Goal: Information Seeking & Learning: Learn about a topic

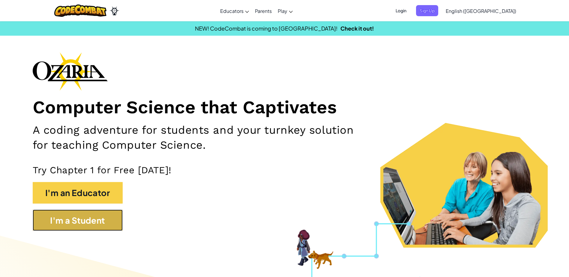
click at [102, 226] on button "I'm a Student" at bounding box center [78, 221] width 90 height 22
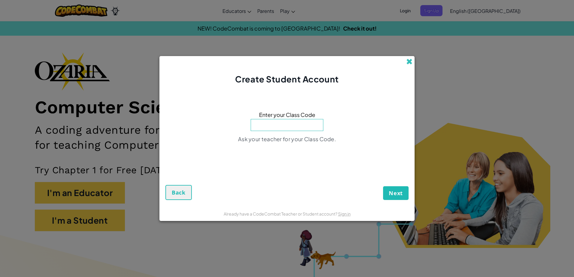
click at [409, 64] on span at bounding box center [409, 61] width 6 height 6
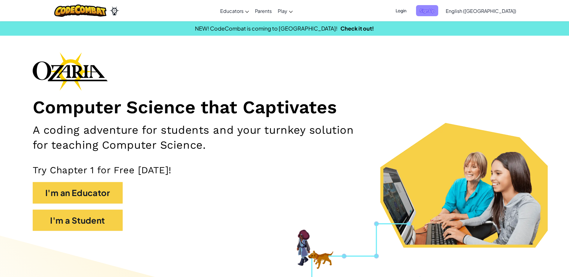
click at [438, 11] on span "Sign Up" at bounding box center [427, 10] width 22 height 11
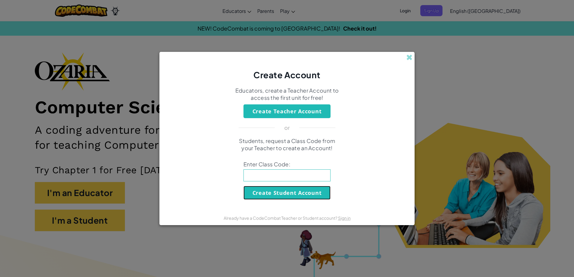
click at [310, 191] on button "Create Student Account" at bounding box center [286, 193] width 87 height 14
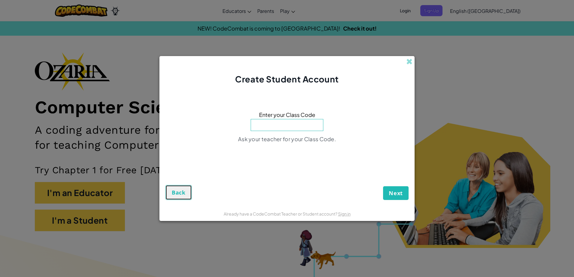
click at [182, 189] on button "Back" at bounding box center [178, 192] width 26 height 15
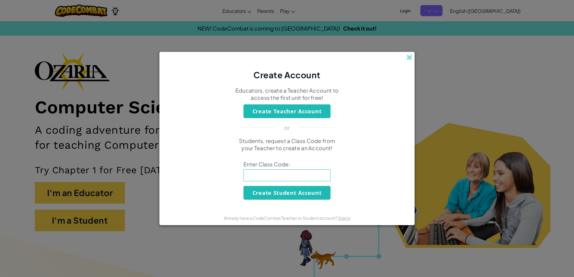
drag, startPoint x: 411, startPoint y: 58, endPoint x: 409, endPoint y: 61, distance: 3.5
click at [410, 61] on span at bounding box center [409, 57] width 6 height 6
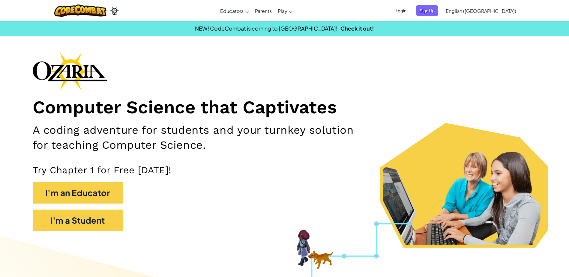
click at [325, 81] on div "Computer Science that Captivates A coding adventure for students and your turnk…" at bounding box center [285, 144] width 504 height 185
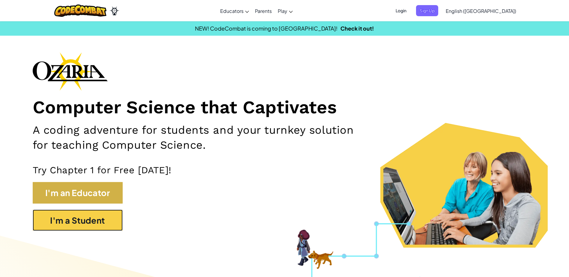
drag, startPoint x: 85, startPoint y: 211, endPoint x: 99, endPoint y: 202, distance: 17.3
click at [91, 207] on div "Computer Science that Captivates A coding adventure for students and your turnk…" at bounding box center [285, 144] width 504 height 185
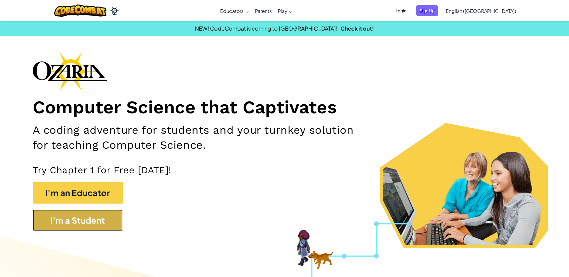
click at [77, 224] on button "I'm a Student" at bounding box center [78, 221] width 90 height 22
click at [82, 225] on button "I'm a Student" at bounding box center [78, 221] width 90 height 22
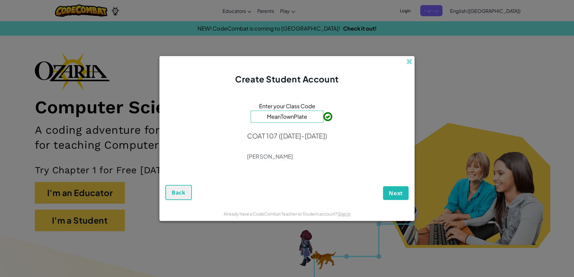
type input "MeanTownPlate"
click at [393, 194] on span "Next" at bounding box center [395, 193] width 14 height 7
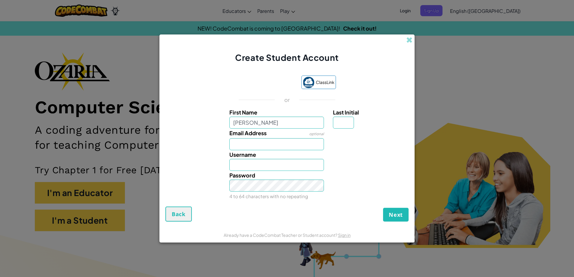
type input "[PERSON_NAME]"
click at [349, 119] on input "Last Initial" at bounding box center [343, 123] width 21 height 12
type input "T"
type input "SebastianT"
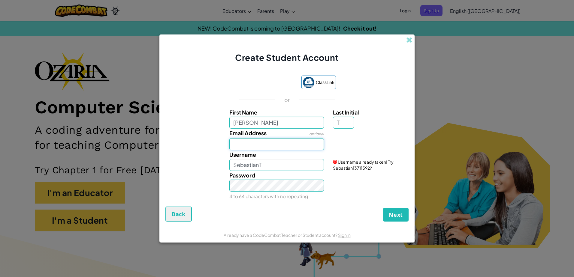
click at [271, 146] on input "Email Address" at bounding box center [276, 144] width 95 height 12
type input "s.torrealba8a@gmail.com"
click at [268, 166] on input "SebastianT" at bounding box center [276, 165] width 95 height 12
drag, startPoint x: 271, startPoint y: 167, endPoint x: 223, endPoint y: 161, distance: 48.7
click at [223, 161] on div "Username SebastianT Username already taken! Try SebastianT18739114?" at bounding box center [286, 160] width 249 height 21
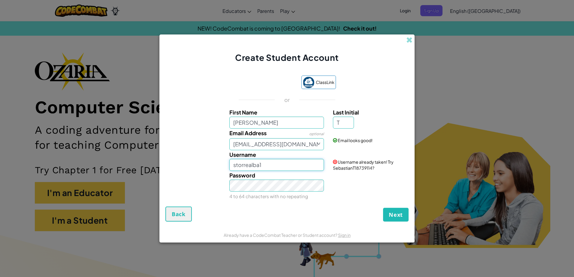
type input "storrealba1"
click at [263, 193] on div "Password 4 to 64 characters with no repeating" at bounding box center [277, 186] width 104 height 30
click at [272, 193] on div "Password 4 to 64 characters with no repeating" at bounding box center [277, 186] width 104 height 30
click at [383, 208] on button "Next" at bounding box center [395, 215] width 25 height 14
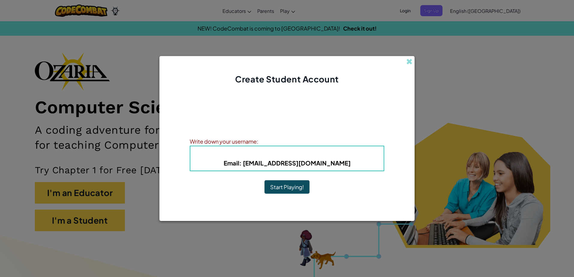
drag, startPoint x: 338, startPoint y: 163, endPoint x: 335, endPoint y: 163, distance: 3.3
click at [337, 163] on h5 "Email : s.torrealba8a@gmail.com" at bounding box center [286, 162] width 181 height 9
drag, startPoint x: 311, startPoint y: 160, endPoint x: 242, endPoint y: 156, distance: 69.1
click at [242, 156] on div "Username : storrealba1 Email : s.torrealba8a@gmail.com" at bounding box center [287, 158] width 194 height 25
click at [316, 157] on h4 "Username : storrealba1" at bounding box center [286, 153] width 181 height 9
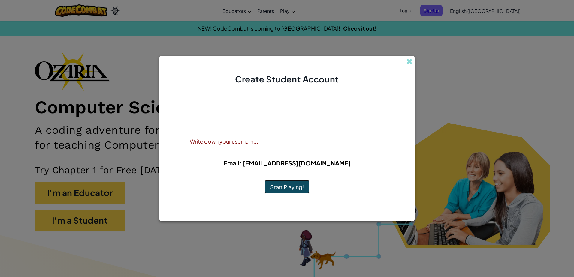
click at [298, 190] on button "Start Playing!" at bounding box center [286, 187] width 45 height 14
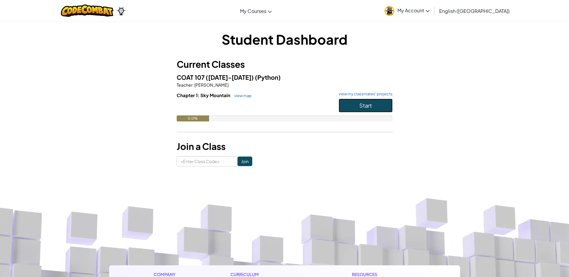
click at [348, 108] on button "Start" at bounding box center [366, 106] width 54 height 14
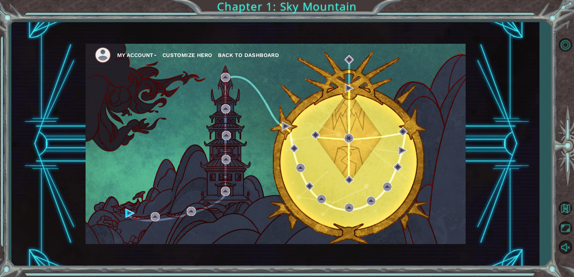
click at [181, 56] on button "Customize Hero" at bounding box center [187, 55] width 50 height 9
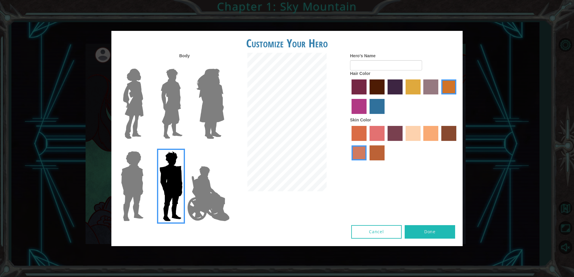
click at [198, 182] on img at bounding box center [208, 194] width 47 height 60
click at [224, 147] on input "Hero Jamie" at bounding box center [224, 147] width 0 height 0
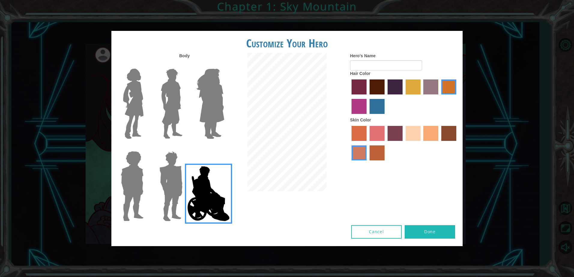
click at [205, 205] on img at bounding box center [208, 194] width 47 height 60
click at [224, 147] on input "Hero Jamie" at bounding box center [224, 147] width 0 height 0
click at [215, 197] on img at bounding box center [208, 194] width 47 height 60
click at [224, 147] on input "Hero Jamie" at bounding box center [224, 147] width 0 height 0
click at [378, 106] on label "lachmara hair color" at bounding box center [376, 106] width 15 height 15
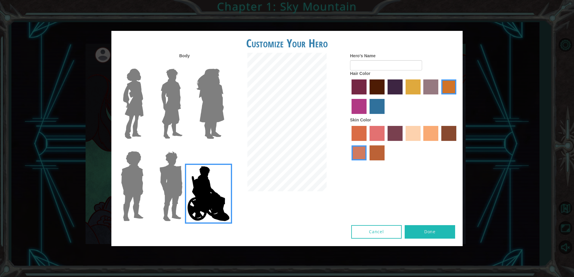
click at [367, 116] on input "lachmara hair color" at bounding box center [367, 116] width 0 height 0
click at [356, 108] on label "medium red violet hair color" at bounding box center [358, 106] width 15 height 15
click at [457, 97] on input "medium red violet hair color" at bounding box center [457, 97] width 0 height 0
click at [382, 87] on label "maroon hair color" at bounding box center [376, 86] width 15 height 15
click at [367, 97] on input "maroon hair color" at bounding box center [367, 97] width 0 height 0
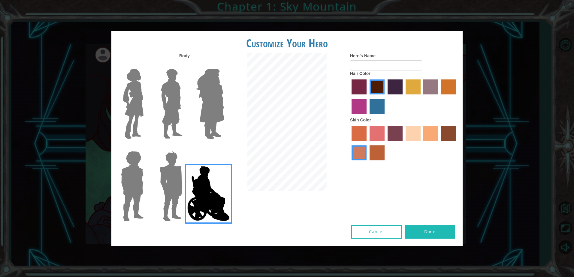
click at [413, 85] on label "tulip tree hair color" at bounding box center [412, 86] width 15 height 15
click at [403, 97] on input "tulip tree hair color" at bounding box center [403, 97] width 0 height 0
click at [400, 88] on label "hot purple hair color" at bounding box center [394, 86] width 15 height 15
click at [385, 97] on input "hot purple hair color" at bounding box center [385, 97] width 0 height 0
click at [375, 102] on label "lachmara hair color" at bounding box center [376, 106] width 15 height 15
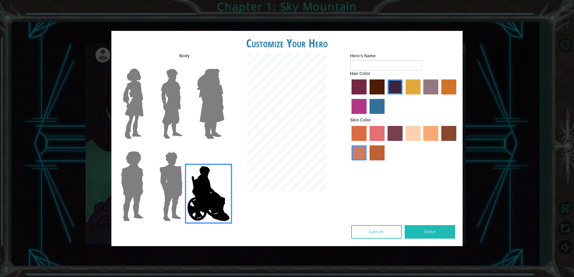
click at [367, 116] on input "lachmara hair color" at bounding box center [367, 116] width 0 height 0
click at [428, 88] on label "bazaar hair color" at bounding box center [430, 86] width 15 height 15
click at [421, 97] on input "bazaar hair color" at bounding box center [421, 97] width 0 height 0
click at [446, 87] on label "gold drop hair color" at bounding box center [448, 86] width 15 height 15
click at [439, 97] on input "gold drop hair color" at bounding box center [439, 97] width 0 height 0
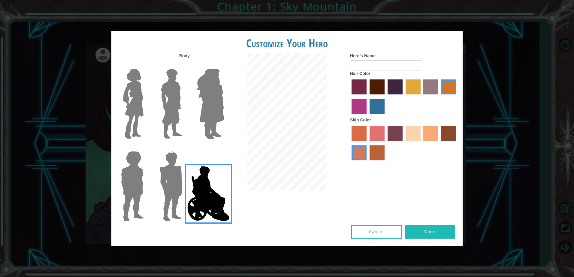
click at [409, 85] on label "tulip tree hair color" at bounding box center [412, 86] width 15 height 15
click at [403, 97] on input "tulip tree hair color" at bounding box center [403, 97] width 0 height 0
click at [355, 86] on label "paprika hair color" at bounding box center [358, 86] width 15 height 15
click at [349, 97] on input "paprika hair color" at bounding box center [349, 97] width 0 height 0
click at [361, 107] on label "medium red violet hair color" at bounding box center [358, 106] width 15 height 15
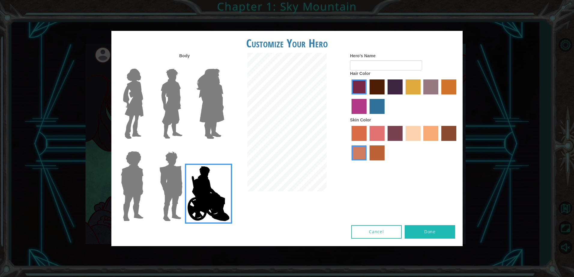
click at [457, 97] on input "medium red violet hair color" at bounding box center [457, 97] width 0 height 0
click at [374, 106] on label "lachmara hair color" at bounding box center [376, 106] width 15 height 15
click at [367, 116] on input "lachmara hair color" at bounding box center [367, 116] width 0 height 0
click at [378, 88] on label "maroon hair color" at bounding box center [376, 86] width 15 height 15
click at [367, 97] on input "maroon hair color" at bounding box center [367, 97] width 0 height 0
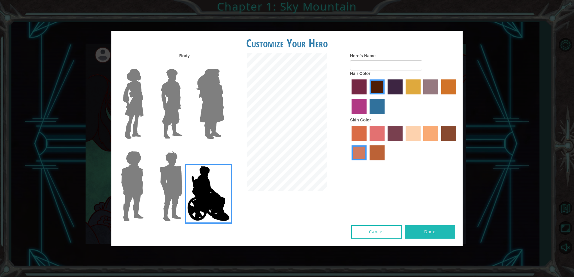
drag, startPoint x: 391, startPoint y: 87, endPoint x: 396, endPoint y: 87, distance: 5.7
click at [391, 87] on label "hot purple hair color" at bounding box center [394, 86] width 15 height 15
click at [385, 97] on input "hot purple hair color" at bounding box center [385, 97] width 0 height 0
drag, startPoint x: 414, startPoint y: 87, endPoint x: 417, endPoint y: 89, distance: 3.5
click at [413, 87] on label "tulip tree hair color" at bounding box center [412, 86] width 15 height 15
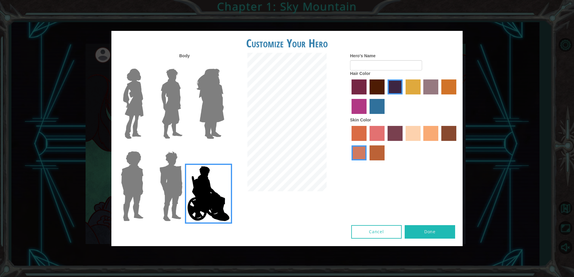
click at [403, 97] on input "tulip tree hair color" at bounding box center [403, 97] width 0 height 0
click at [435, 89] on label "bazaar hair color" at bounding box center [430, 86] width 15 height 15
click at [421, 97] on input "bazaar hair color" at bounding box center [421, 97] width 0 height 0
click at [458, 86] on div "Hero's Name Hair Color Skin Color" at bounding box center [403, 108] width 117 height 111
click at [384, 87] on label "maroon hair color" at bounding box center [376, 86] width 15 height 15
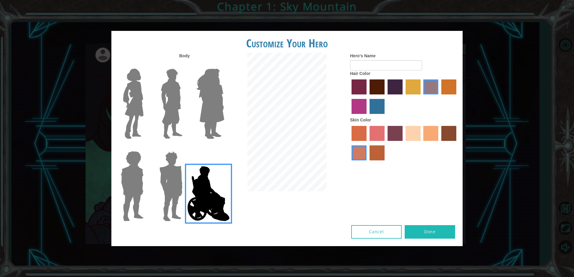
click at [367, 97] on input "maroon hair color" at bounding box center [367, 97] width 0 height 0
drag, startPoint x: 442, startPoint y: 132, endPoint x: 434, endPoint y: 130, distance: 7.4
click at [441, 133] on div at bounding box center [404, 143] width 108 height 39
click at [355, 128] on label "sorbus skin color" at bounding box center [358, 133] width 15 height 15
click at [349, 143] on input "sorbus skin color" at bounding box center [349, 143] width 0 height 0
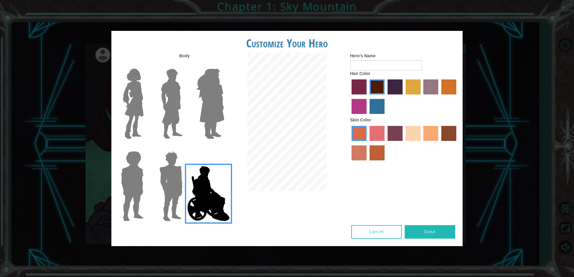
click at [375, 130] on label "froly skin color" at bounding box center [376, 133] width 15 height 15
click at [367, 143] on input "froly skin color" at bounding box center [367, 143] width 0 height 0
click at [399, 132] on label "tosca skin color" at bounding box center [394, 133] width 15 height 15
click at [385, 143] on input "tosca skin color" at bounding box center [385, 143] width 0 height 0
click at [414, 133] on label "sandy beach skin color" at bounding box center [412, 133] width 15 height 15
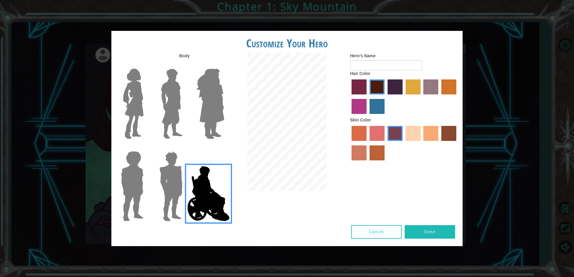
click at [403, 143] on input "sandy beach skin color" at bounding box center [403, 143] width 0 height 0
click at [430, 130] on label "tacao skin color" at bounding box center [430, 133] width 15 height 15
click at [421, 143] on input "tacao skin color" at bounding box center [421, 143] width 0 height 0
drag, startPoint x: 454, startPoint y: 134, endPoint x: 443, endPoint y: 143, distance: 14.3
click at [453, 134] on label "karma skin color" at bounding box center [448, 133] width 15 height 15
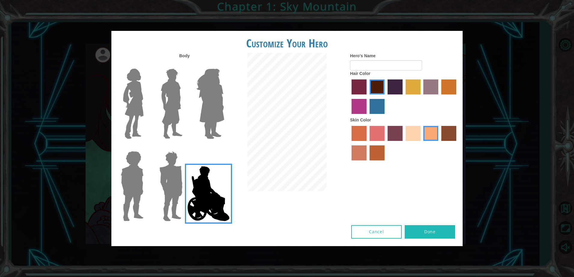
click at [439, 143] on input "karma skin color" at bounding box center [439, 143] width 0 height 0
click at [377, 152] on label "smoke tree skin color" at bounding box center [376, 152] width 15 height 15
click at [367, 163] on input "smoke tree skin color" at bounding box center [367, 163] width 0 height 0
click at [345, 155] on div "Hero's Name Hair Color Skin Color" at bounding box center [403, 108] width 117 height 111
drag, startPoint x: 430, startPoint y: 132, endPoint x: 427, endPoint y: 134, distance: 3.4
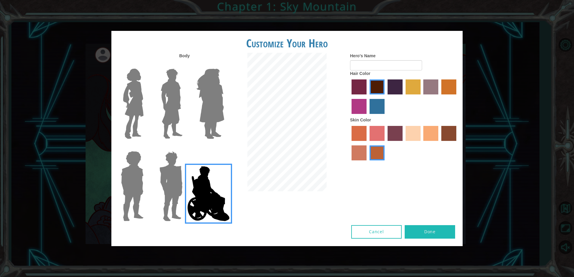
click at [429, 134] on label "tacao skin color" at bounding box center [430, 133] width 15 height 15
click at [421, 143] on input "tacao skin color" at bounding box center [421, 143] width 0 height 0
click at [361, 69] on input "Hero's Name" at bounding box center [386, 65] width 72 height 10
type input "[PERSON_NAME]"
click at [428, 232] on button "Done" at bounding box center [429, 231] width 50 height 13
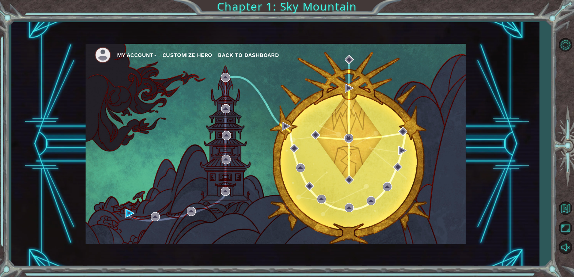
click at [196, 54] on button "Customize Hero" at bounding box center [187, 55] width 50 height 9
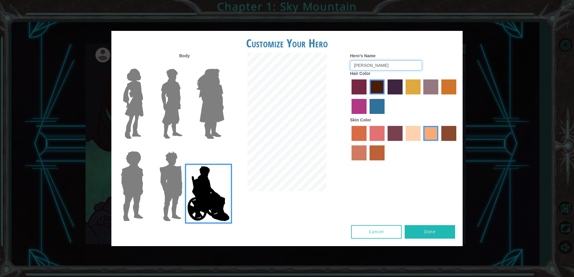
drag, startPoint x: 390, startPoint y: 68, endPoint x: 365, endPoint y: 65, distance: 24.7
click at [365, 65] on input "[PERSON_NAME]" at bounding box center [386, 65] width 72 height 10
type input "Seba"
click at [418, 232] on button "Done" at bounding box center [429, 231] width 50 height 13
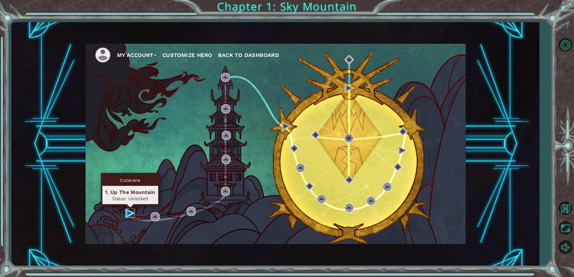
click at [128, 211] on img at bounding box center [129, 213] width 9 height 9
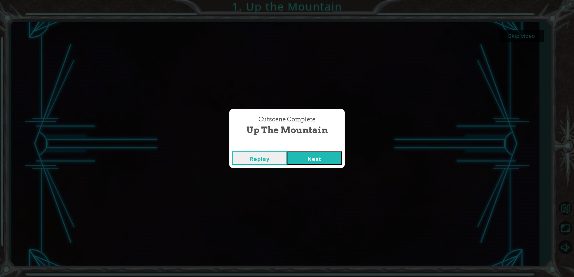
click at [307, 155] on button "Next" at bounding box center [314, 157] width 55 height 13
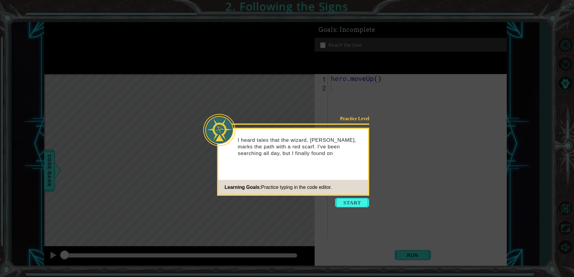
click at [410, 153] on icon at bounding box center [287, 138] width 574 height 277
click at [362, 201] on button "Start" at bounding box center [352, 203] width 34 height 10
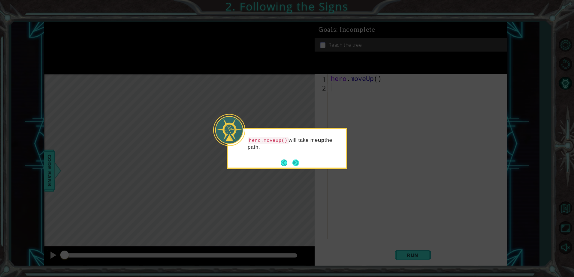
click at [297, 163] on button "Next" at bounding box center [295, 163] width 7 height 7
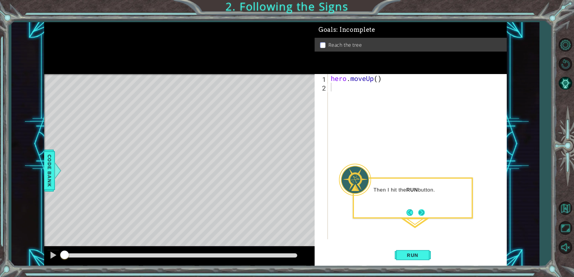
click at [420, 215] on button "Next" at bounding box center [421, 212] width 7 height 7
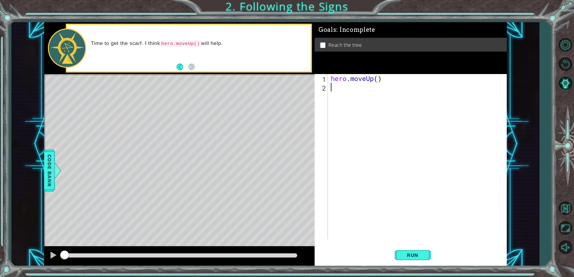
click at [378, 81] on div "hero . moveUp ( )" at bounding box center [418, 165] width 178 height 183
type textarea "hero.moveUp(2)"
click at [409, 253] on span "Run" at bounding box center [412, 255] width 24 height 6
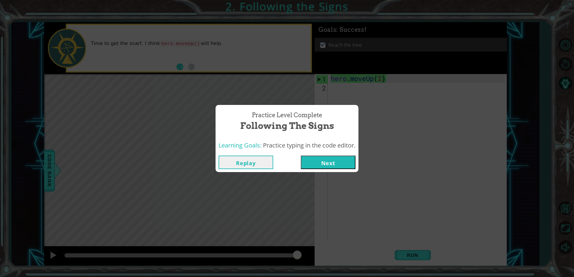
click at [308, 164] on button "Next" at bounding box center [328, 162] width 55 height 13
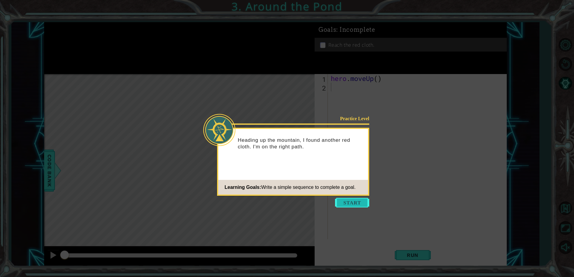
click at [343, 202] on button "Start" at bounding box center [352, 203] width 34 height 10
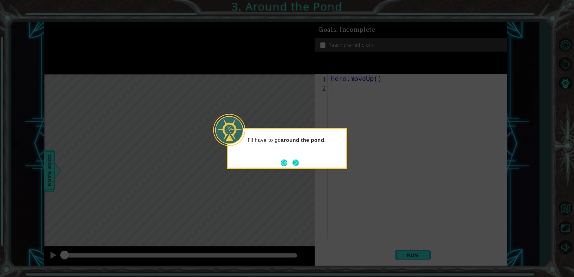
click at [296, 164] on button "Next" at bounding box center [295, 163] width 8 height 8
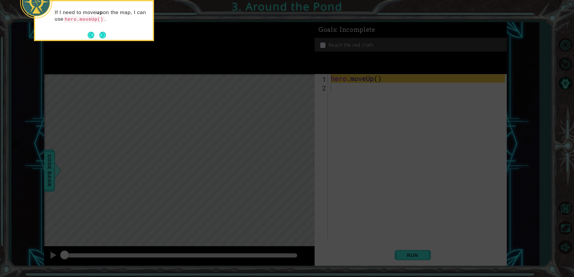
click at [350, 148] on icon at bounding box center [287, 41] width 574 height 471
click at [104, 37] on button "Next" at bounding box center [102, 35] width 7 height 7
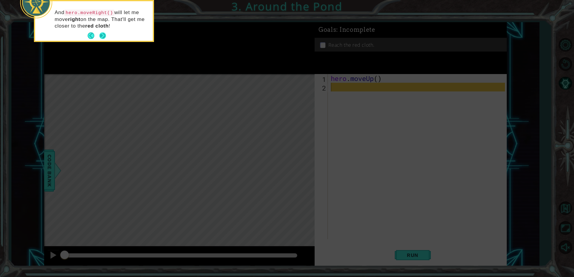
click at [101, 37] on button "Next" at bounding box center [102, 35] width 7 height 7
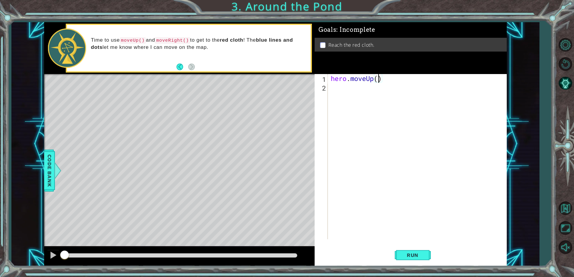
click at [376, 80] on div "hero . moveUp ( )" at bounding box center [418, 165] width 178 height 183
type textarea "hero.moveUp(2)"
click at [339, 91] on div "hero . moveUp ( 2 )" at bounding box center [418, 165] width 178 height 183
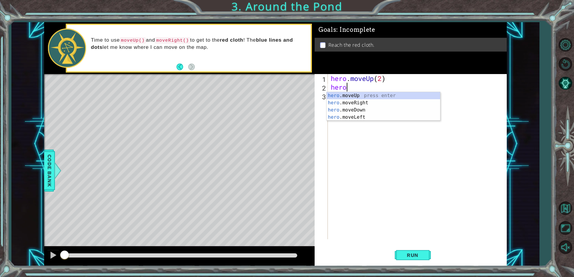
type textarea "hero."
click at [344, 104] on div "hero. moveUp press enter hero. moveRight press enter hero. moveDown press enter…" at bounding box center [382, 113] width 113 height 43
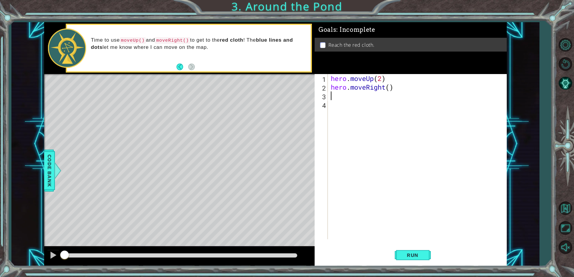
click at [388, 88] on div "hero . moveUp ( 2 ) hero . moveRight ( )" at bounding box center [418, 165] width 178 height 183
type textarea "hero.moveRight(1)"
click at [334, 98] on div "hero . moveUp ( 2 ) hero . moveRight ( 1 )" at bounding box center [418, 165] width 178 height 183
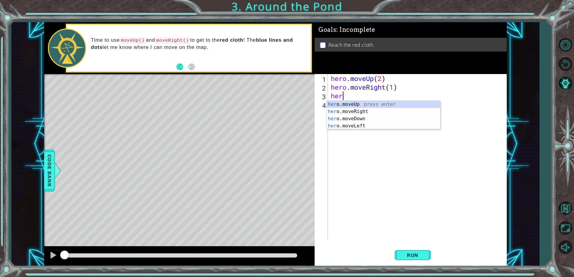
type textarea "hero"
click at [370, 109] on div "hero .moveUp press enter hero .moveRight press enter hero .moveDown press enter…" at bounding box center [382, 122] width 113 height 43
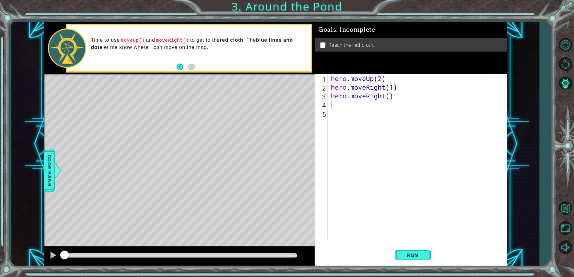
scroll to position [0, 0]
drag, startPoint x: 390, startPoint y: 97, endPoint x: 385, endPoint y: 96, distance: 5.2
click at [386, 96] on div "hero . moveUp ( 2 ) hero . moveRight ( 1 ) hero . moveRight ( )" at bounding box center [418, 165] width 178 height 183
click at [406, 258] on span "Run" at bounding box center [412, 255] width 24 height 6
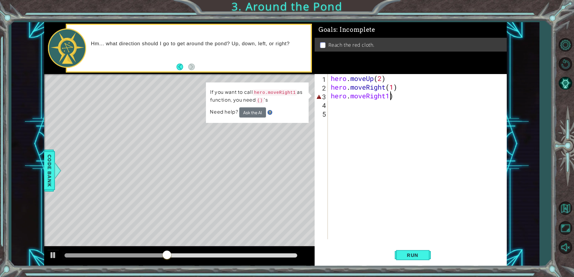
click at [391, 97] on div "hero . moveUp ( 2 ) hero . moveRight ( 1 ) hero . moveRight1 )" at bounding box center [418, 165] width 178 height 183
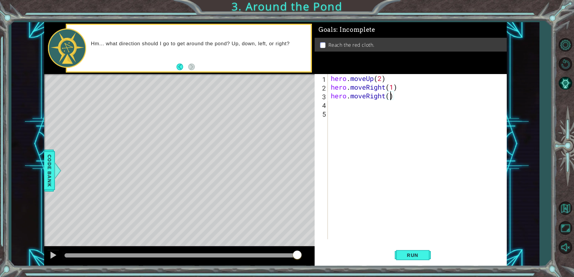
scroll to position [0, 3]
click at [412, 250] on button "Run" at bounding box center [412, 255] width 36 height 19
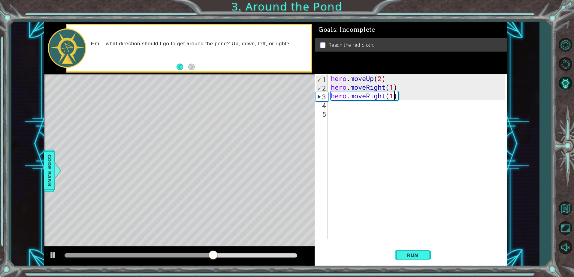
click at [375, 99] on div "hero . moveUp ( 2 ) hero . moveRight ( 1 ) hero . moveRight ( 1 )" at bounding box center [418, 165] width 178 height 183
click at [383, 95] on div "hero . moveUp ( 2 ) hero . moveRight ( 1 ) hero . moveRight ( 1 )" at bounding box center [418, 165] width 178 height 183
click at [387, 99] on div "hero . moveUp ( 2 ) hero . moveRight ( 1 ) hero . moveRight ( 1 )" at bounding box center [416, 156] width 175 height 165
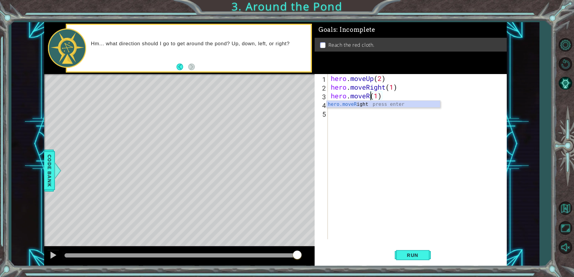
scroll to position [0, 2]
type textarea "hero.moveUp(1)"
click at [413, 256] on span "Run" at bounding box center [412, 255] width 24 height 6
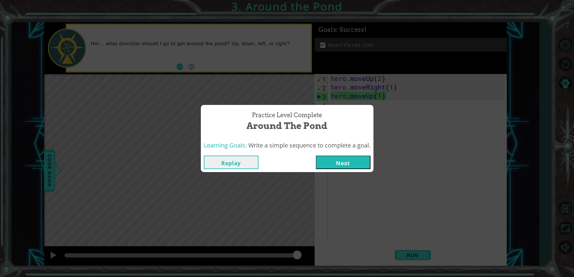
click at [359, 161] on button "Next" at bounding box center [343, 162] width 55 height 13
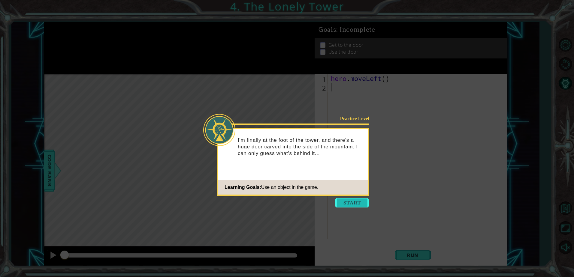
click at [348, 201] on button "Start" at bounding box center [352, 203] width 34 height 10
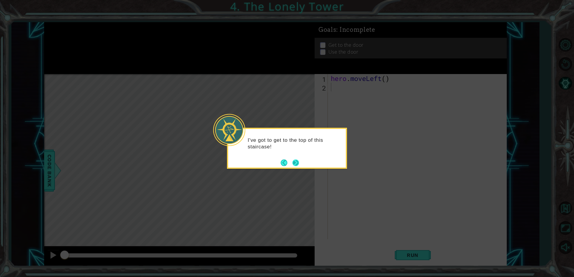
click at [298, 162] on button "Next" at bounding box center [295, 163] width 7 height 7
click at [297, 163] on button "Next" at bounding box center [295, 163] width 7 height 7
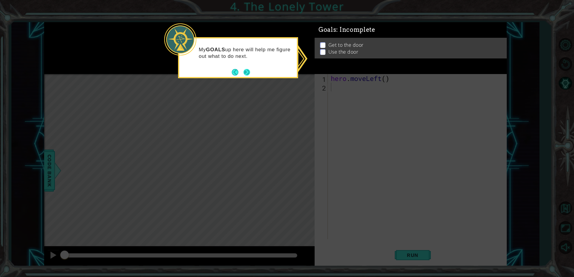
click at [244, 70] on button "Next" at bounding box center [246, 72] width 7 height 7
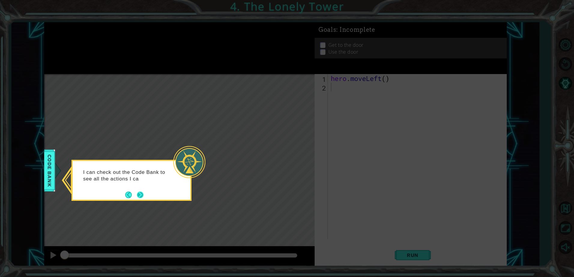
click at [140, 191] on footer at bounding box center [134, 194] width 18 height 9
click at [137, 195] on button "Next" at bounding box center [140, 195] width 7 height 7
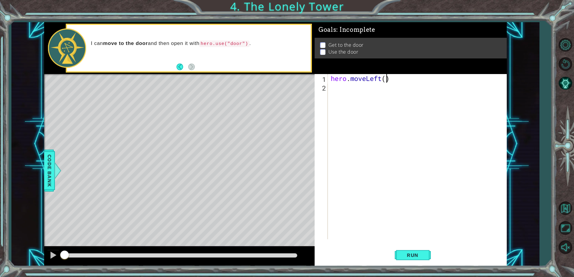
click at [385, 78] on div "hero . moveLeft ( )" at bounding box center [418, 165] width 178 height 183
type textarea "hero.moveLeft(2)"
click at [359, 87] on div "hero . moveLeft ( 2 )" at bounding box center [418, 165] width 178 height 183
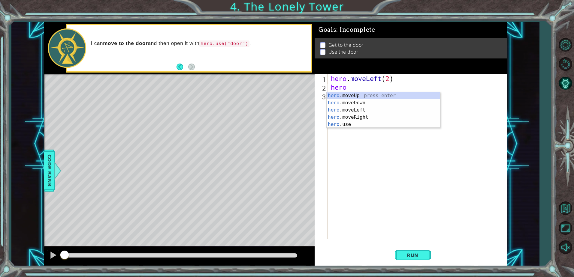
type textarea "hero."
click at [356, 96] on div "hero. moveUp press enter hero. moveDown press enter hero. moveLeft press enter …" at bounding box center [382, 117] width 113 height 50
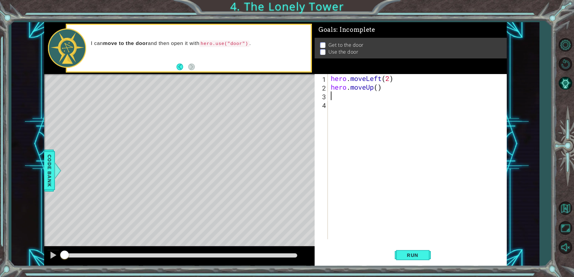
click at [378, 88] on div "hero . moveLeft ( 2 ) hero . moveUp ( )" at bounding box center [418, 165] width 178 height 183
type textarea "hero.moveUp(2)"
click at [341, 100] on div "hero . moveLeft ( 2 ) hero . moveUp ( 2 )" at bounding box center [418, 165] width 178 height 183
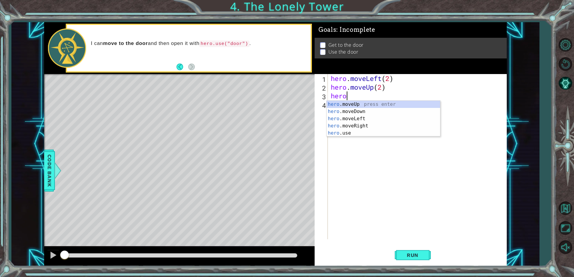
type textarea "hero."
click at [365, 126] on div "hero. moveUp press enter hero. moveDown press enter hero. moveLeft press enter …" at bounding box center [382, 126] width 113 height 50
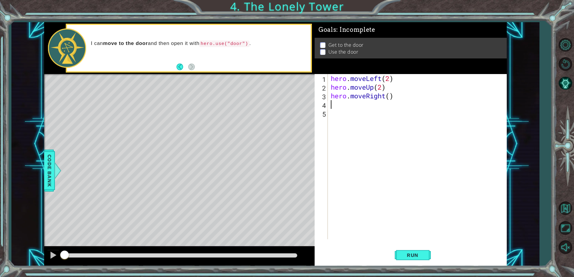
scroll to position [0, 0]
click at [390, 96] on div "hero . moveLeft ( 2 ) hero . moveUp ( 2 ) hero . moveRight ( )" at bounding box center [418, 165] width 178 height 183
type textarea "hero.moveRight(2)"
click at [331, 109] on div "hero . moveLeft ( 2 ) hero . moveUp ( 2 ) hero . moveRight ( 2 )" at bounding box center [418, 165] width 178 height 183
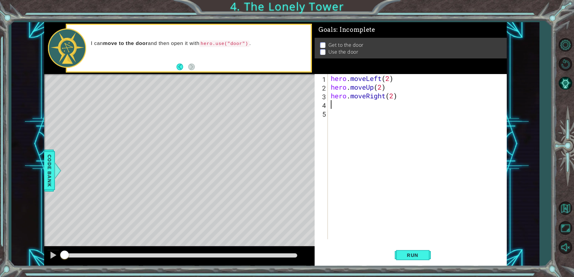
scroll to position [0, 0]
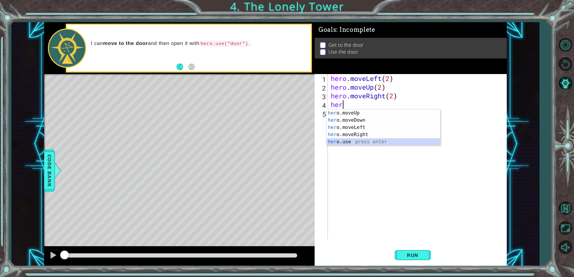
click at [343, 140] on div "her o.moveUp press enter her o.moveDown press enter her o.moveLeft press enter …" at bounding box center [382, 134] width 113 height 50
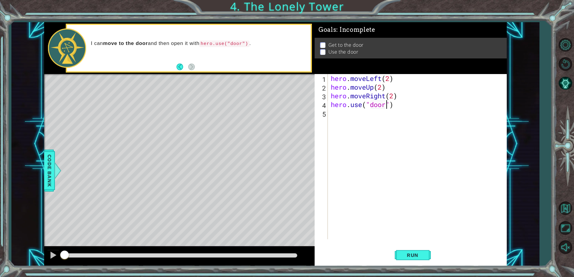
scroll to position [0, 2]
type textarea "hero.use("door")"
click at [417, 254] on span "Run" at bounding box center [412, 255] width 24 height 6
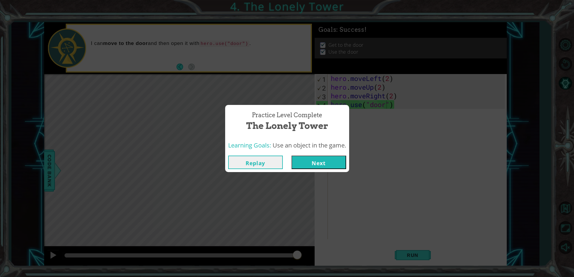
click at [309, 160] on button "Next" at bounding box center [318, 162] width 55 height 13
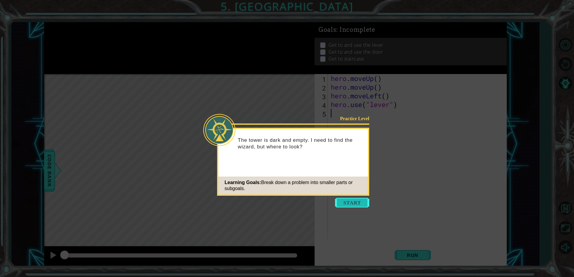
click at [352, 201] on button "Start" at bounding box center [352, 203] width 34 height 10
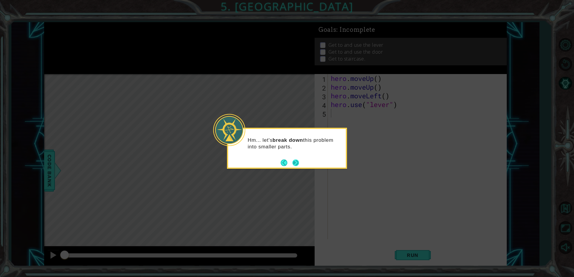
click at [297, 162] on button "Next" at bounding box center [295, 163] width 7 height 7
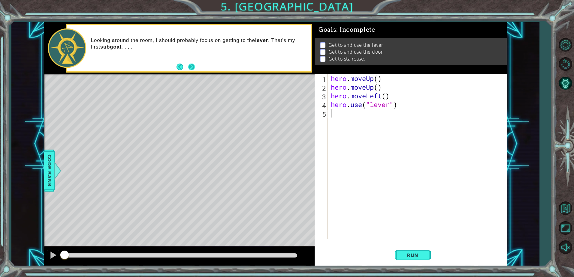
click at [189, 68] on button "Next" at bounding box center [191, 67] width 7 height 7
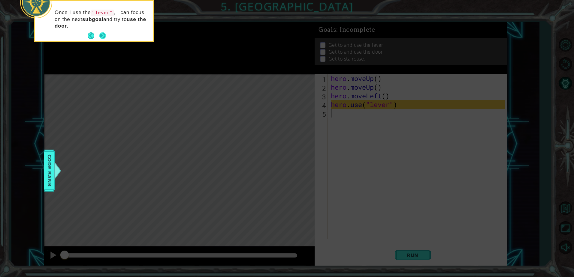
click at [105, 32] on button "Next" at bounding box center [102, 35] width 7 height 7
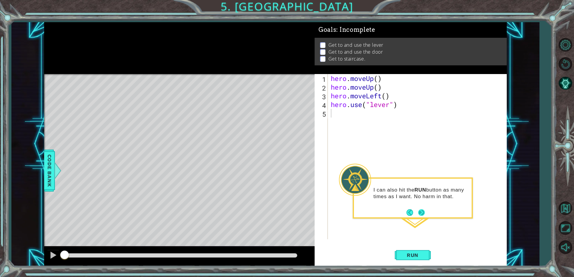
click at [422, 213] on button "Next" at bounding box center [421, 212] width 7 height 7
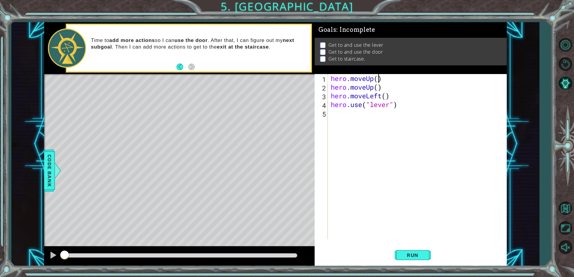
click at [377, 79] on div "hero . moveUp ( ) hero . moveUp ( ) hero . moveLeft ( ) hero . use ( "lever" )" at bounding box center [418, 165] width 178 height 183
type textarea "hero.moveUp()"
click at [412, 257] on span "Run" at bounding box center [412, 255] width 24 height 6
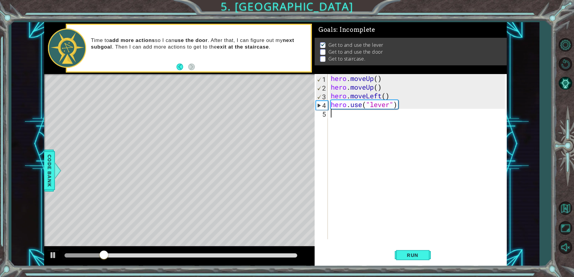
click at [340, 114] on div "hero . moveUp ( ) hero . moveUp ( ) hero . moveLeft ( ) hero . use ( "lever" )" at bounding box center [418, 165] width 178 height 183
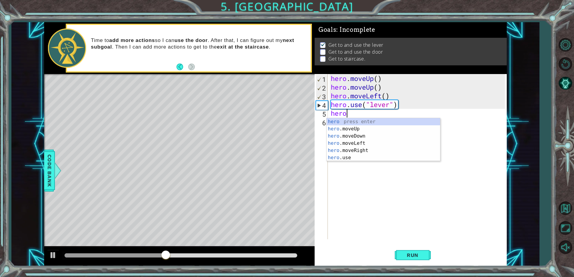
type textarea "hero."
click at [361, 144] on div "hero. moveUp press enter hero. moveDown press enter hero. moveLeft press enter …" at bounding box center [382, 143] width 113 height 50
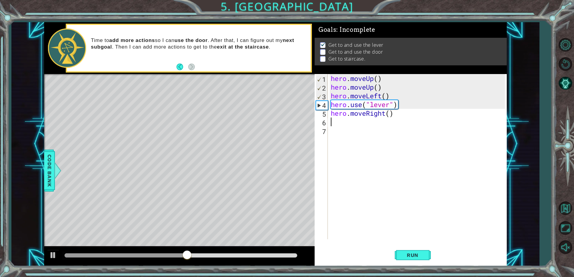
scroll to position [0, 0]
click at [389, 113] on div "hero . moveUp ( ) hero . moveUp ( ) hero . moveLeft ( ) hero . use ( "lever" ) …" at bounding box center [418, 165] width 178 height 183
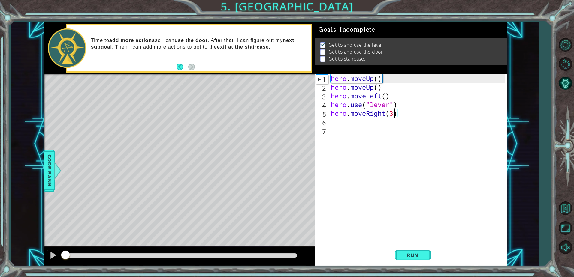
drag, startPoint x: 226, startPoint y: 256, endPoint x: 47, endPoint y: 286, distance: 181.4
click at [47, 277] on html "1 ההההההההההההההההההההההההההההההההההההההההההההההההההההההההההההההההההההההההההההה…" at bounding box center [287, 138] width 574 height 277
type textarea "hero.moveRight(3)"
click at [49, 256] on div at bounding box center [53, 255] width 8 height 8
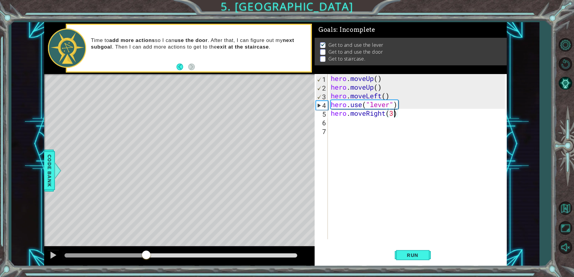
click at [146, 244] on div "methods hero moveDown(steps) moveUp(steps) moveLeft(steps) moveRight(steps) use…" at bounding box center [275, 144] width 462 height 244
click at [341, 124] on div "hero . moveUp ( ) hero . moveUp ( ) hero . moveLeft ( ) hero . use ( "lever" ) …" at bounding box center [418, 165] width 178 height 183
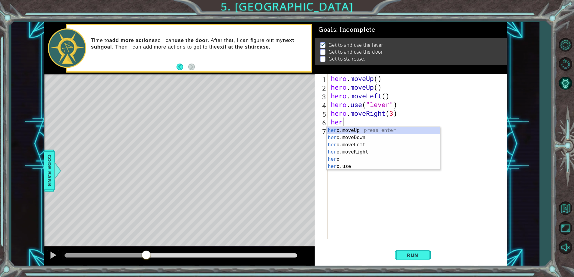
scroll to position [0, 0]
click at [370, 166] on div "hero press enter hero .moveUp press enter hero .moveDown press enter hero .move…" at bounding box center [382, 156] width 113 height 58
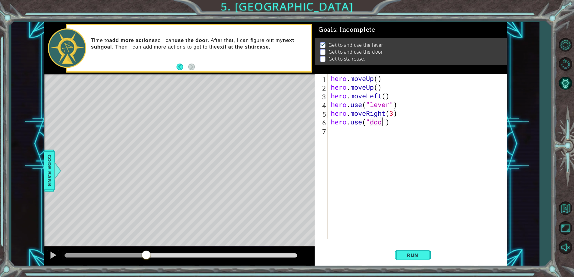
type textarea "hero.use("door")"
click at [347, 129] on div "hero . moveUp ( ) hero . moveUp ( ) hero . moveLeft ( ) hero . use ( "lever" ) …" at bounding box center [418, 165] width 178 height 183
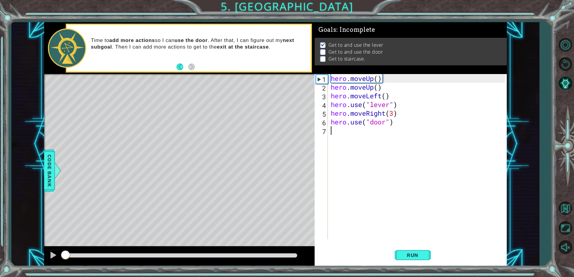
drag, startPoint x: 145, startPoint y: 253, endPoint x: 46, endPoint y: 252, distance: 98.1
click at [46, 252] on div at bounding box center [179, 256] width 270 height 19
click at [55, 255] on div at bounding box center [53, 255] width 8 height 8
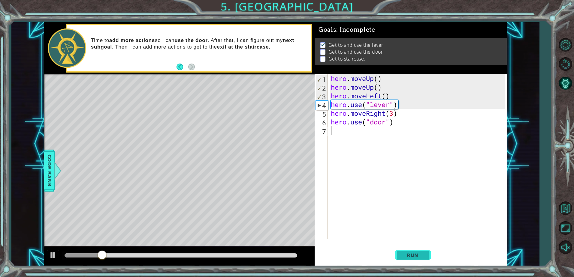
click at [403, 256] on span "Run" at bounding box center [412, 255] width 24 height 6
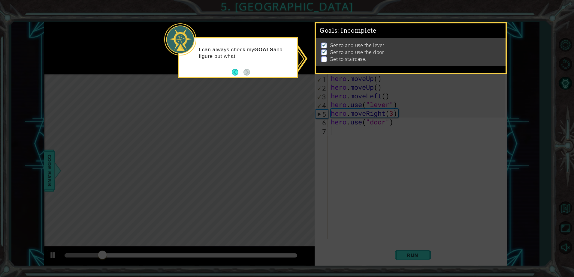
click at [259, 85] on icon at bounding box center [287, 138] width 574 height 277
click at [236, 69] on button "Back" at bounding box center [238, 72] width 12 height 7
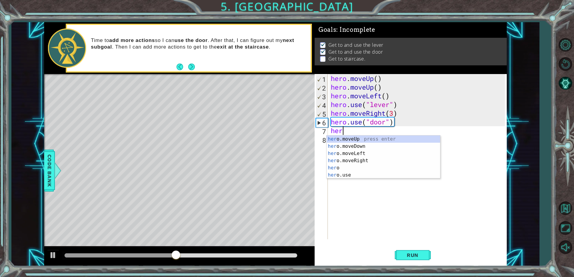
type textarea "hero"
click at [353, 145] on div "hero press enter hero .moveUp press enter hero .moveDown press enter hero .move…" at bounding box center [382, 165] width 113 height 58
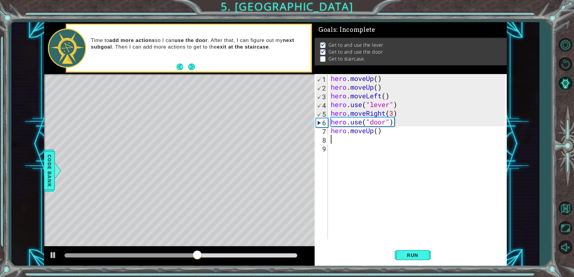
scroll to position [0, 0]
click at [378, 132] on div "hero . moveUp ( ) hero . moveUp ( ) hero . moveLeft ( ) hero . use ( "lever" ) …" at bounding box center [418, 165] width 178 height 183
type textarea "hero.moveUp(2)"
click at [347, 140] on div "hero . moveUp ( ) hero . moveUp ( ) hero . moveLeft ( ) hero . use ( "lever" ) …" at bounding box center [418, 165] width 178 height 183
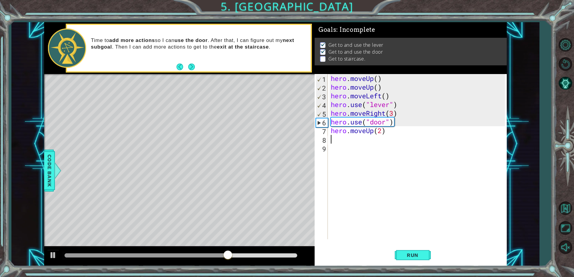
scroll to position [0, 0]
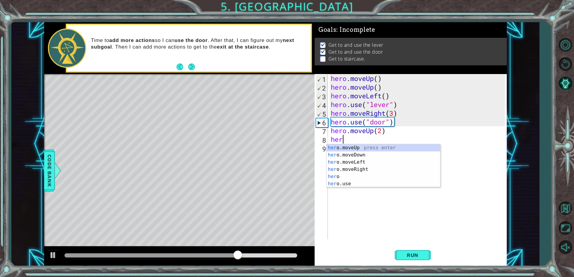
type textarea "hero"
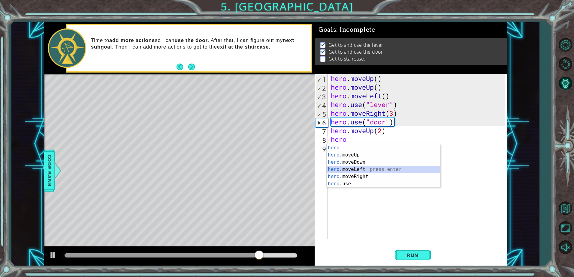
drag, startPoint x: 368, startPoint y: 171, endPoint x: 362, endPoint y: 170, distance: 6.7
click at [368, 171] on div "hero press enter hero .moveUp press enter hero .moveDown press enter hero .move…" at bounding box center [382, 173] width 113 height 58
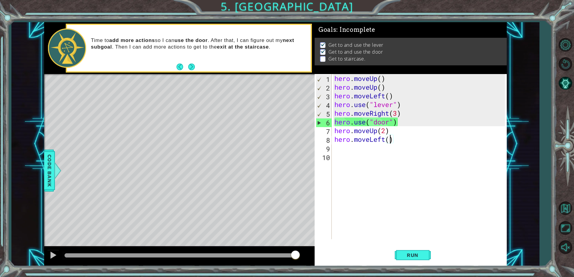
click at [388, 142] on div "hero . moveUp ( ) hero . moveUp ( ) hero . moveLeft ( ) hero . use ( "lever" ) …" at bounding box center [420, 165] width 175 height 183
type textarea "hero.moveLeft(2)"
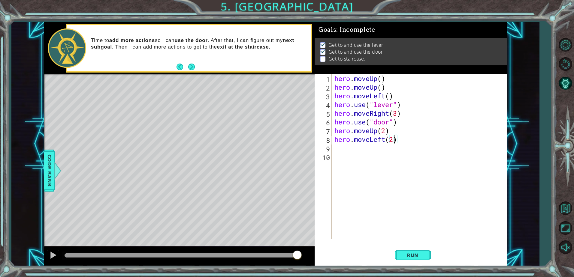
click at [340, 148] on div "hero . moveUp ( ) hero . moveUp ( ) hero . moveLeft ( ) hero . use ( "lever" ) …" at bounding box center [420, 165] width 175 height 183
click at [410, 256] on span "Run" at bounding box center [412, 255] width 24 height 6
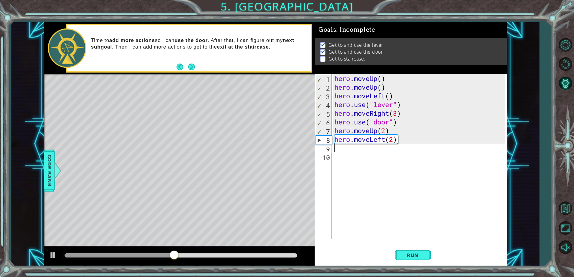
click at [393, 139] on div "hero . moveUp ( ) hero . moveUp ( ) hero . moveLeft ( ) hero . use ( "lever" ) …" at bounding box center [420, 165] width 175 height 183
type textarea "hero.moveLeft(3)"
click at [414, 253] on span "Run" at bounding box center [412, 255] width 24 height 6
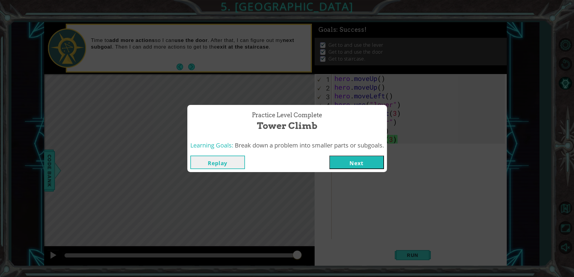
click at [361, 165] on button "Next" at bounding box center [356, 162] width 55 height 13
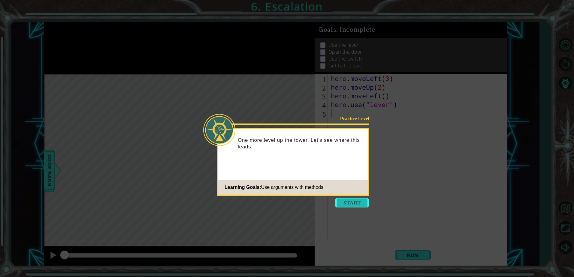
click at [353, 204] on button "Start" at bounding box center [352, 203] width 34 height 10
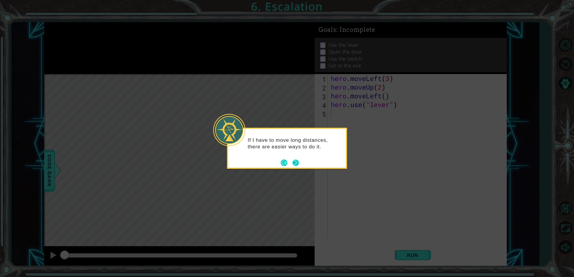
click at [293, 160] on button "Next" at bounding box center [295, 163] width 7 height 7
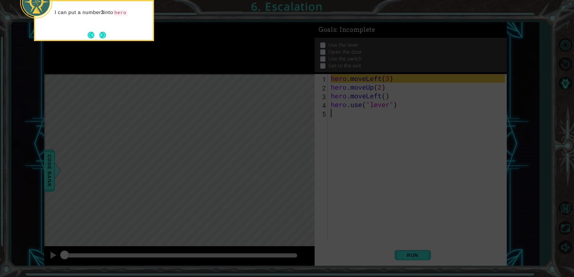
click at [350, 139] on icon at bounding box center [287, 41] width 574 height 471
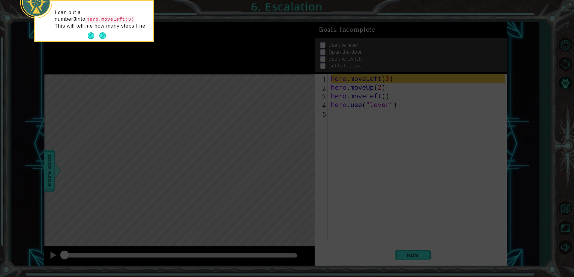
click at [330, 142] on icon at bounding box center [287, 41] width 574 height 471
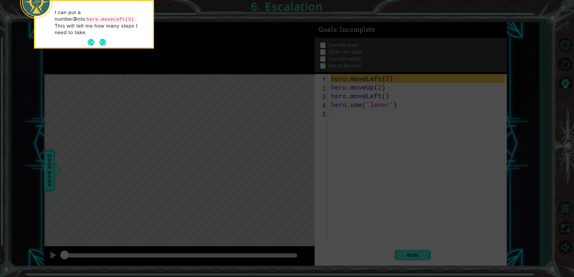
click at [103, 40] on footer at bounding box center [97, 42] width 18 height 9
click at [102, 39] on button "Next" at bounding box center [102, 42] width 7 height 7
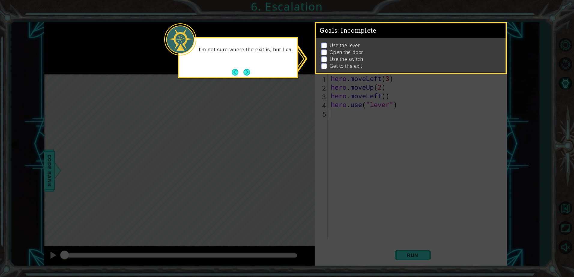
click at [250, 73] on button "Next" at bounding box center [246, 72] width 7 height 7
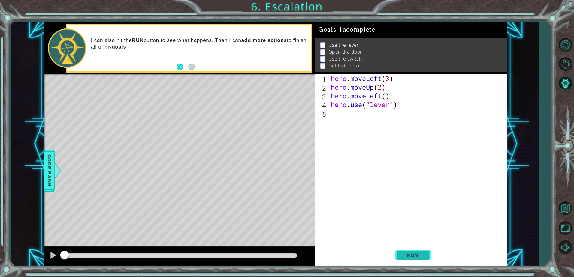
click at [400, 255] on button "Run" at bounding box center [412, 255] width 36 height 19
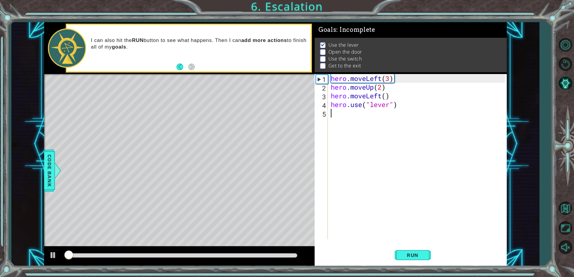
scroll to position [3, 0]
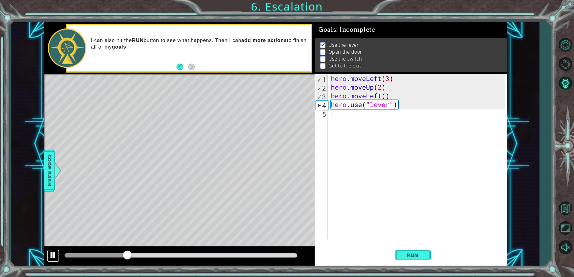
click at [51, 258] on div at bounding box center [53, 255] width 8 height 8
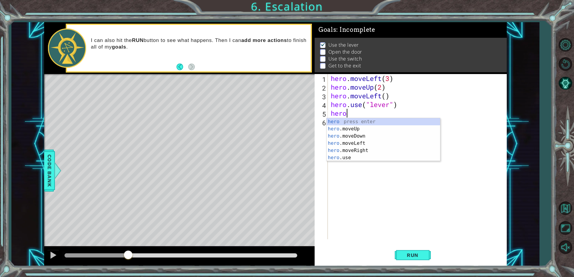
scroll to position [0, 0]
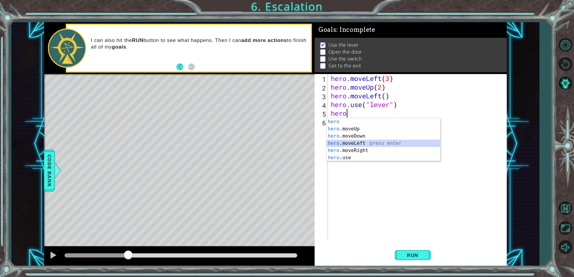
click at [349, 143] on div "hero press enter hero .moveUp press enter hero .moveDown press enter hero .move…" at bounding box center [382, 147] width 113 height 58
type textarea "hero.moveLeft(1)"
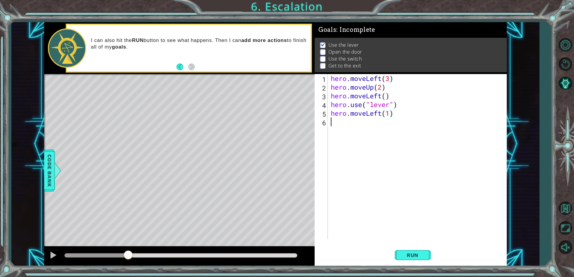
click at [335, 125] on div "hero . moveLeft ( 3 ) hero . moveUp ( 2 ) hero . moveLeft ( ) hero . use ( "lev…" at bounding box center [418, 165] width 178 height 183
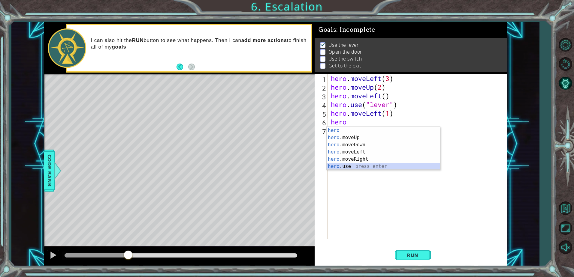
click at [343, 167] on div "hero press enter hero .moveUp press enter hero .moveDown press enter hero .move…" at bounding box center [382, 156] width 113 height 58
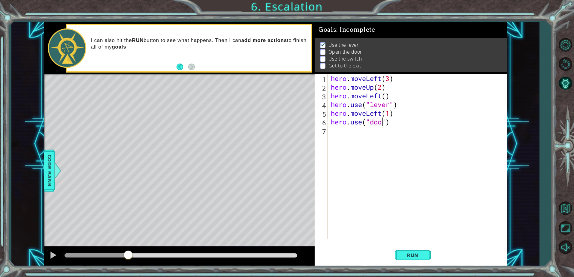
type textarea "hero.use("door")"
click at [349, 135] on div "hero . moveLeft ( 3 ) hero . moveUp ( 2 ) hero . moveLeft ( ) hero . use ( "lev…" at bounding box center [418, 165] width 178 height 183
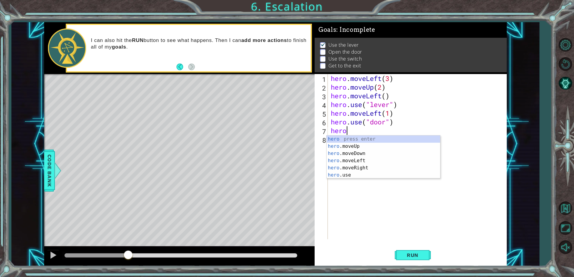
scroll to position [0, 0]
click at [359, 149] on div "hero press enter hero .moveUp press enter hero .moveDown press enter hero .move…" at bounding box center [382, 165] width 113 height 58
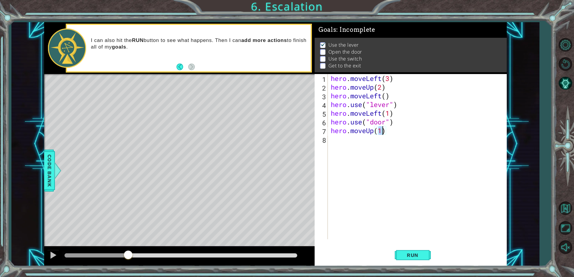
type textarea "hero.moveUp(2)"
click at [336, 139] on div "hero . moveLeft ( 3 ) hero . moveUp ( 2 ) hero . moveLeft ( ) hero . use ( "lev…" at bounding box center [418, 165] width 178 height 183
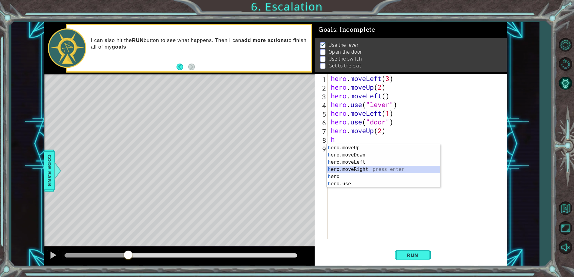
click at [348, 172] on div "h ero.moveUp press enter h ero.moveDown press enter h ero.moveLeft press enter …" at bounding box center [382, 173] width 113 height 58
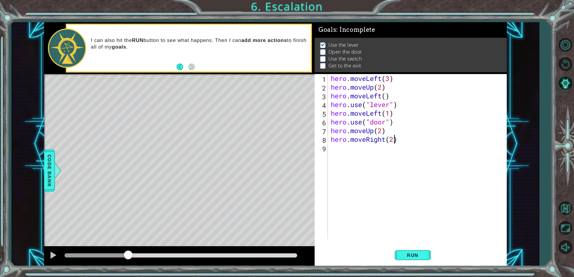
scroll to position [0, 3]
type textarea "hero.moveRight(2)"
click at [404, 255] on span "Run" at bounding box center [412, 255] width 24 height 6
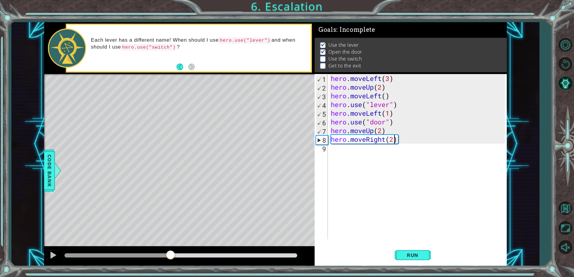
drag, startPoint x: 84, startPoint y: 256, endPoint x: 170, endPoint y: 252, distance: 86.2
click at [170, 252] on div at bounding box center [170, 255] width 11 height 11
click at [343, 151] on div "hero . moveLeft ( 3 ) hero . moveUp ( 2 ) hero . moveLeft ( ) hero . use ( "lev…" at bounding box center [418, 165] width 178 height 183
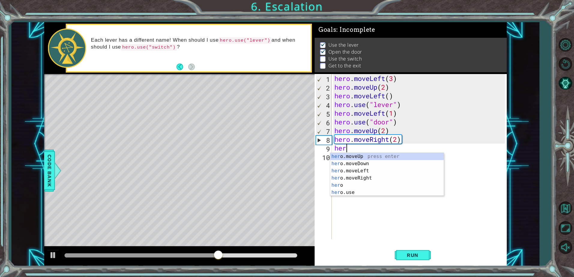
scroll to position [0, 0]
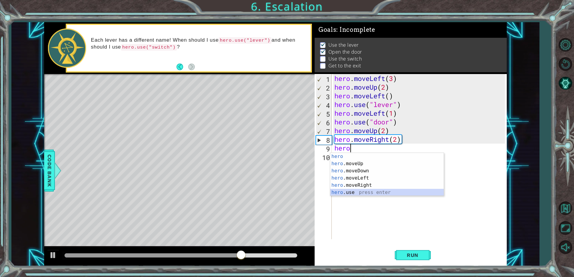
click at [358, 192] on div "hero press enter hero .moveUp press enter hero .moveDown press enter hero .move…" at bounding box center [386, 182] width 113 height 58
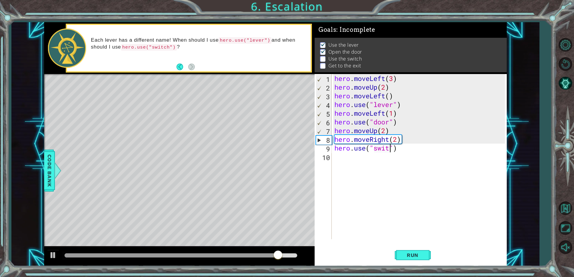
scroll to position [0, 3]
type textarea "hero.use("switch")"
drag, startPoint x: 346, startPoint y: 158, endPoint x: 343, endPoint y: 155, distance: 4.5
click at [345, 158] on div "hero . moveLeft ( 3 ) hero . moveUp ( 2 ) hero . moveLeft ( ) hero . use ( "lev…" at bounding box center [420, 165] width 175 height 183
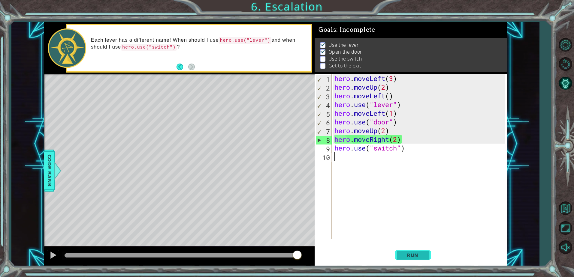
drag, startPoint x: 404, startPoint y: 257, endPoint x: 400, endPoint y: 253, distance: 5.3
click at [403, 256] on span "Run" at bounding box center [412, 255] width 24 height 6
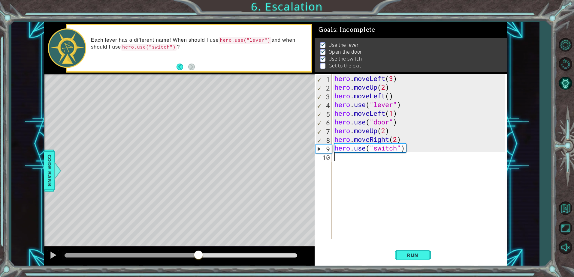
drag, startPoint x: 74, startPoint y: 255, endPoint x: 193, endPoint y: 277, distance: 120.5
click at [197, 277] on html "1 ההההההההההההההההההההההההההההההההההההההההההההההההההההההההההההההההההההההההההההה…" at bounding box center [287, 138] width 574 height 277
drag, startPoint x: 207, startPoint y: 257, endPoint x: 190, endPoint y: 256, distance: 16.8
click at [197, 257] on div at bounding box center [202, 255] width 11 height 11
drag, startPoint x: 195, startPoint y: 255, endPoint x: 163, endPoint y: 255, distance: 32.4
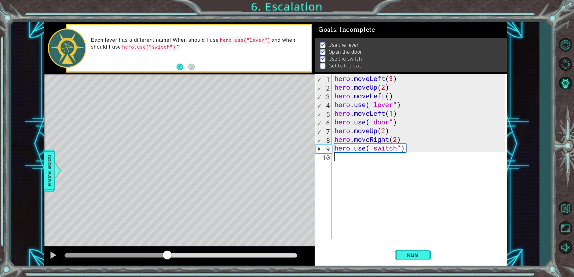
click at [165, 255] on div at bounding box center [167, 255] width 11 height 11
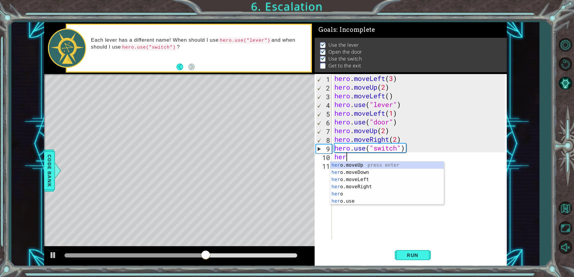
scroll to position [0, 0]
click at [361, 192] on div "hero press enter hero .moveUp press enter hero .moveDown press enter hero .move…" at bounding box center [386, 191] width 113 height 58
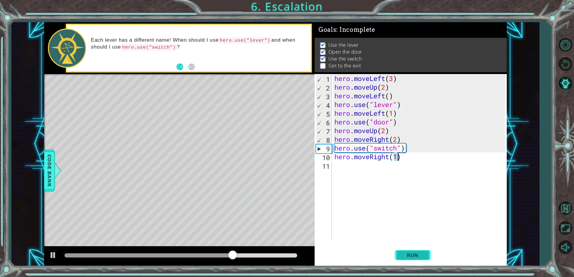
type textarea "hero.moveRight(1)"
click at [416, 257] on span "Run" at bounding box center [412, 255] width 24 height 6
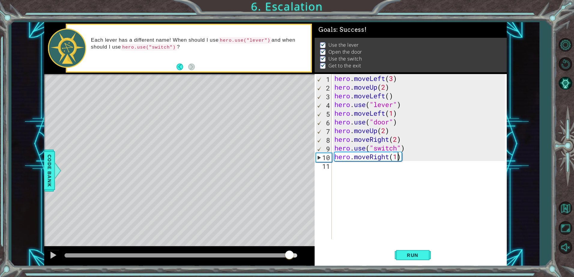
drag, startPoint x: 79, startPoint y: 256, endPoint x: 294, endPoint y: 292, distance: 217.9
click at [294, 277] on html "1 ההההההההההההההההההההההההההההההההההההההההההההההההההההההההההההההההההההההההההההה…" at bounding box center [287, 138] width 574 height 277
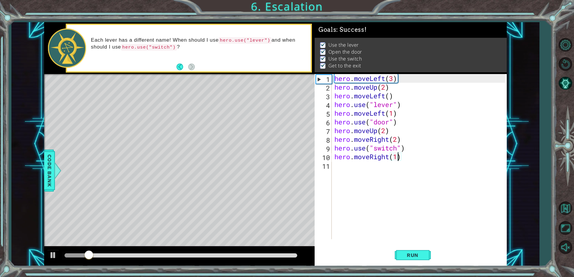
click at [256, 211] on div "Level Map" at bounding box center [182, 162] width 277 height 177
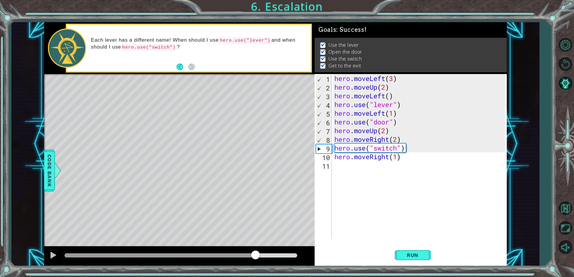
drag, startPoint x: 130, startPoint y: 255, endPoint x: 257, endPoint y: 289, distance: 131.3
click at [257, 277] on html "1 ההההההההההההההההההההההההההההההההההההההההההההההההההההההההההההההההההההההההההההה…" at bounding box center [287, 138] width 574 height 277
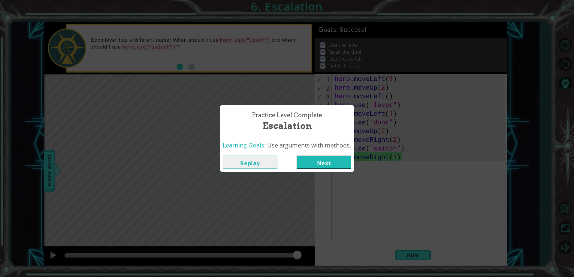
click at [304, 163] on button "Next" at bounding box center [323, 162] width 55 height 13
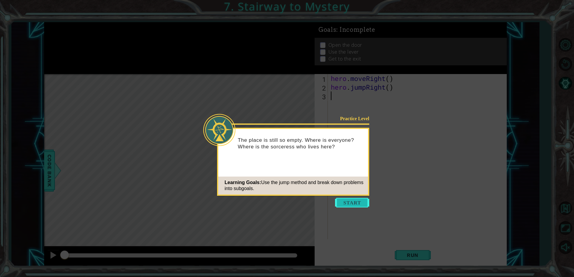
click at [355, 202] on button "Start" at bounding box center [352, 203] width 34 height 10
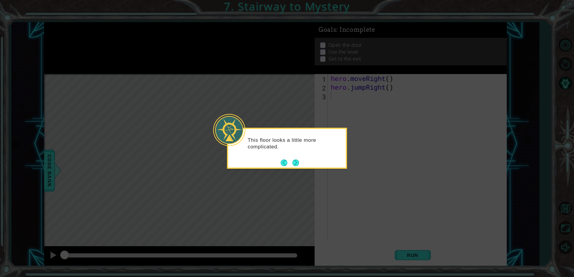
click at [296, 159] on footer at bounding box center [289, 162] width 18 height 9
click at [293, 163] on button "Next" at bounding box center [295, 163] width 7 height 7
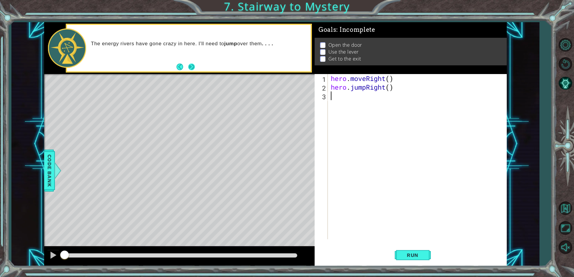
click at [191, 67] on button "Next" at bounding box center [191, 67] width 7 height 7
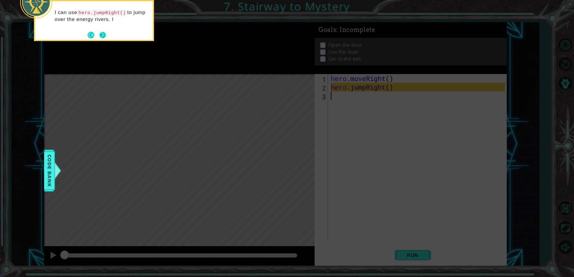
click at [104, 35] on button "Next" at bounding box center [102, 35] width 7 height 7
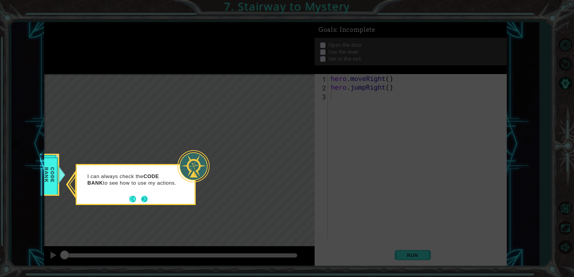
click at [145, 201] on button "Next" at bounding box center [144, 199] width 7 height 7
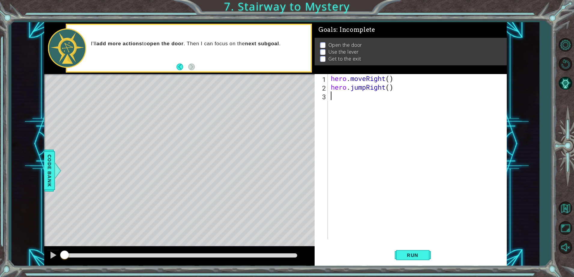
click at [387, 80] on div "hero . moveRight ( ) hero . jumpRight ( )" at bounding box center [418, 165] width 178 height 183
click at [389, 80] on div "hero . moveRight ( ) hero . jumpRight ( )" at bounding box center [418, 165] width 178 height 183
click at [390, 89] on div "hero . moveRight ( 1 ) hero . jumpRight ( )" at bounding box center [418, 165] width 178 height 183
type textarea "hero.jumpRight(1)"
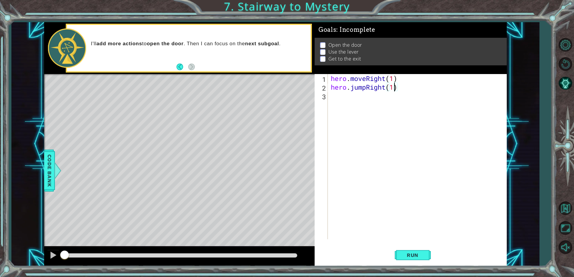
click at [337, 97] on div "hero . moveRight ( 1 ) hero . jumpRight ( 1 )" at bounding box center [418, 165] width 178 height 183
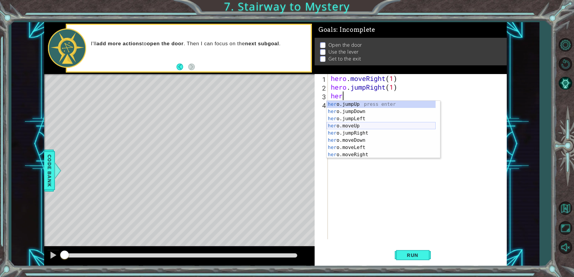
click at [358, 126] on div "her o.jumpUp press enter her o.jumpDown press enter her o.jumpLeft press enter …" at bounding box center [380, 137] width 109 height 72
type textarea "hero.moveUp(1)"
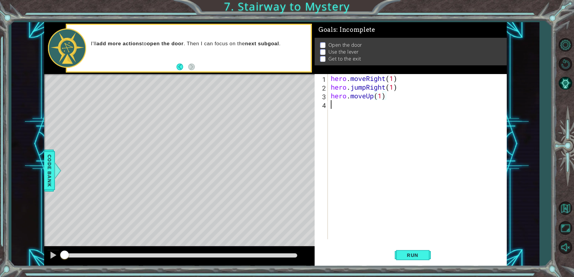
click at [345, 105] on div "hero . moveRight ( 1 ) hero . jumpRight ( 1 ) hero . moveUp ( 1 )" at bounding box center [418, 165] width 178 height 183
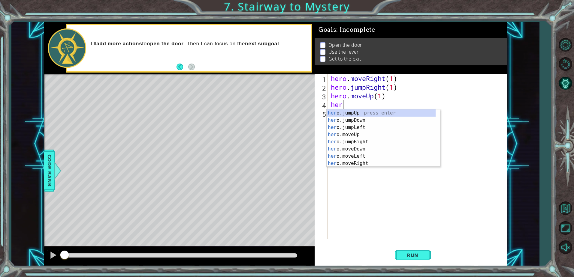
scroll to position [0, 0]
click at [356, 162] on div "hero .jumpUp press enter hero .jumpDown press enter hero .jumpLeft press enter …" at bounding box center [380, 145] width 109 height 72
type textarea "hero.moveRight(1)"
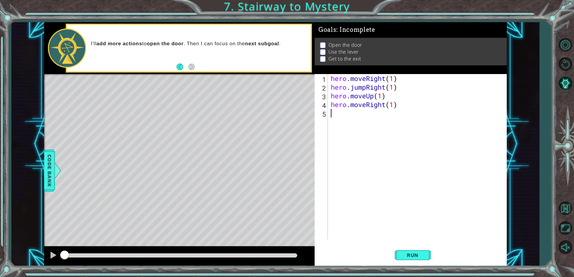
click at [342, 117] on div "hero . moveRight ( 1 ) hero . jumpRight ( 1 ) hero . moveUp ( 1 ) hero . moveRi…" at bounding box center [418, 165] width 178 height 183
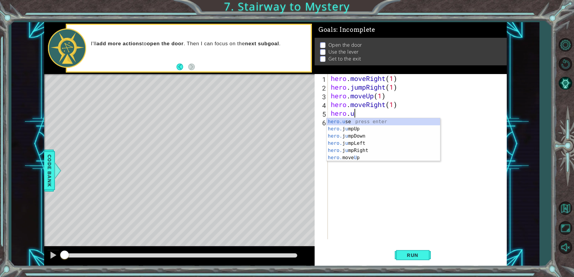
scroll to position [0, 1]
click at [349, 122] on div "hero.use press enter" at bounding box center [382, 129] width 113 height 22
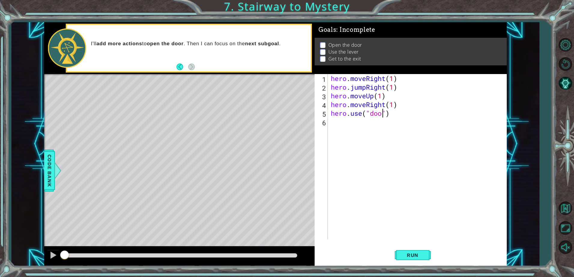
type textarea "hero.use("door")"
click at [347, 119] on div "hero . moveRight ( 1 ) hero . jumpRight ( 1 ) hero . moveUp ( 1 ) hero . moveRi…" at bounding box center [418, 165] width 178 height 183
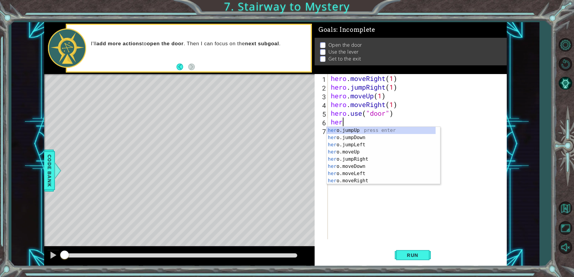
scroll to position [0, 0]
click at [355, 184] on div "hero .jumpUp press enter hero .jumpDown press enter hero .jumpLeft press enter …" at bounding box center [380, 163] width 109 height 72
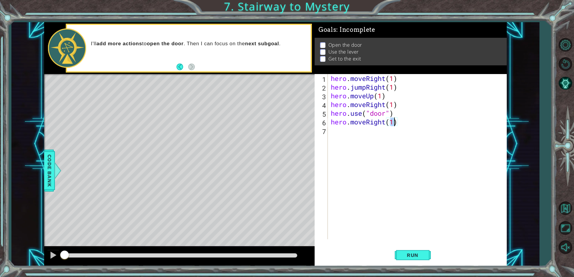
type textarea "hero.moveRight(2)"
click at [334, 132] on div "hero . moveRight ( 1 ) hero . jumpRight ( 1 ) hero . moveUp ( 1 ) hero . moveRi…" at bounding box center [418, 165] width 178 height 183
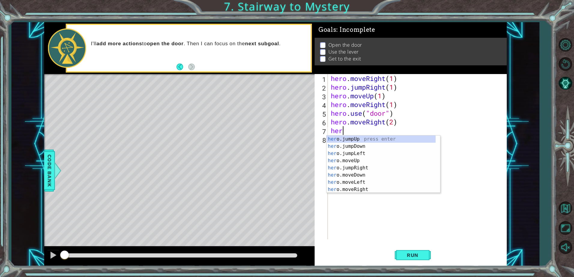
scroll to position [0, 0]
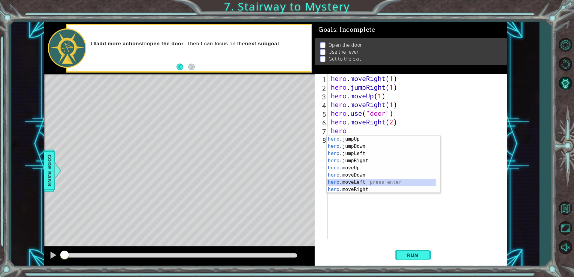
click at [343, 183] on div "hero .jumpUp press enter hero .jumpDown press enter hero .jumpLeft press enter …" at bounding box center [380, 172] width 109 height 72
type textarea "hero.moveLeft(1)"
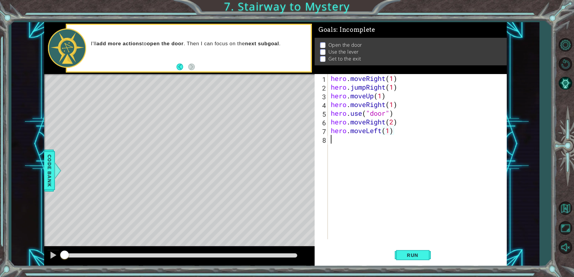
drag, startPoint x: 333, startPoint y: 143, endPoint x: 335, endPoint y: 141, distance: 3.2
click at [333, 143] on div "hero . moveRight ( 1 ) hero . jumpRight ( 1 ) hero . moveUp ( 1 ) hero . moveRi…" at bounding box center [418, 165] width 178 height 183
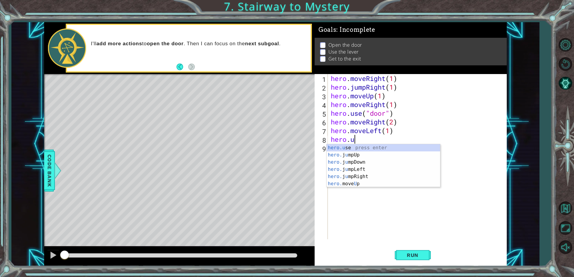
scroll to position [0, 1]
click at [396, 146] on div "hero.use press enter" at bounding box center [382, 155] width 113 height 22
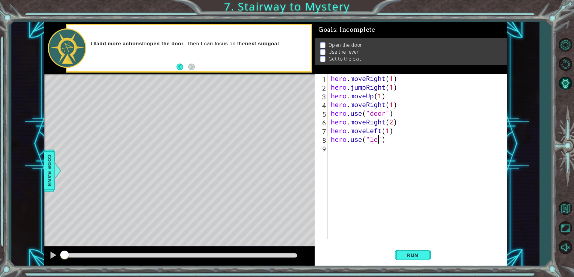
scroll to position [0, 2]
type textarea "hero.use("lever")"
click at [339, 151] on div "hero . moveRight ( 1 ) hero . jumpRight ( 1 ) hero . moveUp ( 1 ) hero . moveRi…" at bounding box center [418, 165] width 178 height 183
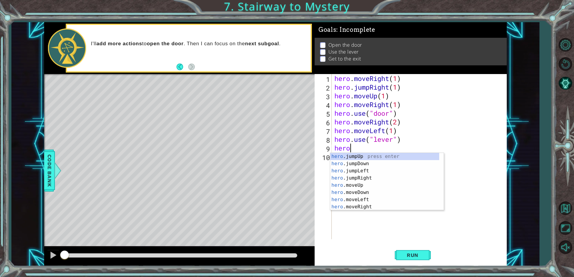
scroll to position [0, 0]
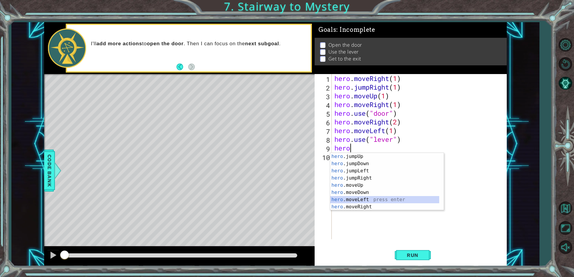
click at [343, 202] on div "hero .jumpUp press enter hero .jumpDown press enter hero .jumpLeft press enter …" at bounding box center [384, 189] width 109 height 72
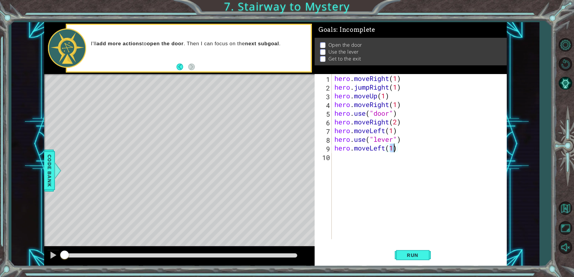
type textarea "hero.moveLeft(2)"
click at [343, 158] on div "hero . moveRight ( 1 ) hero . jumpRight ( 1 ) hero . moveUp ( 1 ) hero . moveRi…" at bounding box center [420, 165] width 175 height 183
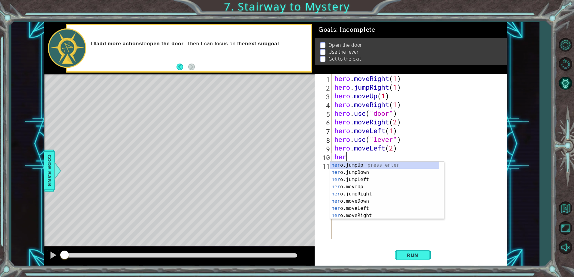
type textarea "hero"
click at [368, 166] on div "hero .jumpUp press enter hero .jumpDown press enter hero .jumpLeft press enter …" at bounding box center [384, 198] width 109 height 72
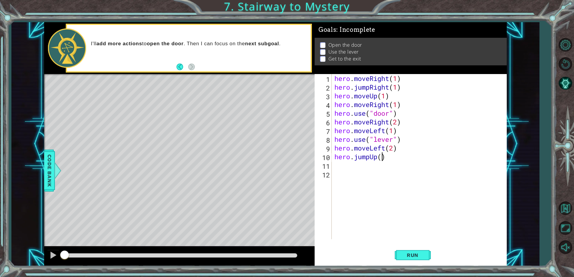
click at [381, 158] on div "hero . moveRight ( 1 ) hero . jumpRight ( 1 ) hero . moveUp ( 1 ) hero . moveRi…" at bounding box center [420, 165] width 175 height 183
type textarea "hero.jumpUp(1)"
click at [353, 169] on div "hero . moveRight ( 1 ) hero . jumpRight ( 1 ) hero . moveUp ( 1 ) hero . moveRi…" at bounding box center [420, 165] width 175 height 183
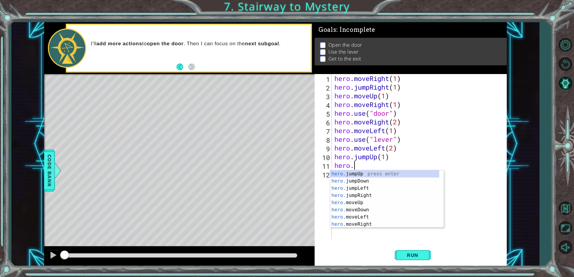
scroll to position [0, 1]
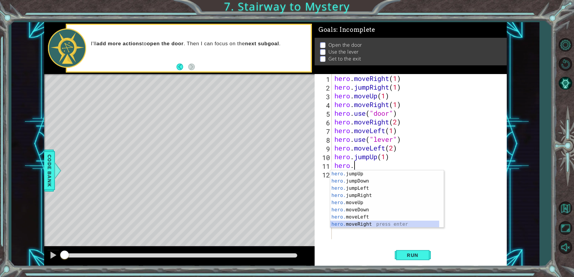
click at [381, 223] on div "hero. jumpUp press enter hero. jumpDown press enter hero. jumpLeft press enter …" at bounding box center [384, 206] width 109 height 72
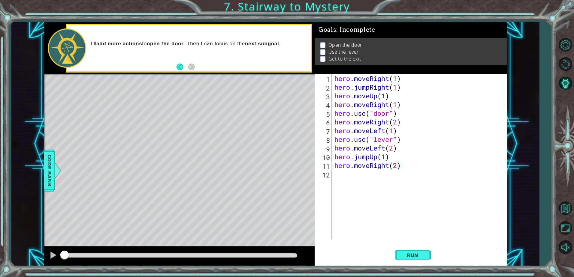
scroll to position [0, 3]
click at [419, 252] on span "Run" at bounding box center [412, 255] width 24 height 6
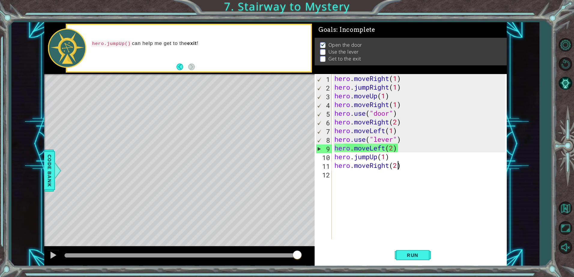
click at [389, 127] on div "hero . moveRight ( 1 ) hero . jumpRight ( 1 ) hero . moveUp ( 1 ) hero . moveRi…" at bounding box center [420, 165] width 175 height 183
click at [398, 123] on div "hero . moveRight ( 1 ) hero . jumpRight ( 1 ) hero . moveUp ( 1 ) hero . moveRi…" at bounding box center [420, 165] width 175 height 183
click at [381, 122] on div "hero . moveRight ( 1 ) hero . jumpRight ( 1 ) hero . moveUp ( 1 ) hero . moveRi…" at bounding box center [420, 165] width 175 height 183
drag, startPoint x: 391, startPoint y: 122, endPoint x: 372, endPoint y: 121, distance: 18.9
click at [372, 121] on div "hero . moveRight ( 1 ) hero . jumpRight ( 1 ) hero . moveUp ( 1 ) hero . moveRi…" at bounding box center [420, 165] width 175 height 183
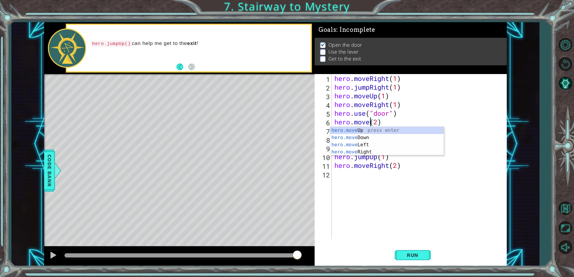
scroll to position [0, 2]
click at [394, 129] on div "hero.move Up press enter hero.move Down press enter hero.move Left press enter …" at bounding box center [386, 148] width 113 height 43
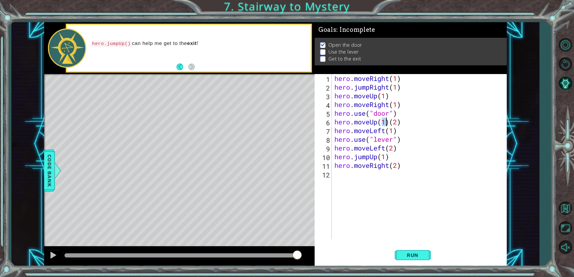
scroll to position [0, 2]
click at [412, 119] on div "hero . moveRight ( 1 ) hero . jumpRight ( 1 ) hero . moveUp ( 1 ) hero . moveRi…" at bounding box center [420, 165] width 175 height 183
type textarea "hero.moveUp(2)"
click at [414, 252] on button "Run" at bounding box center [412, 255] width 36 height 19
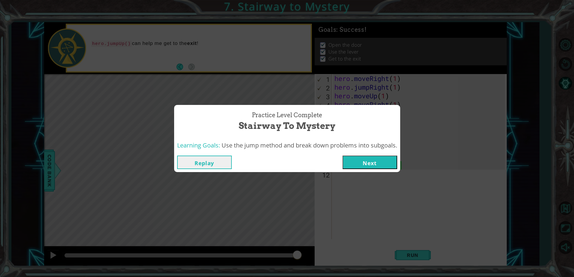
click at [390, 161] on button "Next" at bounding box center [369, 162] width 55 height 13
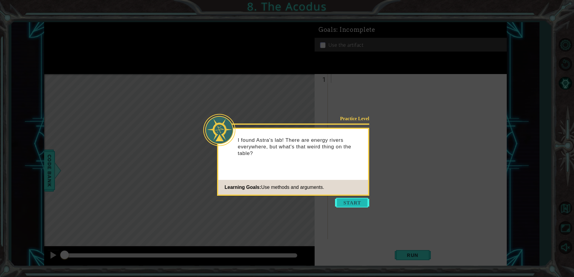
click at [350, 201] on button "Start" at bounding box center [352, 203] width 34 height 10
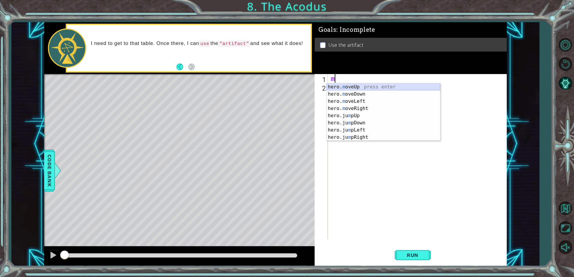
click at [360, 87] on div "hero. m oveUp press enter hero. m oveDown press enter hero. m oveLeft press ent…" at bounding box center [382, 119] width 113 height 72
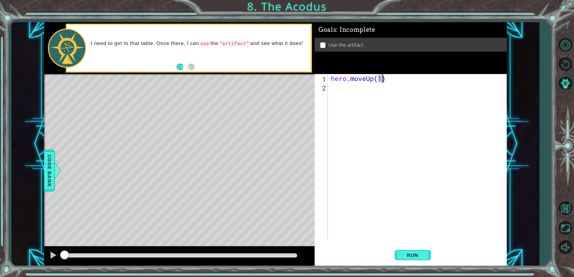
type textarea "hero.moveUp(2)"
click at [336, 90] on div "hero . moveUp ( 2 )" at bounding box center [418, 165] width 178 height 183
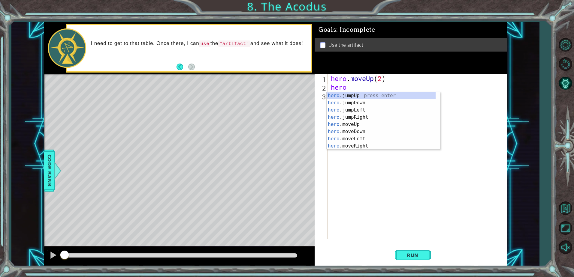
scroll to position [0, 0]
click at [345, 139] on div "hero .jumpUp press enter hero .jumpDown press enter hero .jumpLeft press enter …" at bounding box center [380, 128] width 109 height 72
type textarea "hero.moveLeft(1)"
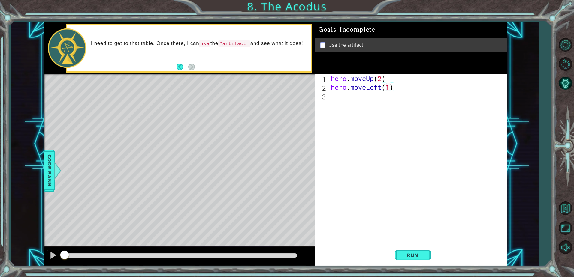
click at [355, 101] on div "hero . moveUp ( 2 ) hero . moveLeft ( 1 )" at bounding box center [418, 165] width 178 height 183
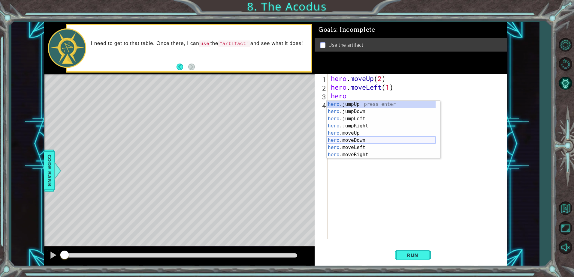
click at [354, 139] on div "hero .jumpUp press enter hero .jumpDown press enter hero .jumpLeft press enter …" at bounding box center [380, 137] width 109 height 72
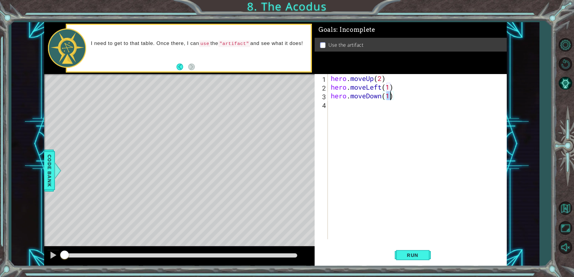
type textarea "hero.moveDown(2)"
click at [353, 105] on div "hero . moveUp ( 2 ) hero . moveLeft ( 1 ) hero . moveDown ( 2 )" at bounding box center [418, 165] width 178 height 183
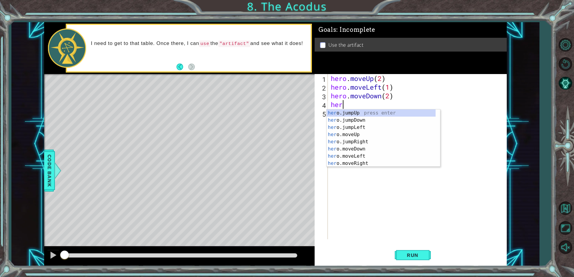
type textarea "hero"
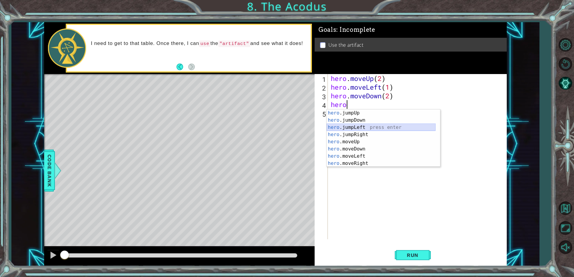
click at [366, 126] on div "hero .jumpUp press enter hero .jumpDown press enter hero .jumpLeft press enter …" at bounding box center [380, 145] width 109 height 72
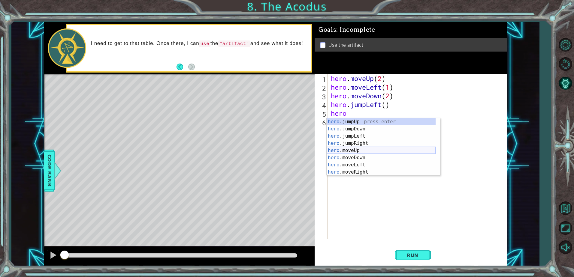
click at [360, 152] on div "hero .jumpUp press enter hero .jumpDown press enter hero .jumpLeft press enter …" at bounding box center [380, 154] width 109 height 72
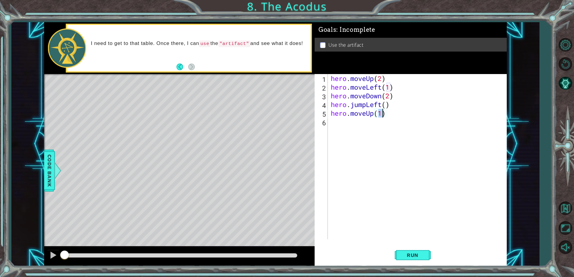
type textarea "hero.moveUp(2)"
drag, startPoint x: 347, startPoint y: 125, endPoint x: 348, endPoint y: 129, distance: 3.6
click at [348, 129] on div "hero . moveUp ( 2 ) hero . moveLeft ( 1 ) hero . moveDown ( 2 ) hero . jumpLeft…" at bounding box center [418, 165] width 178 height 183
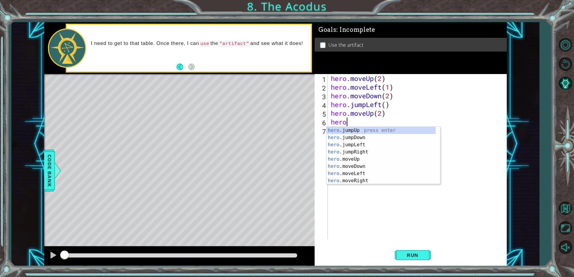
scroll to position [0, 0]
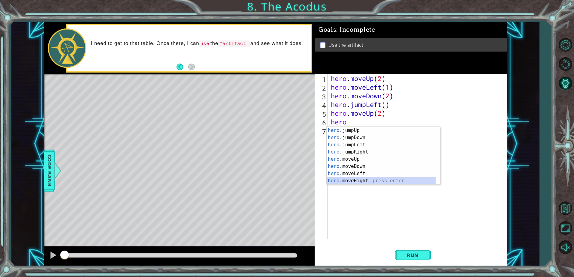
click at [358, 180] on div "hero .jumpUp press enter hero .jumpDown press enter hero .jumpLeft press enter …" at bounding box center [380, 163] width 109 height 72
type textarea "hero.moveRight(1)"
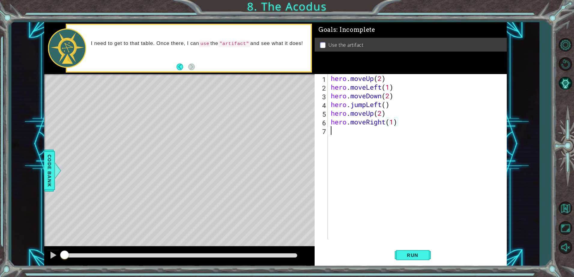
click at [336, 137] on div "hero . moveUp ( 2 ) hero . moveLeft ( 1 ) hero . moveDown ( 2 ) hero . jumpLeft…" at bounding box center [418, 165] width 178 height 183
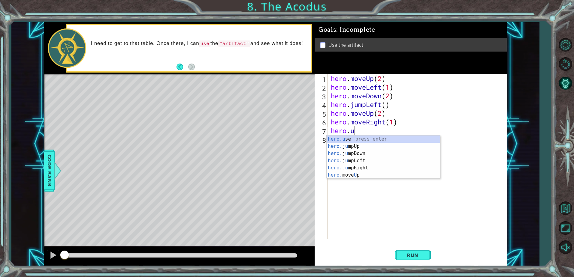
scroll to position [0, 1]
click at [373, 141] on div "hero.use press enter" at bounding box center [382, 147] width 113 height 22
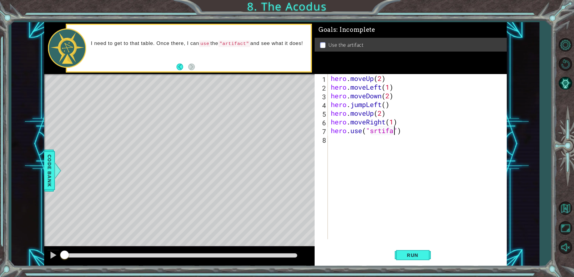
scroll to position [0, 3]
click at [374, 130] on div "hero . moveUp ( 2 ) hero . moveLeft ( 1 ) hero . moveDown ( 2 ) hero . jumpLeft…" at bounding box center [418, 165] width 178 height 183
type textarea "hero.use("artifact")"
click at [410, 254] on span "Run" at bounding box center [412, 255] width 24 height 6
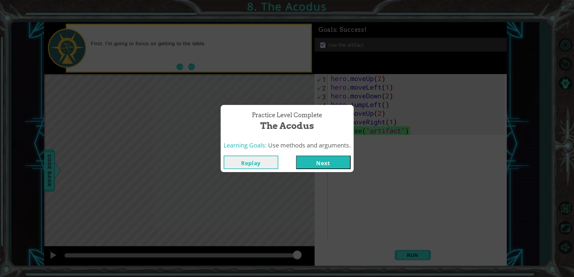
click at [330, 166] on button "Next" at bounding box center [323, 162] width 55 height 13
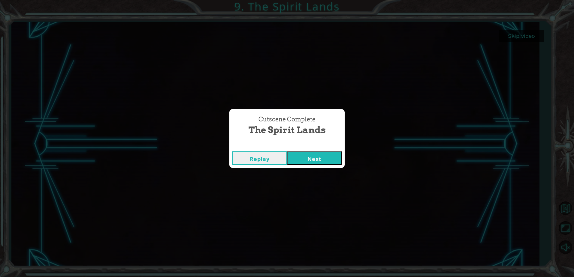
click at [306, 154] on button "Next" at bounding box center [314, 157] width 55 height 13
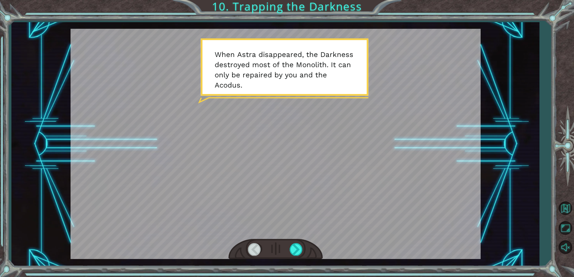
drag, startPoint x: 296, startPoint y: 248, endPoint x: 300, endPoint y: 242, distance: 7.0
click at [299, 244] on div at bounding box center [295, 249] width 13 height 12
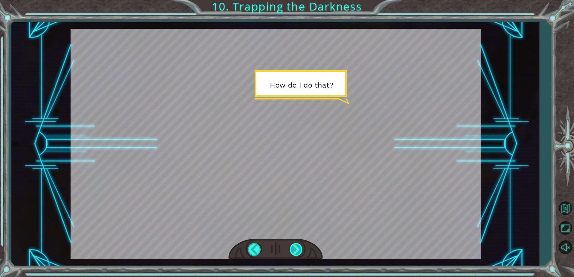
click at [297, 249] on div at bounding box center [295, 249] width 13 height 12
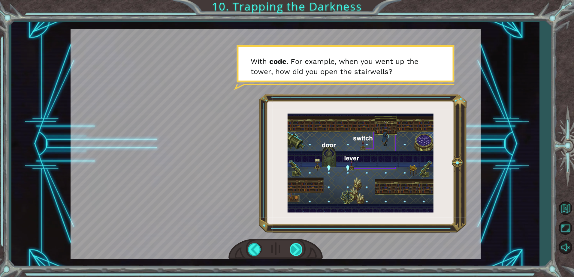
click at [296, 248] on div at bounding box center [295, 249] width 13 height 12
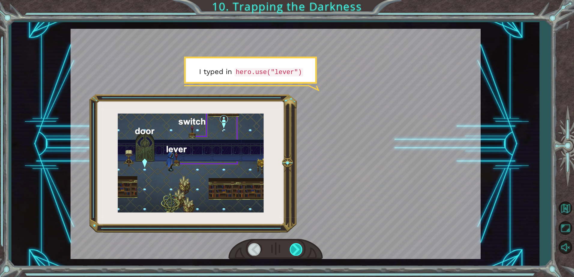
click at [293, 247] on div at bounding box center [295, 249] width 13 height 12
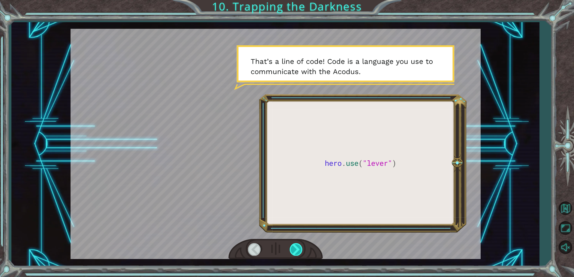
click at [295, 246] on div at bounding box center [295, 249] width 13 height 12
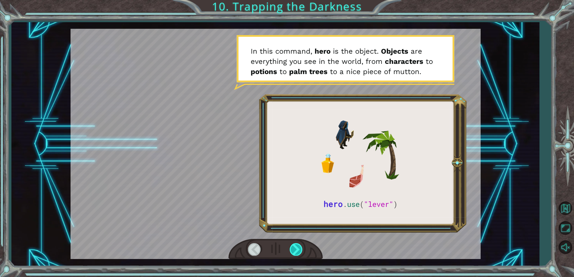
click at [299, 246] on div at bounding box center [295, 249] width 13 height 12
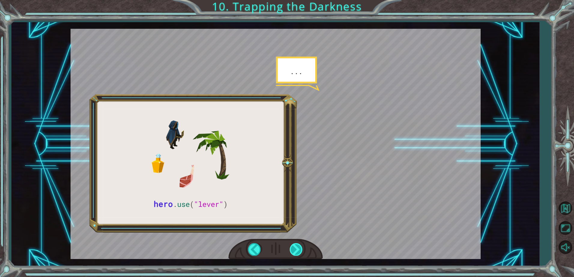
click at [299, 245] on div at bounding box center [295, 249] width 13 height 12
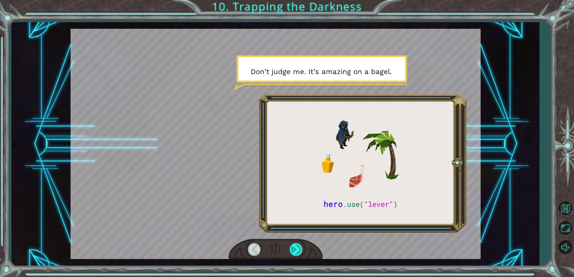
click at [299, 245] on div at bounding box center [295, 249] width 13 height 12
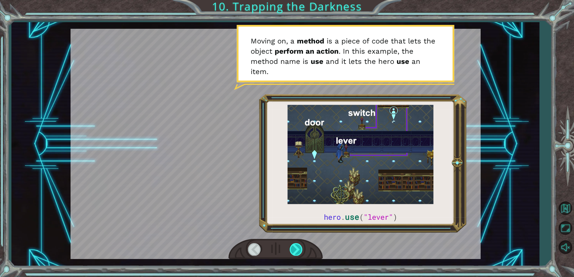
click at [301, 250] on div at bounding box center [295, 249] width 13 height 12
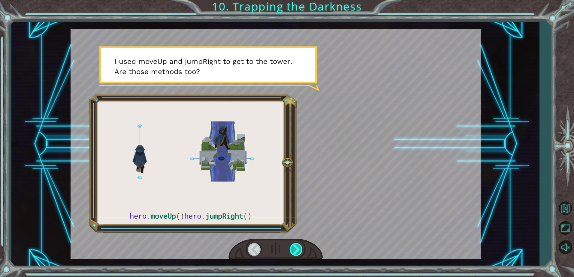
click at [295, 244] on div at bounding box center [295, 249] width 13 height 12
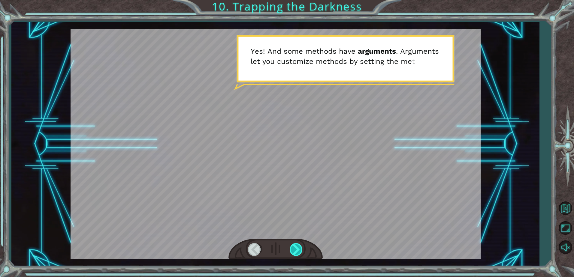
click at [296, 244] on div at bounding box center [295, 249] width 13 height 12
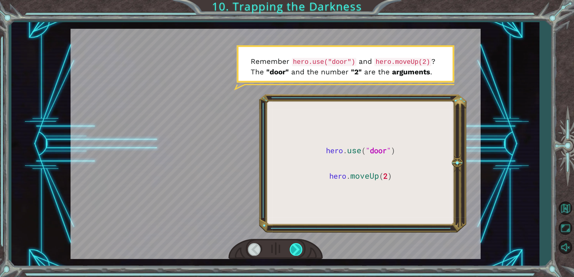
click at [296, 245] on div at bounding box center [295, 249] width 13 height 12
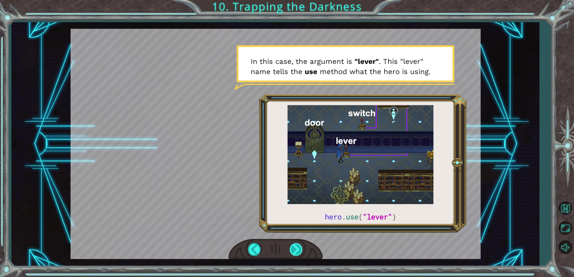
click at [297, 246] on div at bounding box center [295, 249] width 13 height 12
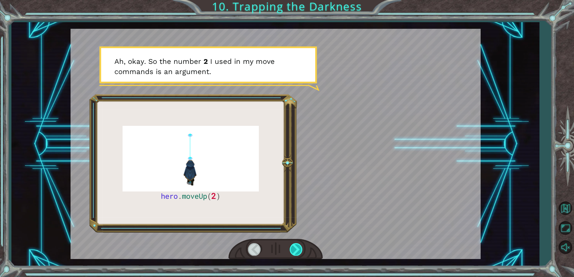
click at [296, 244] on div at bounding box center [295, 249] width 13 height 12
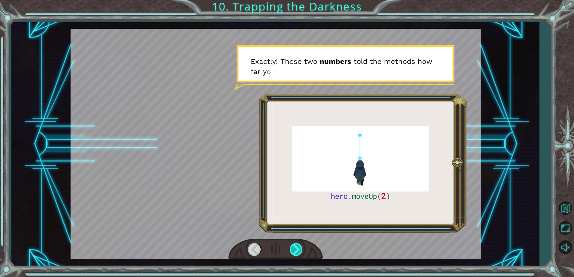
click at [296, 245] on div at bounding box center [295, 249] width 13 height 12
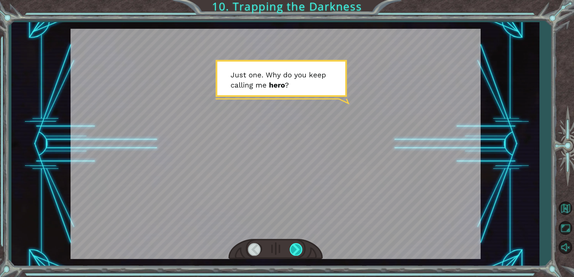
click at [296, 244] on div at bounding box center [295, 249] width 13 height 12
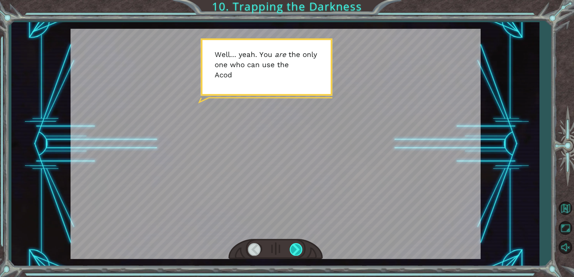
click at [296, 244] on div at bounding box center [295, 249] width 13 height 12
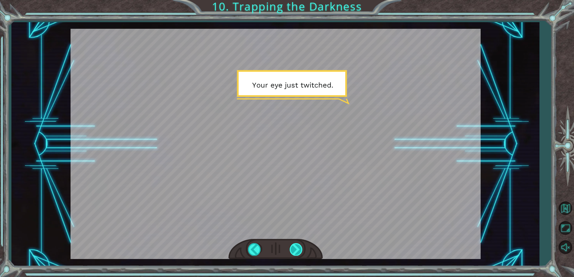
click at [296, 244] on div at bounding box center [295, 249] width 13 height 12
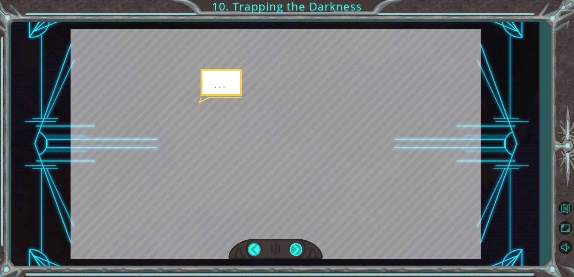
click at [296, 245] on div at bounding box center [295, 249] width 13 height 12
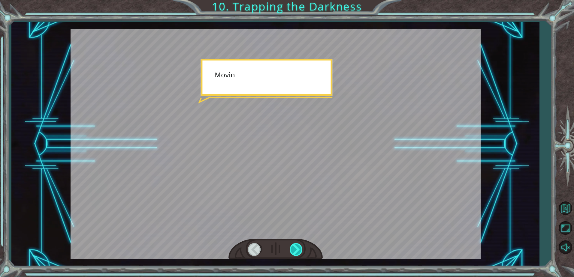
click at [296, 245] on div at bounding box center [295, 249] width 13 height 12
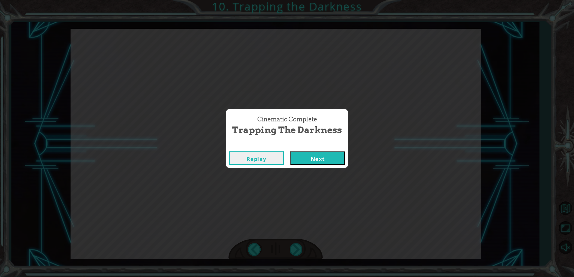
click at [318, 163] on button "Next" at bounding box center [317, 157] width 55 height 13
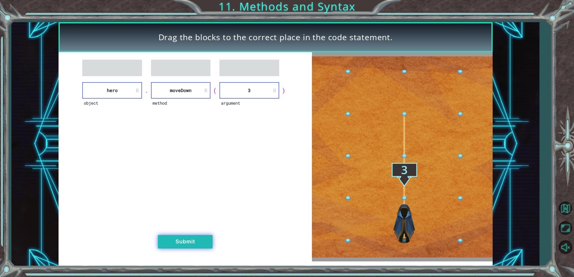
click at [195, 246] on button "Submit" at bounding box center [185, 241] width 55 height 13
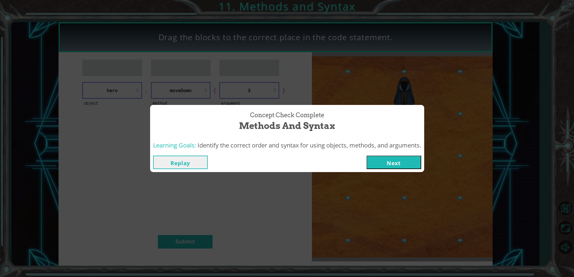
click at [380, 163] on button "Next" at bounding box center [393, 162] width 55 height 13
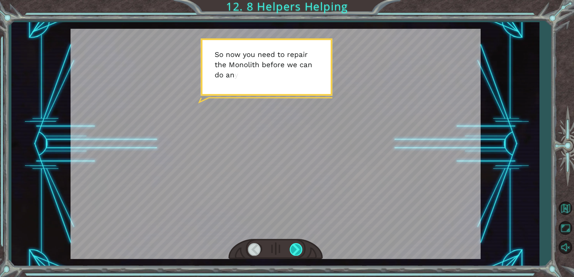
click at [297, 249] on div at bounding box center [295, 249] width 13 height 12
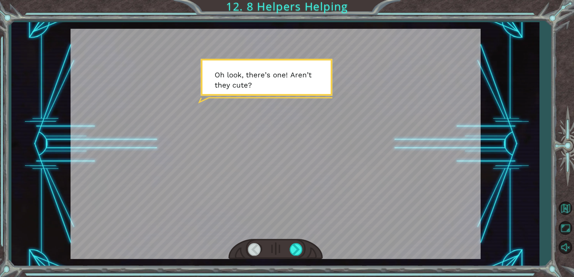
click at [289, 250] on div at bounding box center [295, 249] width 13 height 12
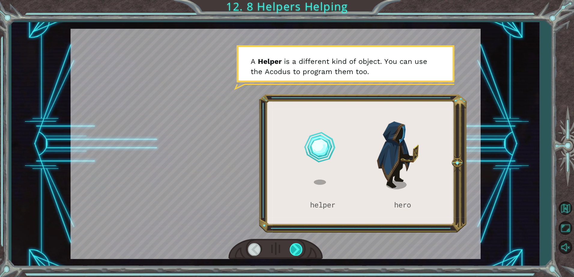
click at [292, 249] on div at bounding box center [295, 249] width 13 height 12
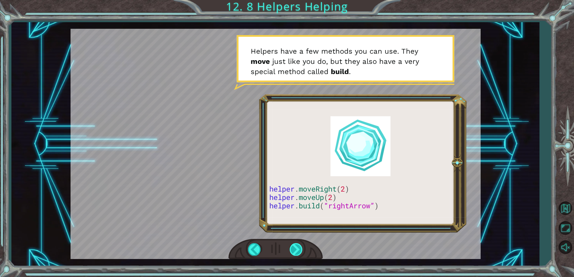
click at [301, 249] on div at bounding box center [295, 249] width 13 height 12
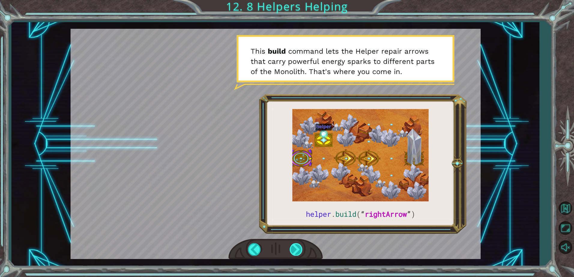
click at [293, 247] on div at bounding box center [295, 249] width 13 height 12
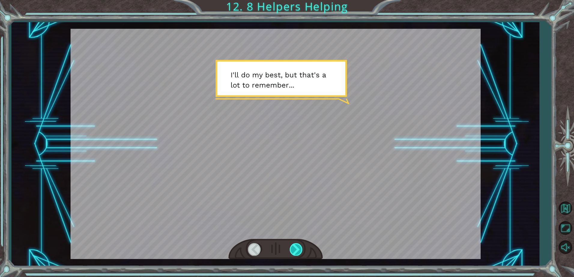
click at [293, 247] on div at bounding box center [295, 249] width 13 height 12
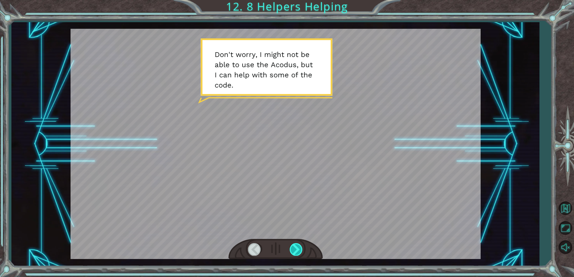
click at [293, 247] on div at bounding box center [295, 249] width 13 height 12
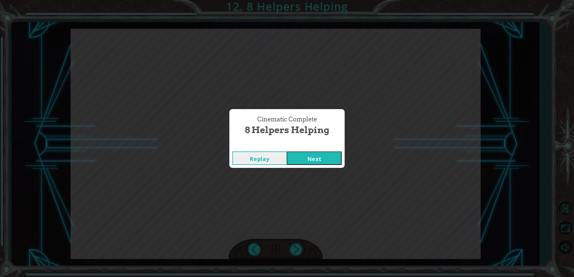
click at [311, 155] on button "Next" at bounding box center [314, 157] width 55 height 13
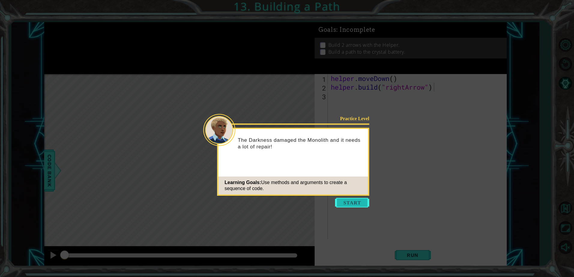
click at [352, 200] on button "Start" at bounding box center [352, 203] width 34 height 10
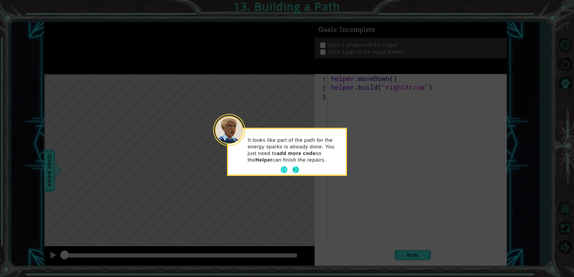
click at [294, 170] on button "Next" at bounding box center [295, 169] width 7 height 7
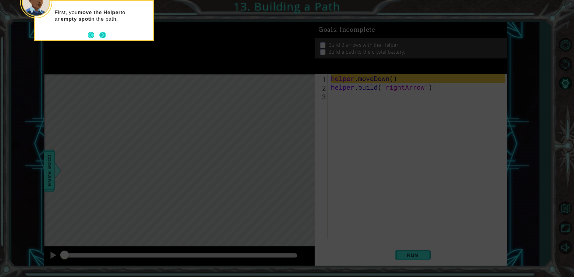
click at [103, 32] on button "Next" at bounding box center [102, 35] width 7 height 7
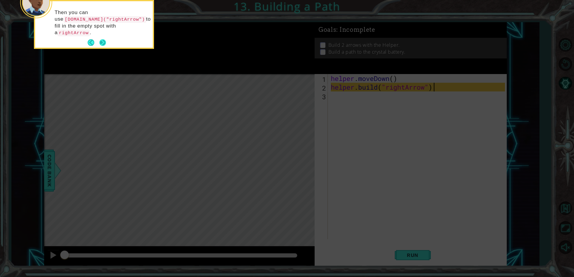
click at [101, 39] on button "Next" at bounding box center [102, 42] width 7 height 7
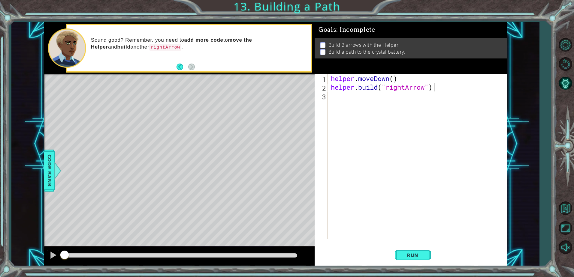
click at [341, 98] on div "helper . moveDown ( ) helper . build ( "rightArrow" )" at bounding box center [418, 165] width 178 height 183
click at [419, 256] on span "Run" at bounding box center [412, 255] width 24 height 6
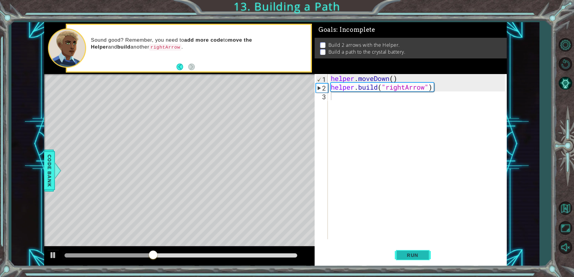
click at [401, 255] on span "Run" at bounding box center [412, 255] width 24 height 6
click at [346, 101] on div "helper . moveDown ( ) helper . build ( "rightArrow" )" at bounding box center [418, 165] width 178 height 183
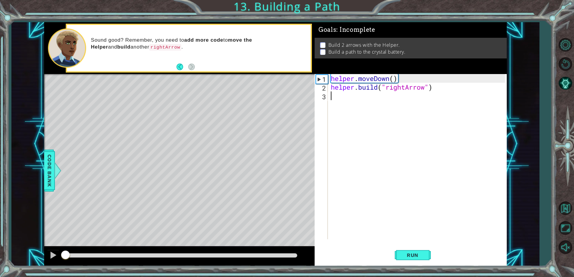
drag, startPoint x: 277, startPoint y: 252, endPoint x: -1, endPoint y: 219, distance: 280.3
click at [0, 219] on html "1 ההההההההההההההההההההההההההההההההההההההההההההההההההההההההההההההההההההההההההההה…" at bounding box center [287, 138] width 574 height 277
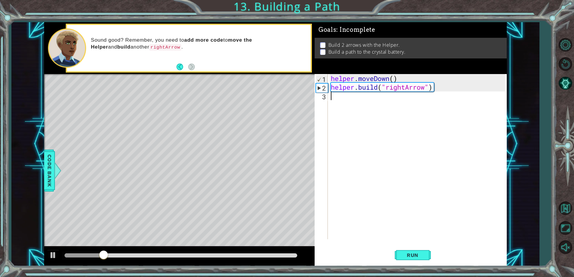
click at [393, 79] on div "helper . moveDown ( ) helper . build ( "rightArrow" )" at bounding box center [418, 165] width 178 height 183
click at [53, 253] on div at bounding box center [53, 255] width 8 height 8
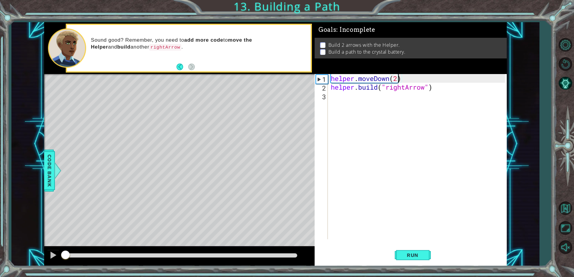
drag, startPoint x: 133, startPoint y: 256, endPoint x: 38, endPoint y: 265, distance: 95.2
click at [38, 265] on div "1 ההההההההההההההההההההההההההההההההההההההההההההההההההההההההההההההההההההההההההההה…" at bounding box center [275, 144] width 528 height 244
click at [54, 256] on div at bounding box center [53, 255] width 8 height 8
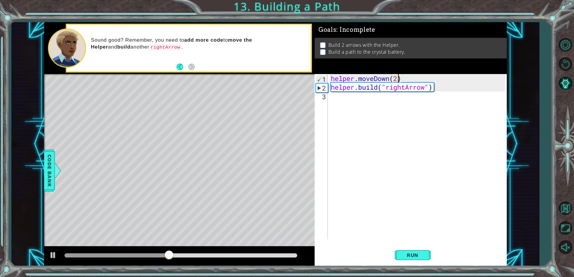
type textarea "helper.moveDown()"
click at [349, 98] on div "helper . moveDown ( ) helper . build ( "rightArrow" )" at bounding box center [418, 165] width 178 height 183
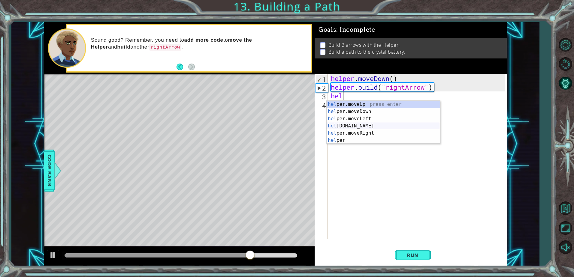
click at [354, 127] on div "hel per.moveUp press enter hel per.moveDown press enter hel per.moveLeft press …" at bounding box center [382, 130] width 113 height 58
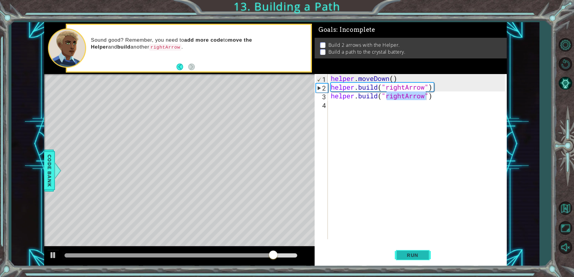
click at [399, 250] on button "Run" at bounding box center [412, 255] width 36 height 19
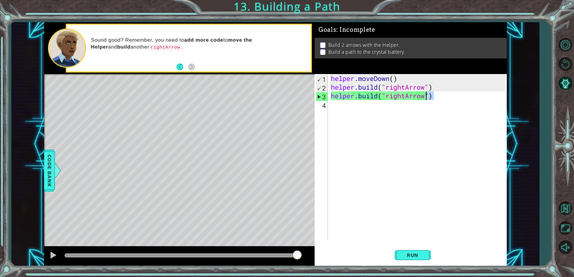
drag, startPoint x: 439, startPoint y: 96, endPoint x: 422, endPoint y: 99, distance: 17.6
click at [422, 99] on div "helper . moveDown ( ) helper . build ( "rightArrow" ) helper . build ( "rightAr…" at bounding box center [418, 165] width 178 height 183
type textarea "[DOMAIN_NAME]("rightArro"
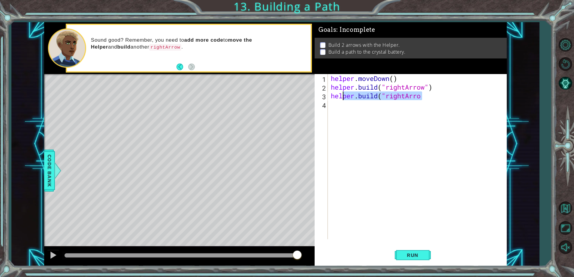
drag, startPoint x: 429, startPoint y: 94, endPoint x: 322, endPoint y: 96, distance: 106.8
click at [323, 96] on div "[DOMAIN_NAME]("rightArro 1 2 3 4 helper . moveDown ( ) helper . build ( "rightA…" at bounding box center [409, 156] width 190 height 165
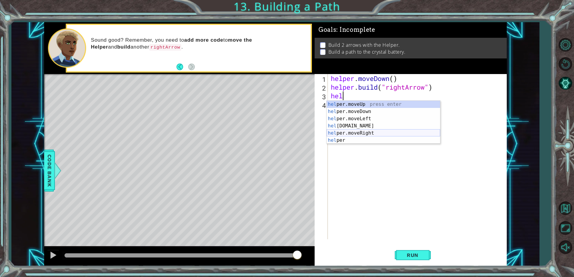
click at [358, 133] on div "hel per.moveUp press enter hel per.moveDown press enter hel per.moveLeft press …" at bounding box center [382, 130] width 113 height 58
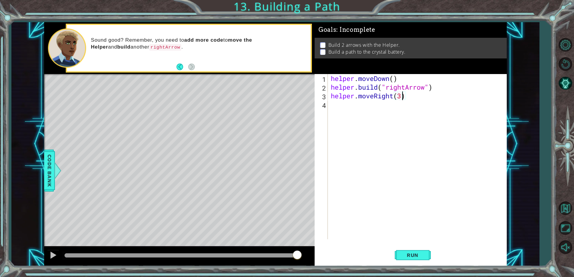
scroll to position [0, 3]
type textarea "helper.moveRight(3)"
click at [400, 257] on button "Run" at bounding box center [412, 255] width 36 height 19
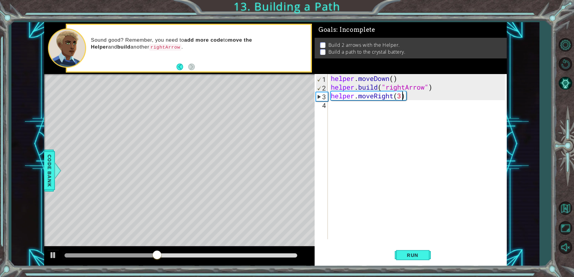
click at [344, 118] on div "helper . moveDown ( ) helper . build ( "rightArrow" ) helper . moveRight ( 3 )" at bounding box center [418, 165] width 178 height 183
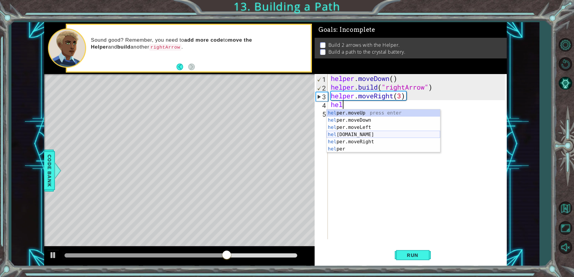
click at [357, 135] on div "hel per.moveUp press enter hel per.moveDown press enter hel per.moveLeft press …" at bounding box center [382, 138] width 113 height 58
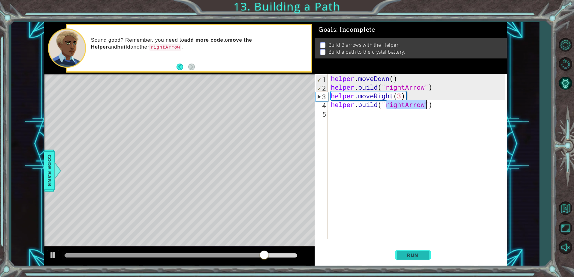
type textarea "[DOMAIN_NAME]("rightArrow")"
click at [422, 253] on span "Run" at bounding box center [412, 255] width 24 height 6
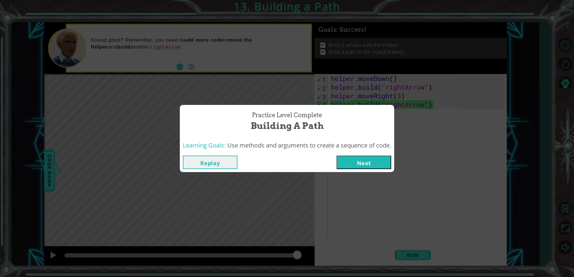
click at [367, 164] on button "Next" at bounding box center [363, 162] width 55 height 13
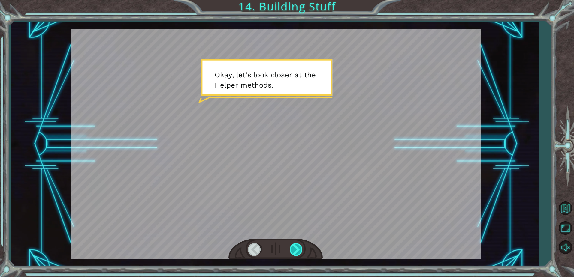
click at [300, 249] on div at bounding box center [295, 249] width 13 height 12
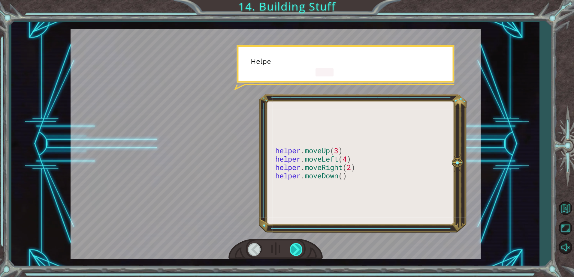
click at [299, 249] on div at bounding box center [295, 249] width 13 height 12
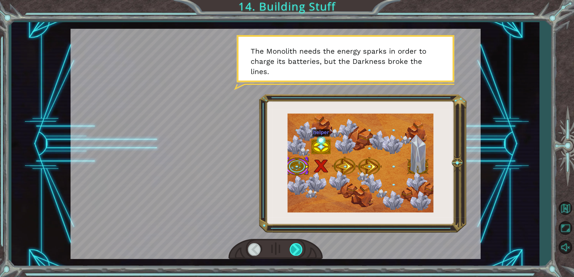
click at [292, 249] on div at bounding box center [295, 249] width 13 height 12
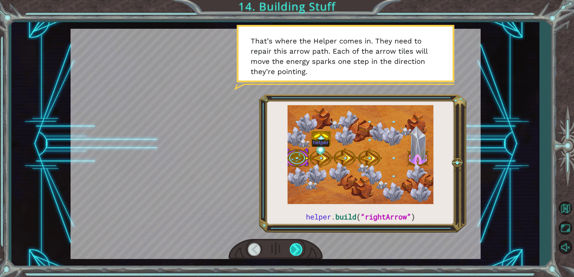
click at [295, 245] on div at bounding box center [295, 249] width 13 height 12
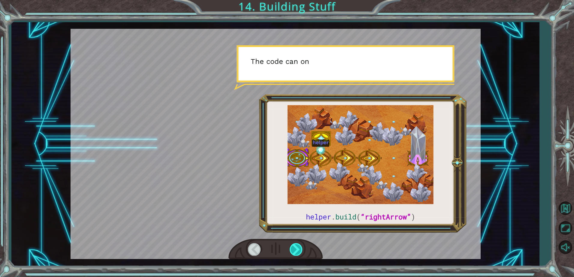
click at [295, 245] on div at bounding box center [295, 249] width 13 height 12
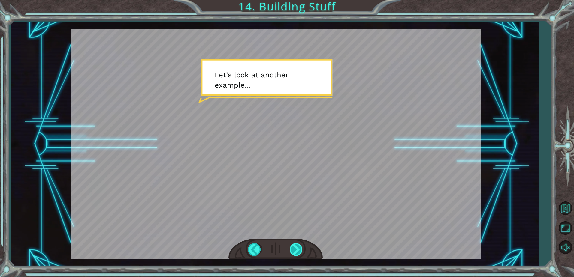
click at [295, 245] on div at bounding box center [295, 249] width 13 height 12
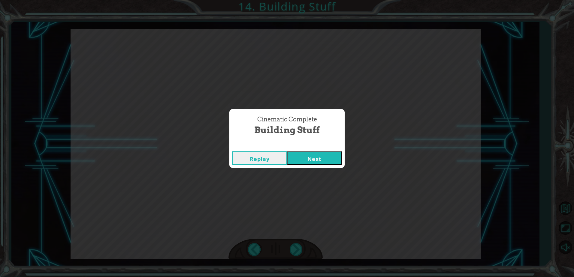
click at [314, 152] on button "Next" at bounding box center [314, 157] width 55 height 13
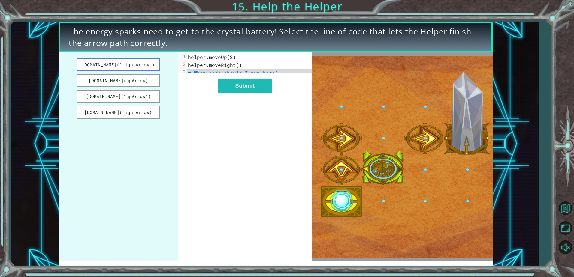
click at [120, 65] on button "[DOMAIN_NAME](“rightArrow”)" at bounding box center [117, 64] width 83 height 13
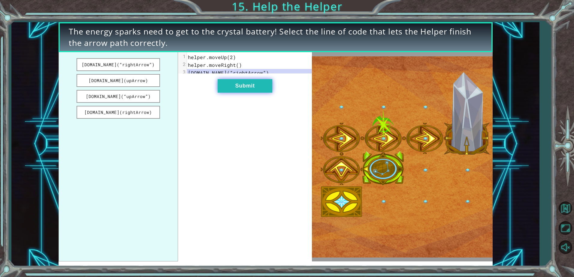
click at [245, 92] on button "Submit" at bounding box center [244, 85] width 55 height 13
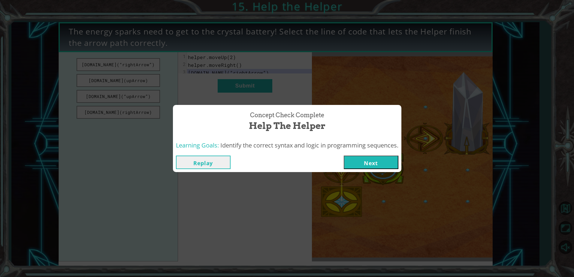
click at [370, 166] on button "Next" at bounding box center [370, 162] width 55 height 13
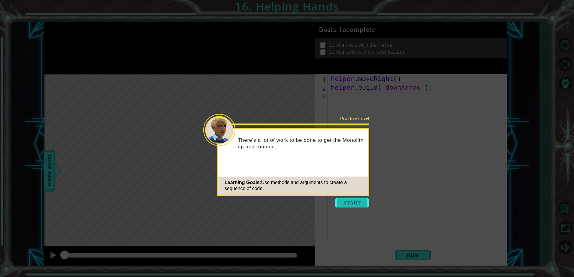
click at [347, 200] on button "Start" at bounding box center [352, 203] width 34 height 10
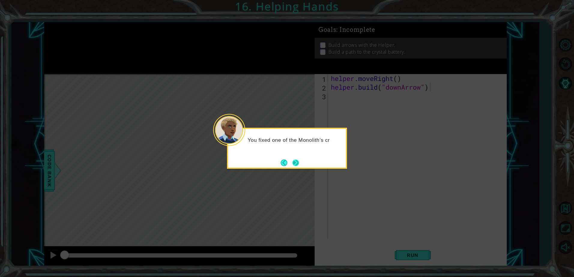
click at [297, 163] on button "Next" at bounding box center [295, 163] width 7 height 7
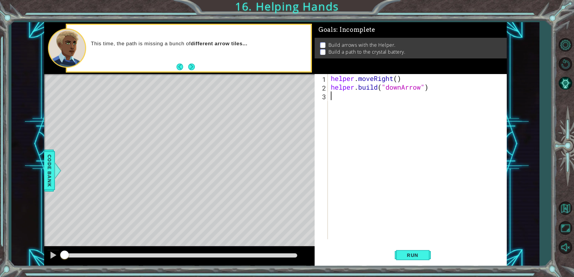
click at [343, 102] on div "helper . moveRight ( ) helper . build ( "downArrow" )" at bounding box center [418, 165] width 178 height 183
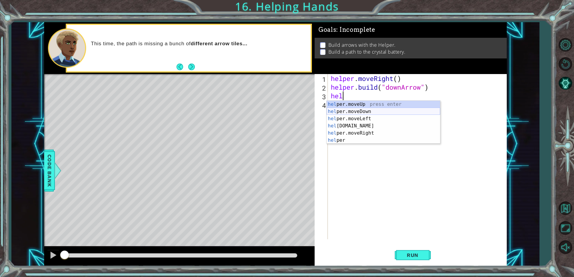
click at [349, 112] on div "hel per.moveUp press enter hel per.moveDown press enter hel per.moveLeft press …" at bounding box center [382, 130] width 113 height 58
type textarea "helper.moveDown(1)"
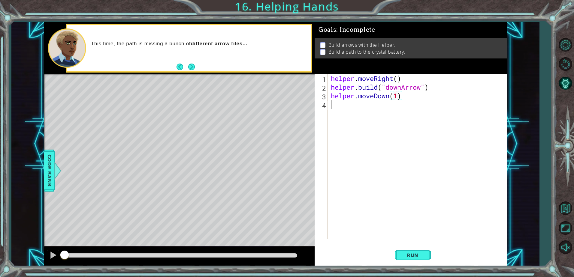
click at [334, 107] on div "helper . moveRight ( ) helper . build ( "downArrow" ) helper . moveDown ( 1 )" at bounding box center [418, 165] width 178 height 183
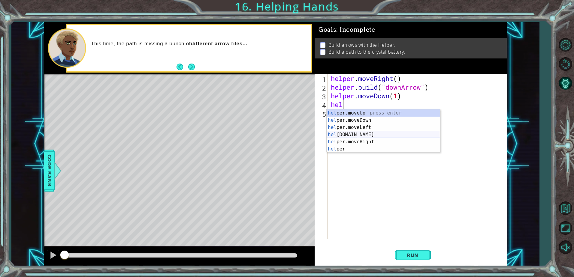
click at [353, 135] on div "hel per.moveUp press enter hel per.moveDown press enter hel per.moveLeft press …" at bounding box center [382, 138] width 113 height 58
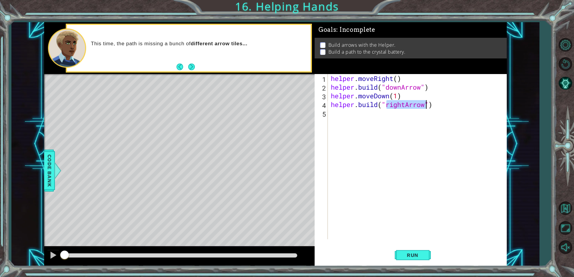
type textarea "[DOMAIN_NAME]("rightArrow")"
click at [406, 103] on div "helper . moveRight ( ) helper . build ( "downArrow" ) helper . moveDown ( 1 ) h…" at bounding box center [416, 156] width 175 height 165
click at [337, 113] on div "helper . moveRight ( ) helper . build ( "downArrow" ) helper . moveDown ( 1 ) h…" at bounding box center [418, 165] width 178 height 183
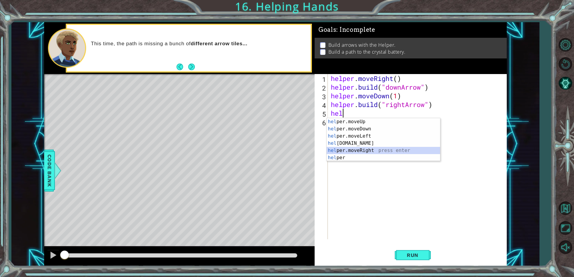
click at [361, 148] on div "hel per.moveUp press enter hel per.moveDown press enter hel per.moveLeft press …" at bounding box center [382, 147] width 113 height 58
type textarea "helper.moveRight(1)"
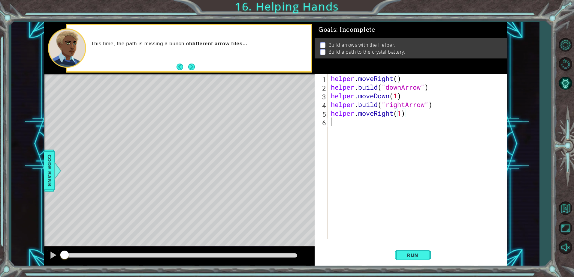
drag, startPoint x: 333, startPoint y: 126, endPoint x: 334, endPoint y: 122, distance: 3.6
click at [334, 123] on div "helper . moveRight ( ) helper . build ( "downArrow" ) helper . moveDown ( 1 ) h…" at bounding box center [418, 165] width 178 height 183
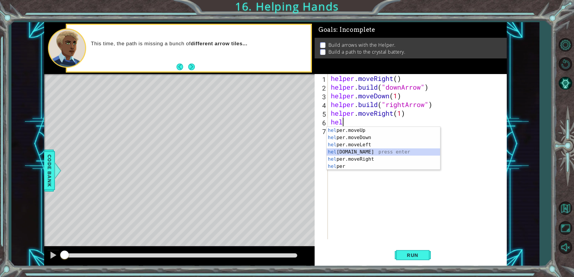
click at [357, 154] on div "hel per.moveUp press enter hel per.moveDown press enter hel per.moveLeft press …" at bounding box center [382, 156] width 113 height 58
type textarea "[DOMAIN_NAME]("rightArrow")"
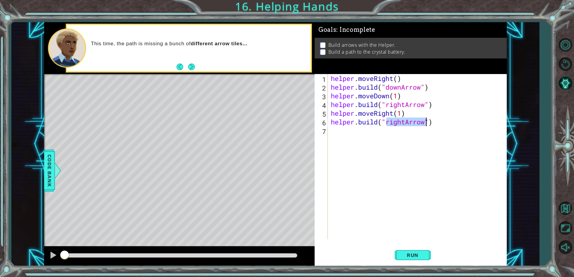
click at [352, 132] on div "helper . moveRight ( ) helper . build ( "downArrow" ) helper . moveDown ( 1 ) h…" at bounding box center [418, 165] width 178 height 183
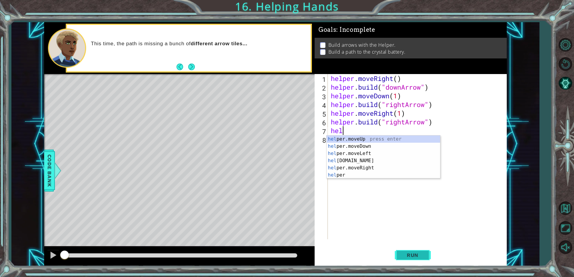
click at [414, 262] on button "Run" at bounding box center [412, 255] width 36 height 19
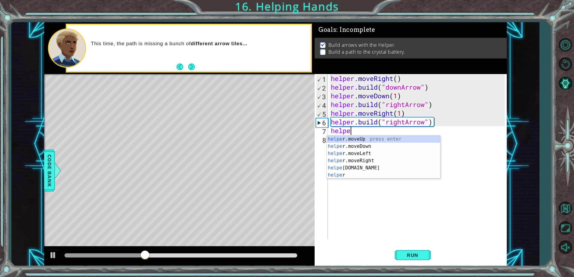
scroll to position [0, 1]
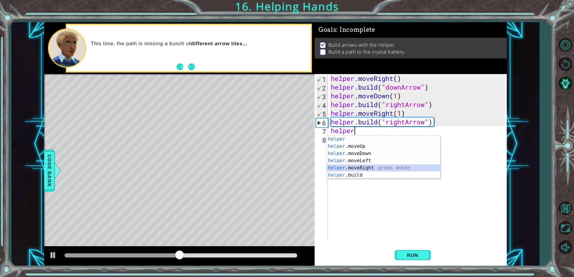
click at [363, 167] on div "helper press enter helper .moveUp press enter helper .moveDown press enter help…" at bounding box center [382, 165] width 113 height 58
type textarea "helper.moveRight(1)"
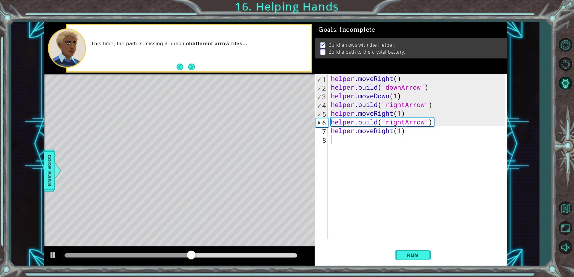
click at [359, 146] on div "helper . moveRight ( ) helper . build ( "downArrow" ) helper . moveDown ( 1 ) h…" at bounding box center [418, 165] width 178 height 183
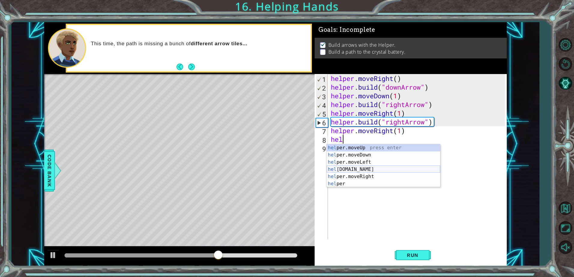
click at [339, 168] on div "hel per.moveUp press enter hel per.moveDown press enter hel per.moveLeft press …" at bounding box center [382, 173] width 113 height 58
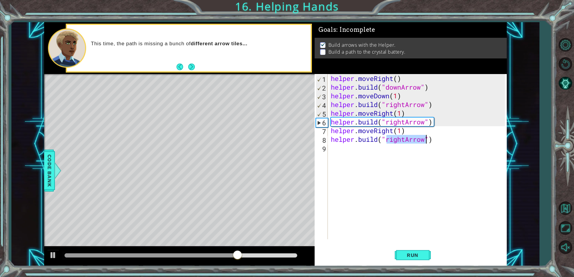
click at [404, 140] on div "helper . moveRight ( ) helper . build ( "downArrow" ) helper . moveDown ( 1 ) h…" at bounding box center [416, 156] width 175 height 165
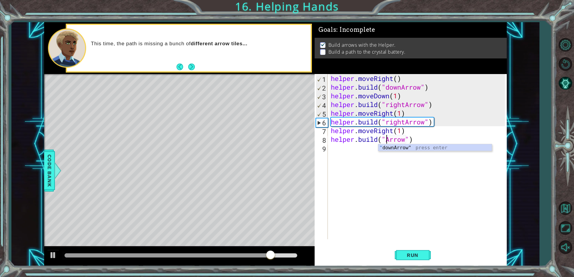
scroll to position [0, 3]
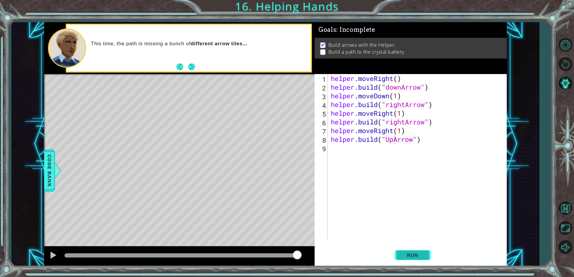
click at [419, 255] on span "Run" at bounding box center [412, 255] width 24 height 6
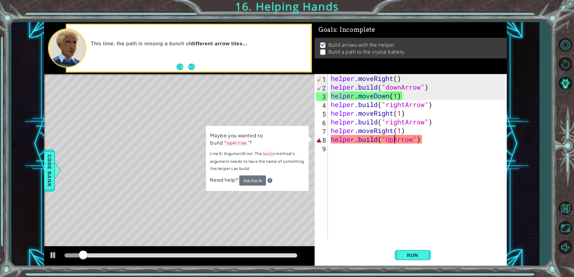
click at [387, 136] on div "helper . moveRight ( ) helper . build ( "downArrow" ) helper . moveDown ( 1 ) h…" at bounding box center [418, 165] width 178 height 183
click at [392, 139] on div "helper . moveRight ( ) helper . build ( "downArrow" ) helper . moveDown ( 1 ) h…" at bounding box center [418, 165] width 178 height 183
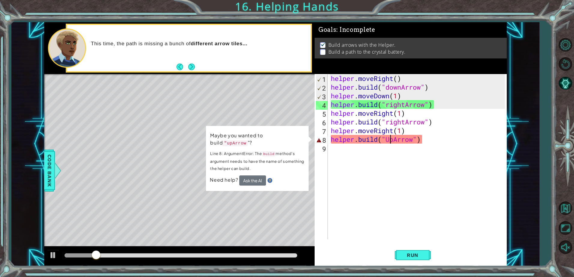
click at [390, 139] on div "helper . moveRight ( ) helper . build ( "downArrow" ) helper . moveDown ( 1 ) h…" at bounding box center [418, 165] width 178 height 183
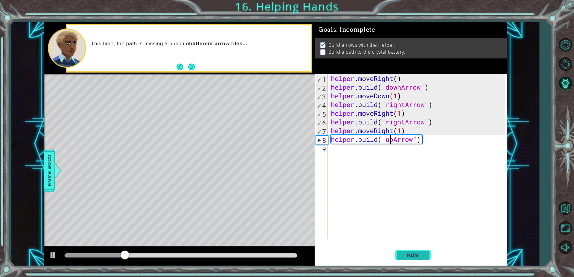
type textarea "[DOMAIN_NAME]("upArrow")"
click at [411, 251] on button "Run" at bounding box center [412, 255] width 36 height 19
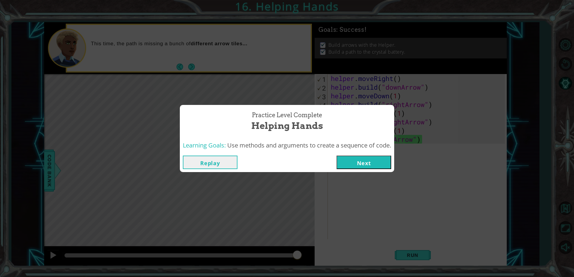
click at [371, 164] on button "Next" at bounding box center [363, 162] width 55 height 13
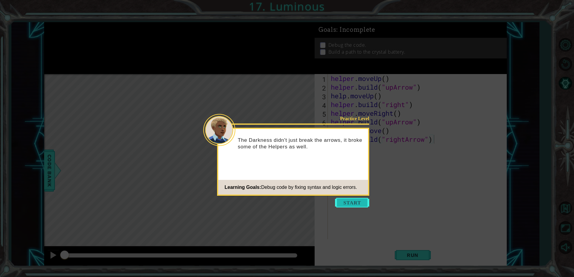
click at [343, 202] on button "Start" at bounding box center [352, 203] width 34 height 10
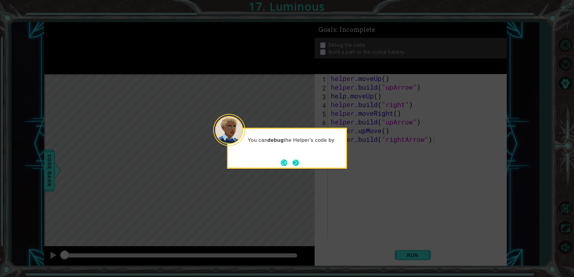
click at [296, 161] on button "Next" at bounding box center [295, 163] width 7 height 7
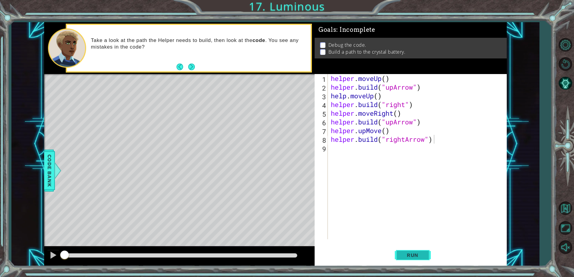
click at [418, 258] on span "Run" at bounding box center [412, 255] width 24 height 6
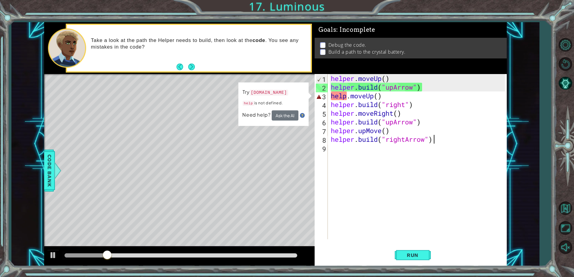
click at [378, 98] on div "helper . moveUp ( ) helper . build ( "upArrow" ) help . moveUp ( ) helper . bui…" at bounding box center [418, 165] width 178 height 183
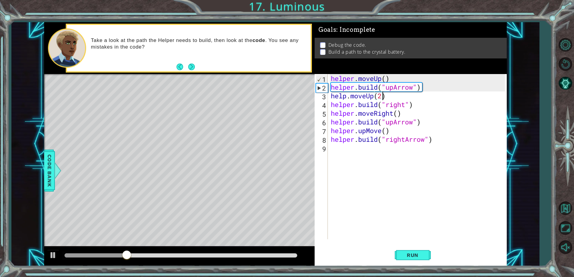
scroll to position [0, 2]
click at [402, 254] on span "Run" at bounding box center [412, 255] width 24 height 6
click at [412, 253] on span "Run" at bounding box center [412, 255] width 24 height 6
drag, startPoint x: 415, startPoint y: 256, endPoint x: 415, endPoint y: 252, distance: 3.9
click at [415, 256] on span "Run" at bounding box center [412, 255] width 24 height 6
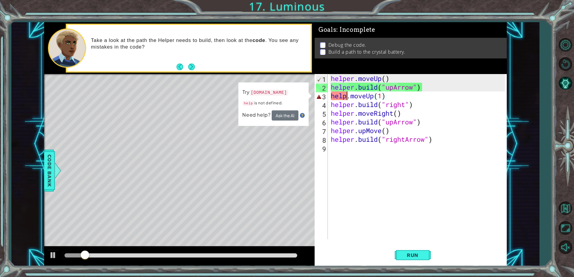
click at [346, 95] on div "helper . moveUp ( ) helper . build ( "upArrow" ) help . moveUp ( 1 ) helper . b…" at bounding box center [418, 165] width 178 height 183
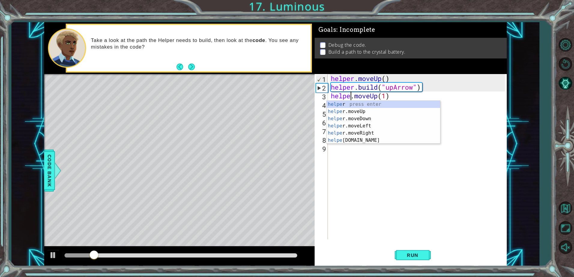
scroll to position [0, 1]
click at [417, 254] on span "Run" at bounding box center [412, 255] width 24 height 6
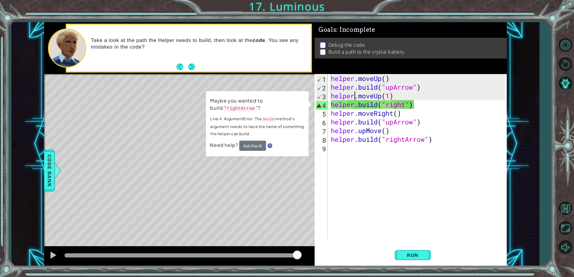
click at [410, 106] on div "helper . moveUp ( ) helper . build ( "upArrow" ) helper . moveUp ( 1 ) helper .…" at bounding box center [418, 165] width 178 height 183
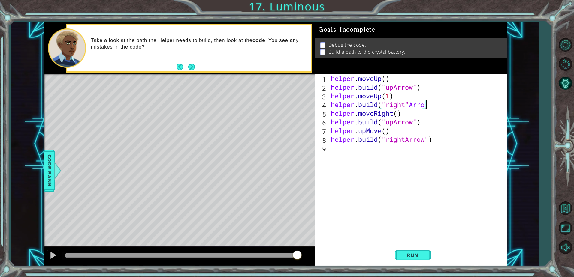
scroll to position [0, 4]
click at [410, 258] on span "Run" at bounding box center [412, 255] width 24 height 6
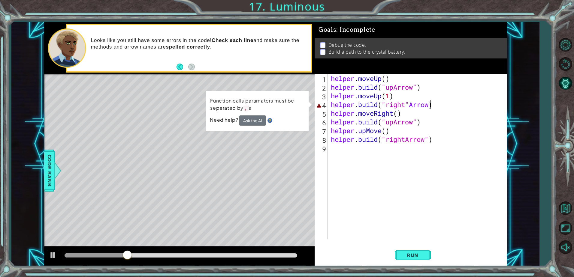
click at [409, 105] on div "helper . moveUp ( ) helper . build ( "upArrow" ) helper . moveUp ( 1 ) helper .…" at bounding box center [418, 165] width 178 height 183
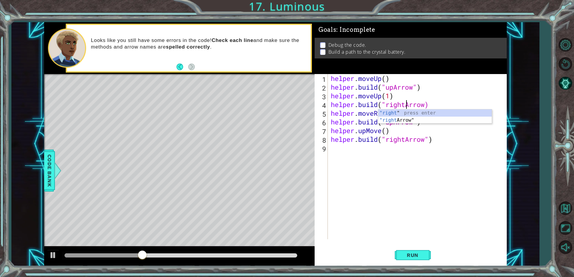
scroll to position [0, 4]
click at [403, 122] on div ""righ t" press enter "righ [PERSON_NAME]" press enter" at bounding box center [434, 123] width 113 height 29
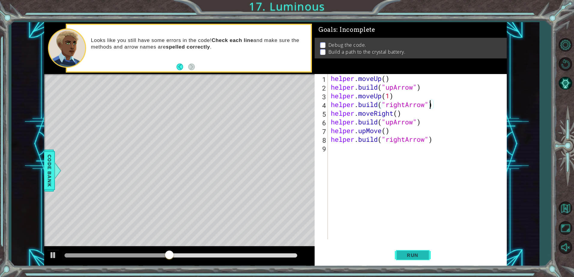
click at [415, 252] on button "Run" at bounding box center [412, 255] width 36 height 19
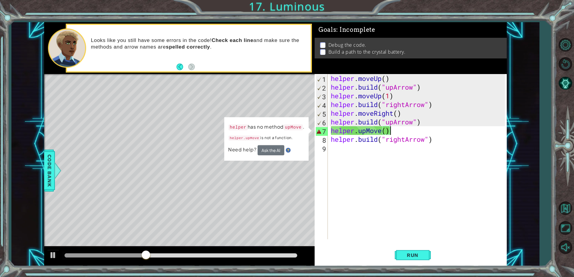
click at [399, 134] on div "helper . moveUp ( ) helper . build ( "upArrow" ) helper . moveUp ( 1 ) helper .…" at bounding box center [418, 165] width 178 height 183
click at [383, 131] on div "helper . moveUp ( ) helper . build ( "upArrow" ) helper . moveUp ( 1 ) helper .…" at bounding box center [418, 165] width 178 height 183
click at [388, 133] on div "helper . moveUp ( ) helper . build ( "upArrow" ) helper . moveUp ( 1 ) helper .…" at bounding box center [418, 165] width 178 height 183
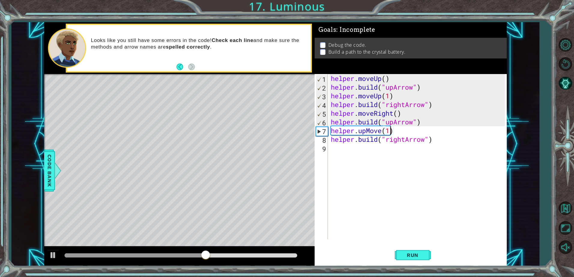
click at [358, 133] on div "helper . moveUp ( ) helper . build ( "upArrow" ) helper . moveUp ( 1 ) helper .…" at bounding box center [418, 165] width 178 height 183
click at [382, 131] on div "helper . moveUp ( ) helper . build ( "upArrow" ) helper . moveUp ( 1 ) helper .…" at bounding box center [418, 165] width 178 height 183
click at [343, 139] on div "helper. move Up press enter" at bounding box center [382, 147] width 113 height 22
click at [406, 131] on div "helper . moveUp ( ) helper . build ( "upArrow" ) helper . moveUp ( 1 ) helper .…" at bounding box center [418, 165] width 178 height 183
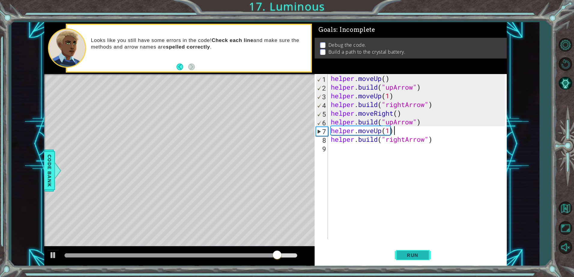
type textarea "helper.moveUp(1)"
click at [422, 256] on span "Run" at bounding box center [412, 255] width 24 height 6
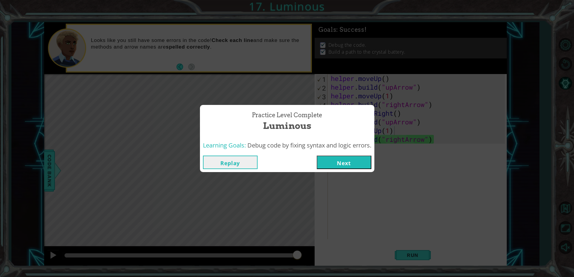
drag, startPoint x: 335, startPoint y: 161, endPoint x: 331, endPoint y: 156, distance: 6.4
click at [331, 156] on button "Next" at bounding box center [343, 162] width 55 height 13
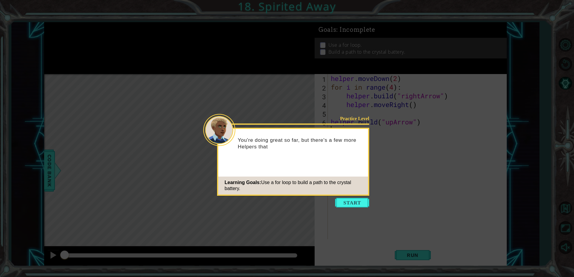
click at [343, 205] on button "Start" at bounding box center [352, 203] width 34 height 10
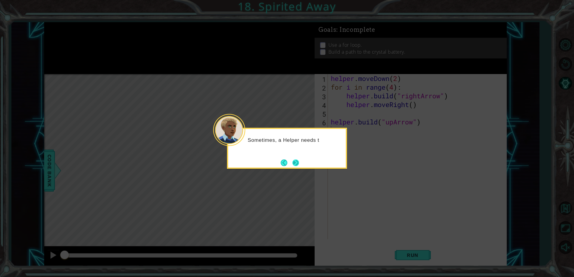
click at [295, 166] on button "Next" at bounding box center [295, 162] width 7 height 7
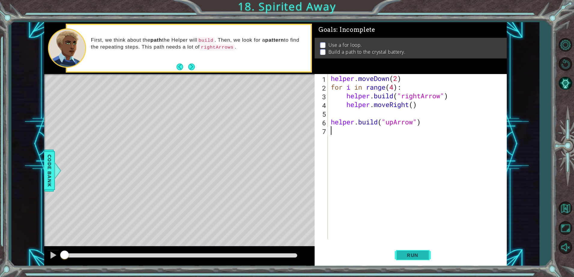
drag, startPoint x: 399, startPoint y: 254, endPoint x: 400, endPoint y: 259, distance: 5.2
click at [400, 259] on button "Run" at bounding box center [412, 255] width 36 height 19
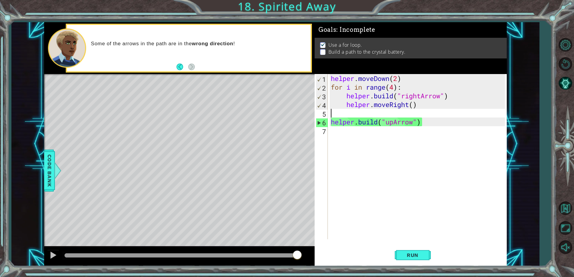
click at [338, 114] on div "helper . moveDown ( 2 ) for i in range ( 4 ) : helper . build ( "rightArrow" ) …" at bounding box center [418, 165] width 178 height 183
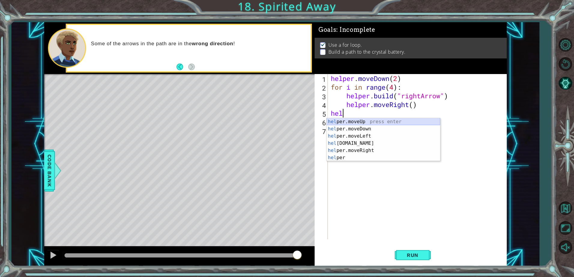
click at [369, 120] on div "hel per.moveUp press enter hel per.moveDown press enter hel per.moveLeft press …" at bounding box center [382, 147] width 113 height 58
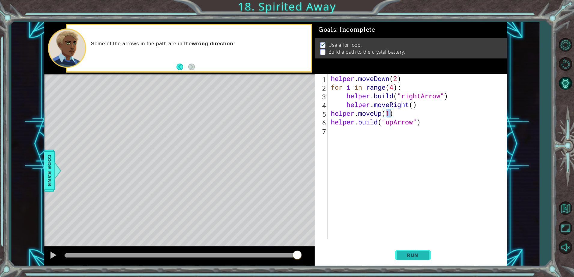
click at [410, 257] on span "Run" at bounding box center [412, 255] width 24 height 6
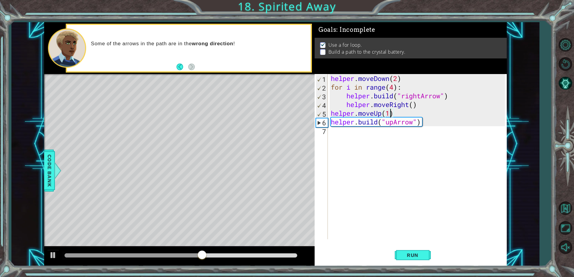
click at [339, 108] on div "helper . moveDown ( 2 ) for i in range ( 4 ) : helper . build ( "rightArrow" ) …" at bounding box center [418, 165] width 178 height 183
type textarea "helper.moveRight()"
click at [419, 106] on div "helper . moveDown ( 2 ) for i in range ( 4 ) : helper . build ( "rightArrow" ) …" at bounding box center [418, 165] width 178 height 183
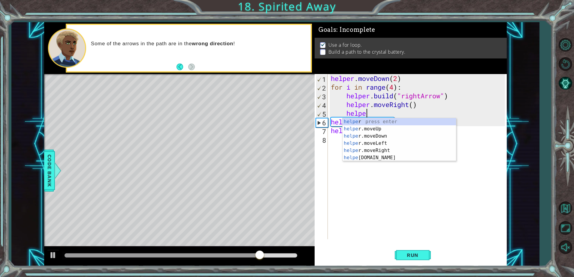
scroll to position [0, 1]
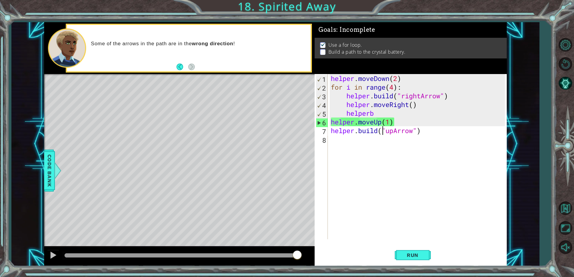
click at [383, 132] on div "helper . moveDown ( 2 ) for i in range ( 4 ) : helper . build ( "rightArrow" ) …" at bounding box center [418, 165] width 178 height 183
click at [378, 117] on div "helper . moveDown ( 2 ) for i in range ( 4 ) : helper . build ( "rightArrow" ) …" at bounding box center [418, 165] width 178 height 183
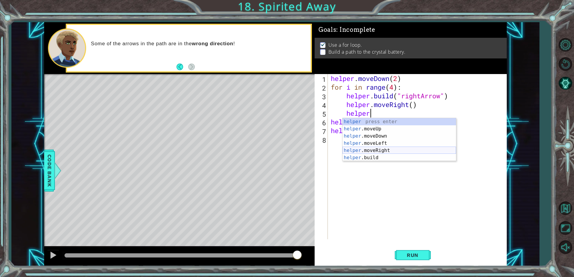
click at [387, 152] on div "helper press enter helper .moveUp press enter helper .moveDown press enter help…" at bounding box center [398, 147] width 113 height 58
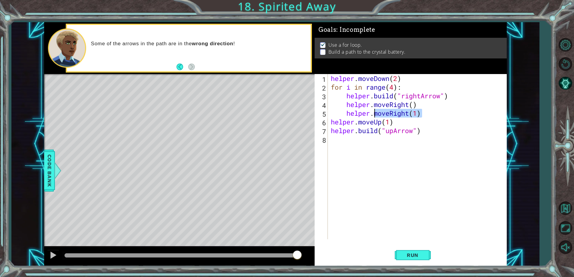
drag, startPoint x: 422, startPoint y: 112, endPoint x: 375, endPoint y: 112, distance: 46.8
click at [375, 112] on div "helper . moveDown ( 2 ) for i in range ( 4 ) : helper . build ( "rightArrow" ) …" at bounding box center [418, 165] width 178 height 183
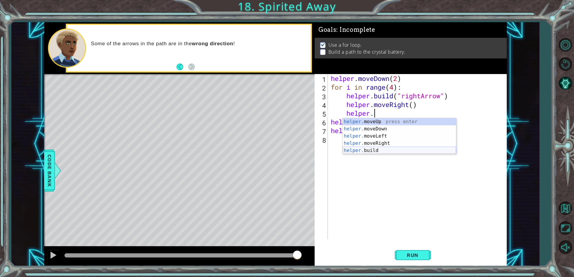
click at [374, 151] on div "helper. moveUp press enter helper. moveDown press enter helper. moveLeft press …" at bounding box center [398, 143] width 113 height 50
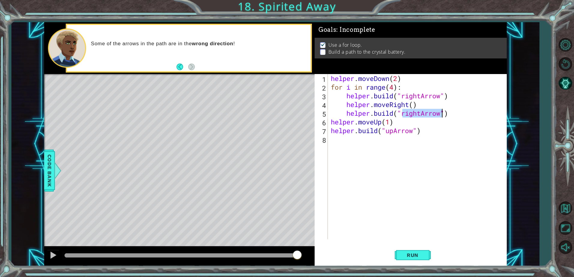
click at [420, 112] on div "helper . moveDown ( 2 ) for i in range ( 4 ) : helper . build ( "rightArrow" ) …" at bounding box center [416, 156] width 175 height 165
click at [400, 123] on div ""up Arrow" press enter" at bounding box center [450, 129] width 113 height 22
type textarea "[DOMAIN_NAME]("upArrow")"
click at [400, 251] on button "Run" at bounding box center [412, 255] width 36 height 19
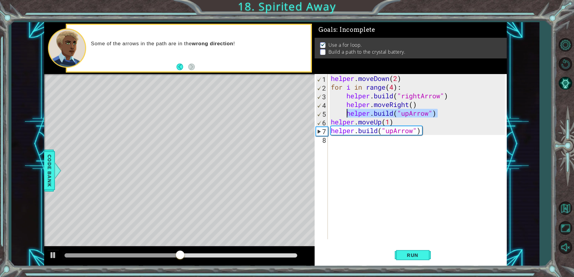
drag, startPoint x: 439, startPoint y: 113, endPoint x: 345, endPoint y: 115, distance: 94.2
click at [345, 115] on div "helper . moveDown ( 2 ) for i in range ( 4 ) : helper . build ( "rightArrow" ) …" at bounding box center [418, 165] width 178 height 183
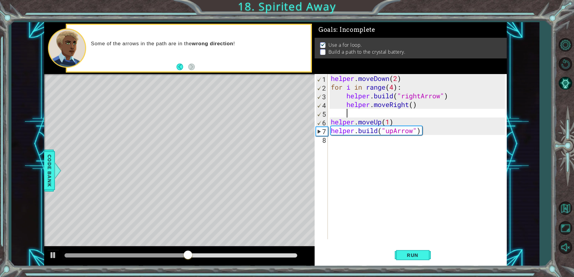
scroll to position [0, 0]
click at [356, 174] on div "helper . moveDown ( 2 ) for i in range ( 4 ) : helper . build ( "rightArrow" ) …" at bounding box center [418, 165] width 178 height 183
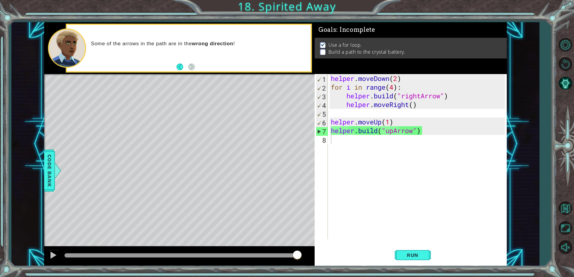
click at [419, 265] on div "1 2 3 4 5 6 7 8 helper . moveDown ( 2 ) for i in range ( 4 ) : helper . build (…" at bounding box center [410, 170] width 192 height 192
click at [418, 260] on button "Run" at bounding box center [412, 255] width 36 height 19
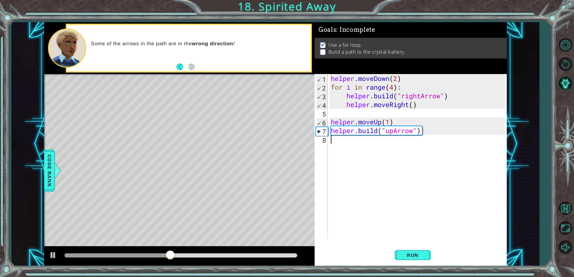
click at [345, 114] on div "helper . moveDown ( 2 ) for i in range ( 4 ) : helper . build ( "rightArrow" ) …" at bounding box center [418, 165] width 178 height 183
click at [333, 114] on div "helper . moveDown ( 2 ) for i in range ( 4 ) : helper . build ( "rightArrow" ) …" at bounding box center [418, 165] width 178 height 183
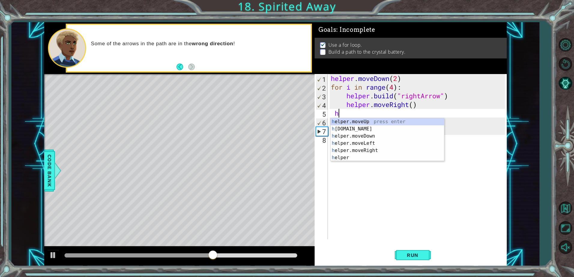
scroll to position [0, 0]
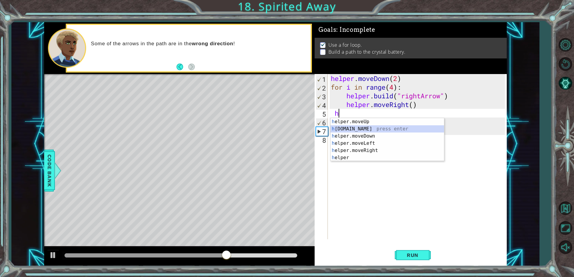
click at [367, 130] on div "h elper.moveUp press enter h [DOMAIN_NAME] press enter h elper.moveDown press e…" at bounding box center [386, 147] width 113 height 58
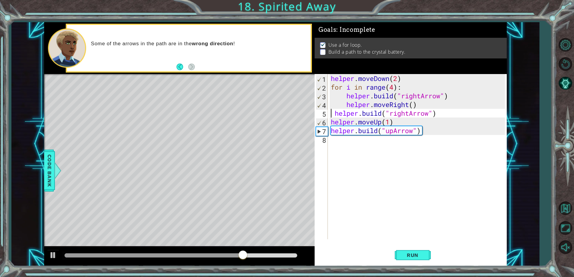
click at [332, 113] on div "helper . moveDown ( 2 ) for i in range ( 4 ) : helper . build ( "rightArrow" ) …" at bounding box center [418, 165] width 178 height 183
click at [336, 113] on div "helper . moveDown ( 2 ) for i in range ( 4 ) : helper . build ( "rightArrow" ) …" at bounding box center [418, 165] width 178 height 183
click at [404, 115] on div "helper . moveDown ( 2 ) for i in range ( 4 ) : helper . build ( "rightArrow" ) …" at bounding box center [418, 165] width 178 height 183
click at [406, 113] on div "helper . moveDown ( 2 ) for i in range ( 4 ) : helper . build ( "rightArrow" ) …" at bounding box center [418, 165] width 178 height 183
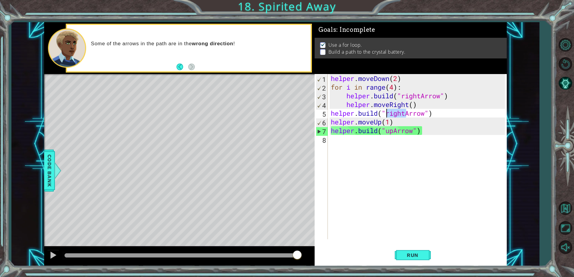
drag, startPoint x: 407, startPoint y: 112, endPoint x: 387, endPoint y: 114, distance: 19.9
click at [387, 114] on div "helper . moveDown ( 2 ) for i in range ( 4 ) : helper . build ( "rightArrow" ) …" at bounding box center [418, 165] width 178 height 183
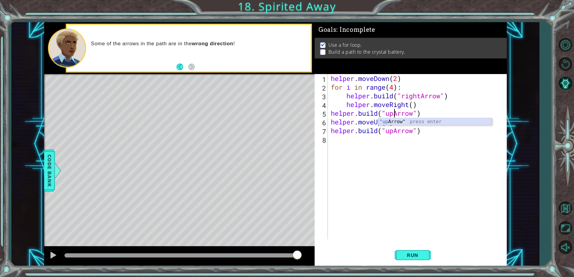
click at [403, 124] on div ""up Arrow" press enter" at bounding box center [434, 129] width 113 height 22
type textarea "[DOMAIN_NAME]("upArrow")"
click at [415, 254] on span "Run" at bounding box center [412, 255] width 24 height 6
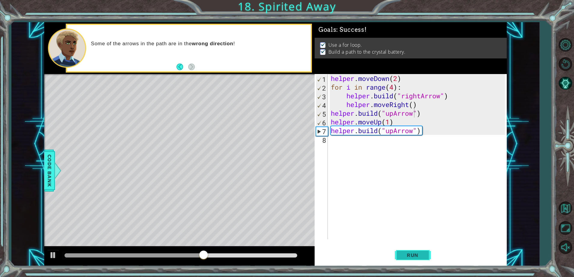
click at [424, 256] on span "Run" at bounding box center [412, 255] width 24 height 6
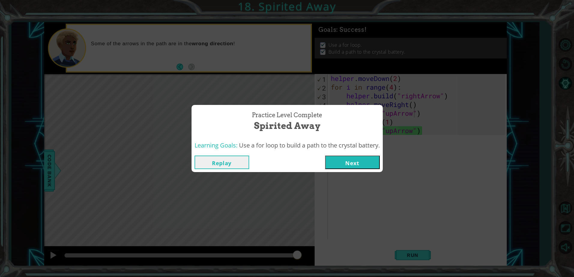
click at [337, 166] on button "Next" at bounding box center [352, 162] width 55 height 13
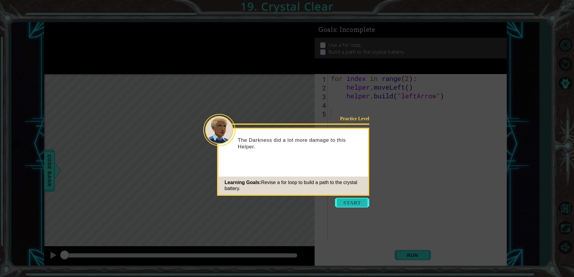
click at [345, 206] on button "Start" at bounding box center [352, 203] width 34 height 10
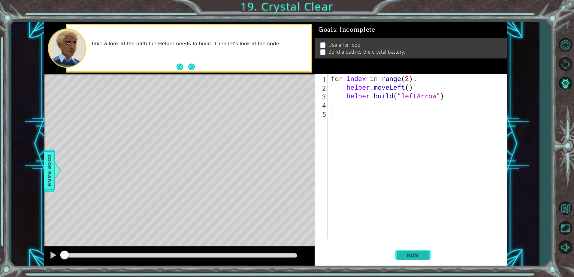
click at [415, 255] on span "Run" at bounding box center [412, 255] width 24 height 6
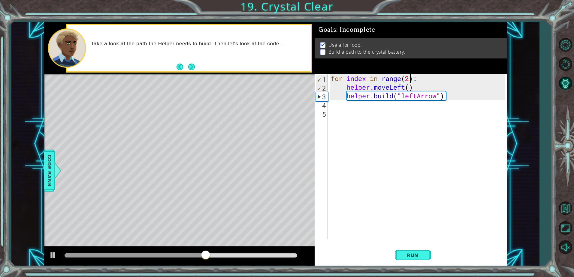
click at [409, 78] on div "for index in range ( 2 ) : helper . moveLeft ( ) helper . build ( "leftArrow" )" at bounding box center [418, 165] width 178 height 183
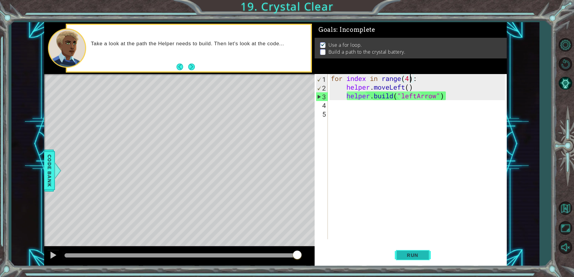
type textarea "for index in range(4):"
click at [401, 256] on span "Run" at bounding box center [412, 255] width 24 height 6
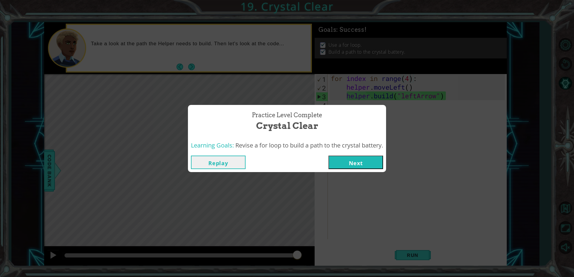
click at [363, 163] on button "Next" at bounding box center [355, 162] width 55 height 13
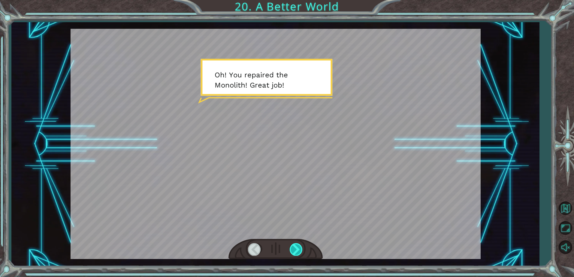
click at [298, 246] on div at bounding box center [295, 249] width 13 height 12
click at [302, 253] on div at bounding box center [295, 249] width 13 height 12
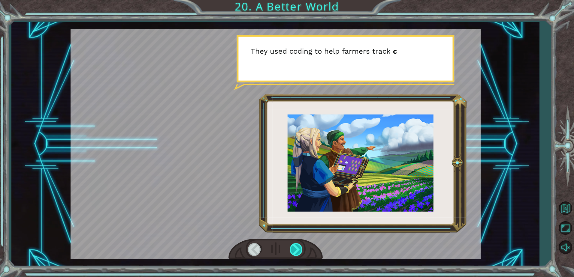
click at [298, 249] on div at bounding box center [295, 249] width 13 height 12
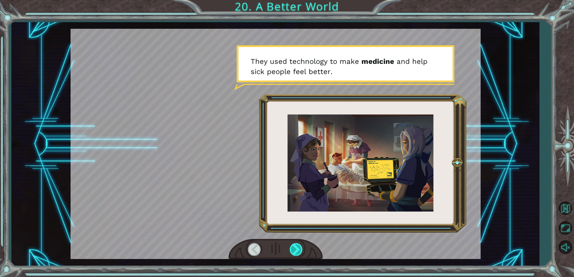
click at [296, 247] on div at bounding box center [295, 249] width 13 height 12
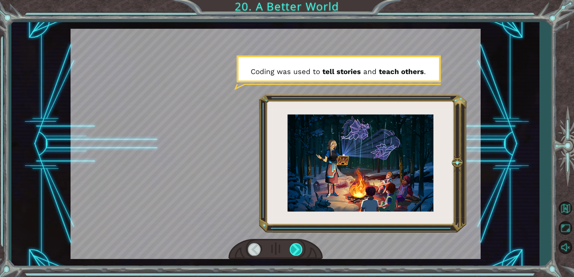
click at [296, 247] on div at bounding box center [295, 249] width 13 height 12
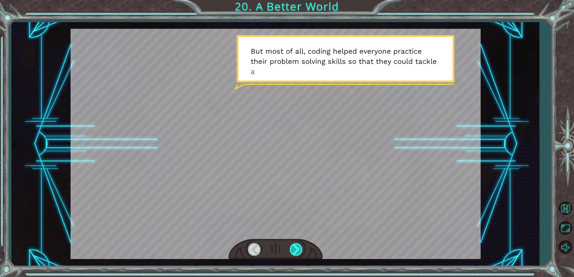
click at [295, 247] on div at bounding box center [295, 249] width 13 height 12
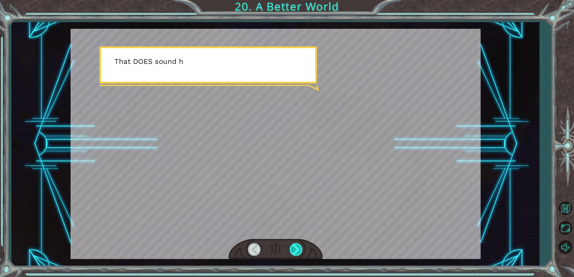
click at [295, 247] on div at bounding box center [295, 249] width 13 height 12
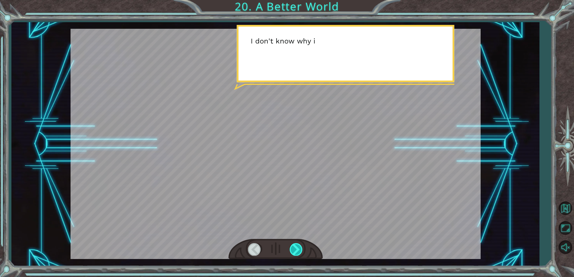
click at [295, 247] on div at bounding box center [295, 249] width 13 height 12
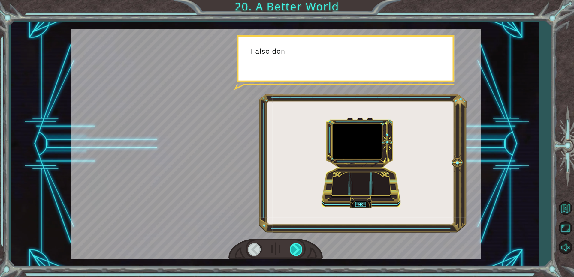
click at [295, 247] on div at bounding box center [295, 249] width 13 height 12
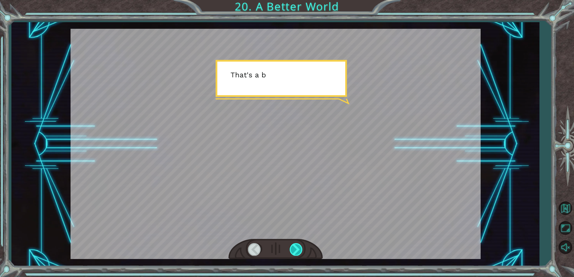
click at [295, 247] on div at bounding box center [295, 249] width 13 height 12
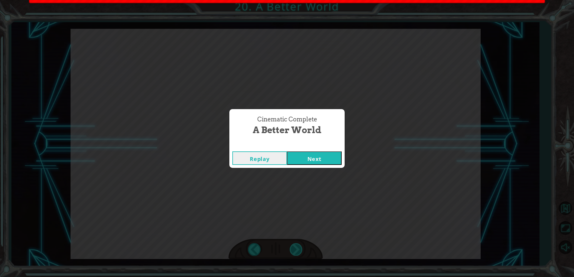
click at [295, 247] on div "Cinematic Complete A Better World Replay Next" at bounding box center [287, 138] width 574 height 277
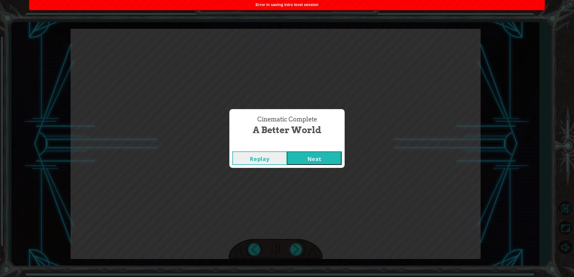
drag, startPoint x: 295, startPoint y: 247, endPoint x: 287, endPoint y: 209, distance: 38.1
click at [287, 209] on div "Cinematic Complete A Better World Replay Next" at bounding box center [287, 138] width 574 height 277
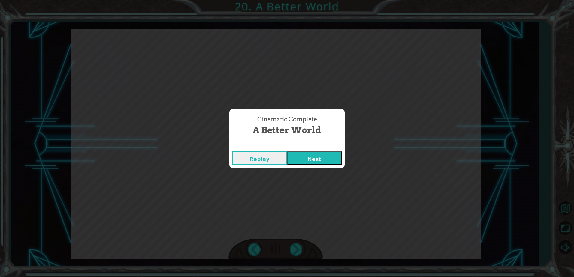
click at [304, 161] on button "Next" at bounding box center [314, 157] width 55 height 13
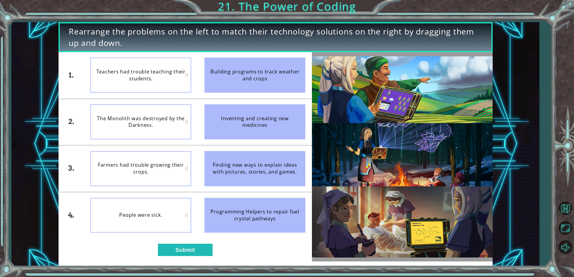
drag, startPoint x: 245, startPoint y: 214, endPoint x: 141, endPoint y: 123, distance: 138.2
click at [140, 121] on div "1. 2. 3. 4. Teachers had trouble teaching their students. The Monolith was dest…" at bounding box center [184, 145] width 253 height 186
click at [148, 128] on div "The Monolith was destroyed by the Darkness." at bounding box center [140, 121] width 101 height 35
drag, startPoint x: 240, startPoint y: 205, endPoint x: 227, endPoint y: 196, distance: 15.7
click at [239, 205] on div "Programming Helpers to repair fuel crystal pathways" at bounding box center [254, 215] width 101 height 35
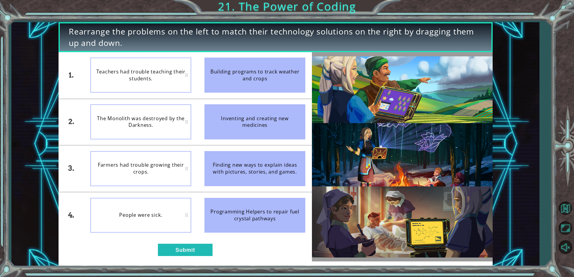
drag, startPoint x: 224, startPoint y: 215, endPoint x: 209, endPoint y: 194, distance: 25.0
click at [223, 215] on div "Programming Helpers to repair fuel crystal pathways" at bounding box center [254, 215] width 101 height 35
drag, startPoint x: 284, startPoint y: 223, endPoint x: 200, endPoint y: 184, distance: 92.5
click at [200, 185] on ul "Building programs to track weather and crops Inventing and creating new medicin…" at bounding box center [255, 145] width 114 height 186
click at [167, 119] on div "The Monolith was destroyed by the Darkness." at bounding box center [140, 121] width 101 height 35
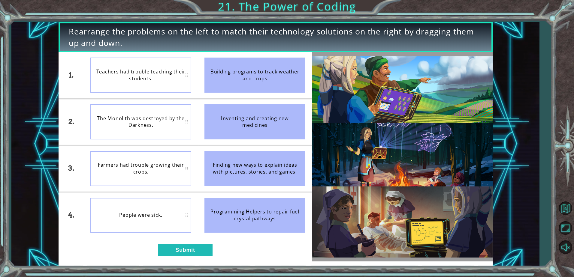
drag, startPoint x: 245, startPoint y: 214, endPoint x: 244, endPoint y: 210, distance: 4.5
click at [245, 212] on div "Programming Helpers to repair fuel crystal pathways" at bounding box center [254, 215] width 101 height 35
drag, startPoint x: 235, startPoint y: 219, endPoint x: 169, endPoint y: 105, distance: 132.0
click at [169, 105] on div "1. 2. 3. 4. Teachers had trouble teaching their students. The Monolith was dest…" at bounding box center [184, 145] width 253 height 186
click at [261, 216] on div "Programming Helpers to repair fuel crystal pathways" at bounding box center [254, 215] width 101 height 35
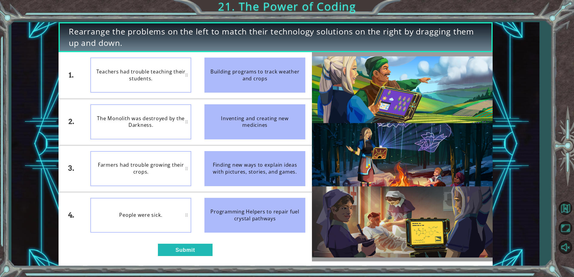
click at [174, 121] on div "The Monolith was destroyed by the Darkness." at bounding box center [140, 121] width 101 height 35
click at [183, 122] on div "The Monolith was destroyed by the Darkness." at bounding box center [140, 121] width 101 height 35
click at [187, 123] on div "The Monolith was destroyed by the Darkness." at bounding box center [140, 121] width 101 height 35
click at [185, 121] on div "The Monolith was destroyed by the Darkness." at bounding box center [140, 121] width 101 height 35
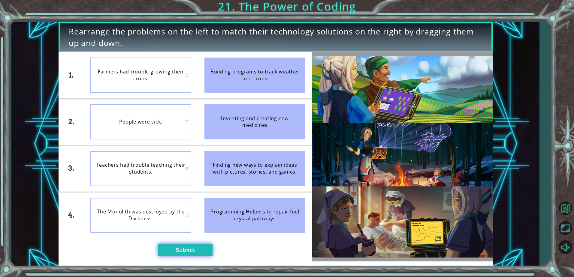
click at [202, 250] on button "Submit" at bounding box center [185, 250] width 55 height 12
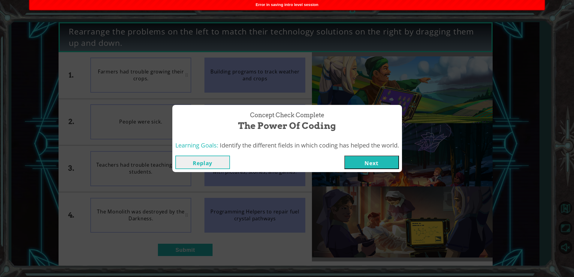
click at [360, 162] on button "Next" at bounding box center [371, 162] width 55 height 13
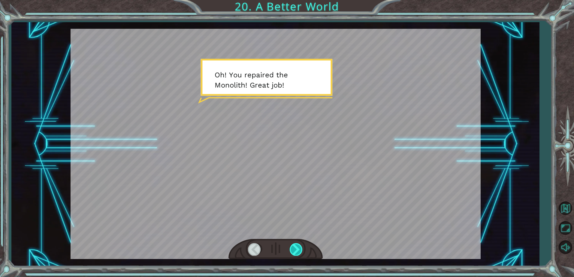
click at [298, 247] on div at bounding box center [295, 249] width 13 height 12
click at [297, 249] on div at bounding box center [295, 249] width 13 height 12
click at [296, 247] on div at bounding box center [295, 249] width 13 height 12
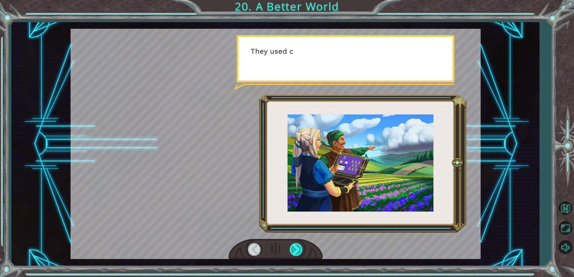
click at [298, 244] on div at bounding box center [295, 249] width 13 height 12
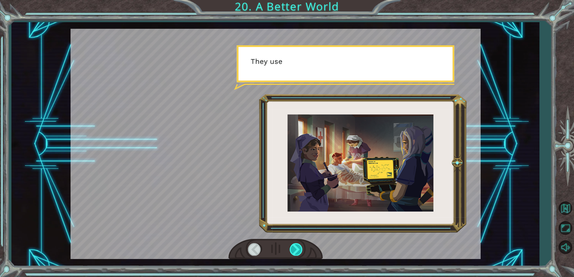
click at [298, 244] on div at bounding box center [295, 249] width 13 height 12
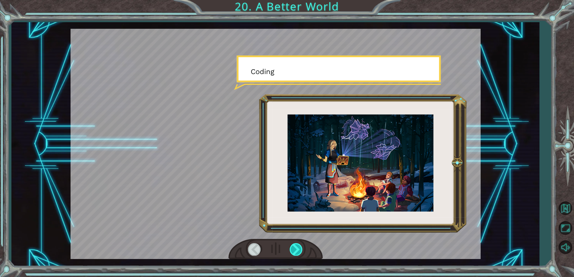
click at [298, 244] on div at bounding box center [295, 249] width 13 height 12
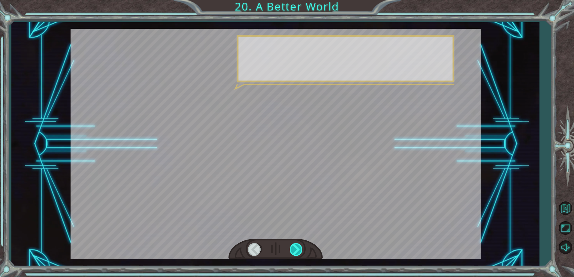
click at [298, 244] on div at bounding box center [295, 249] width 13 height 12
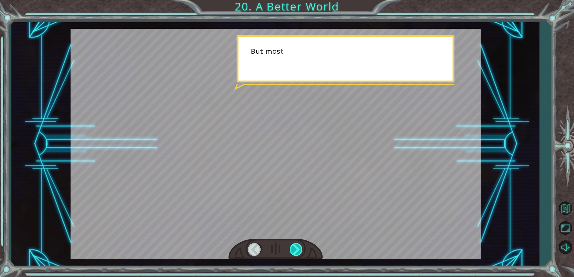
click at [298, 245] on div at bounding box center [295, 249] width 13 height 12
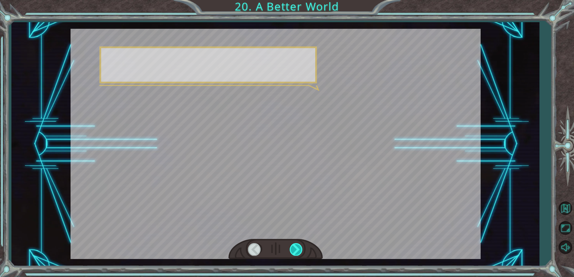
click at [298, 245] on div at bounding box center [295, 249] width 13 height 12
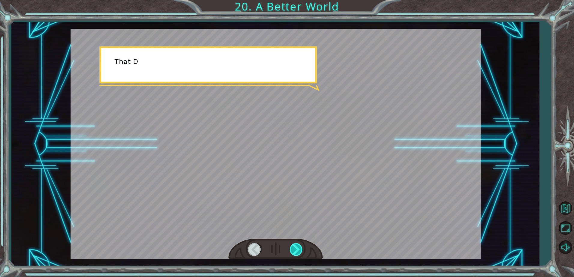
click at [298, 247] on div at bounding box center [295, 249] width 13 height 12
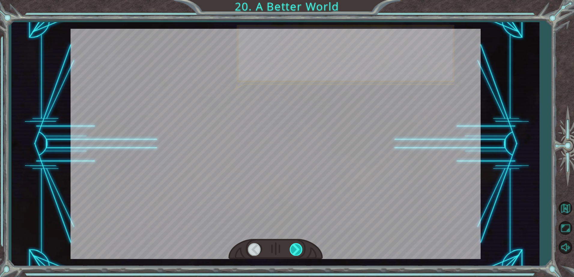
click at [298, 247] on div at bounding box center [295, 249] width 13 height 12
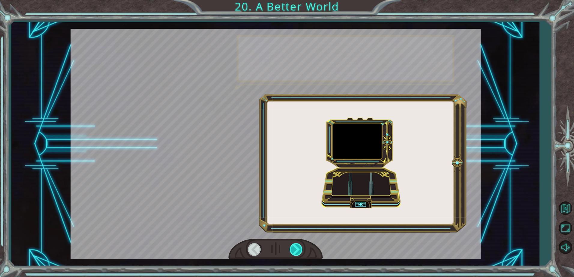
click at [298, 247] on div at bounding box center [295, 249] width 13 height 12
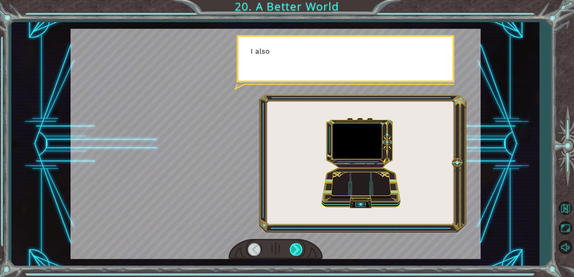
click at [298, 247] on div at bounding box center [295, 249] width 13 height 12
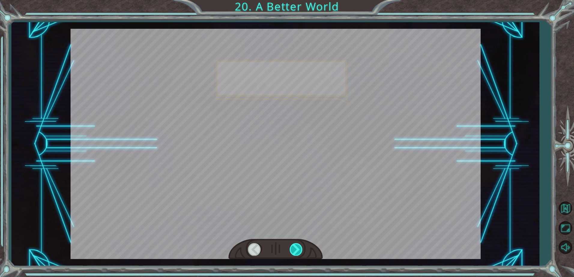
click at [298, 248] on div at bounding box center [295, 249] width 13 height 12
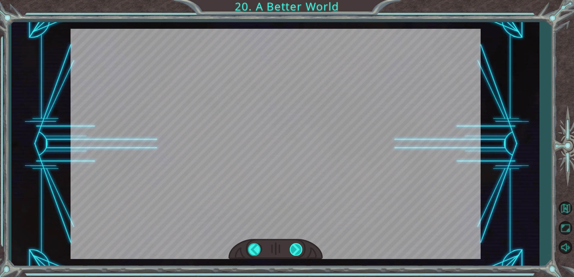
click at [298, 248] on div at bounding box center [295, 249] width 13 height 12
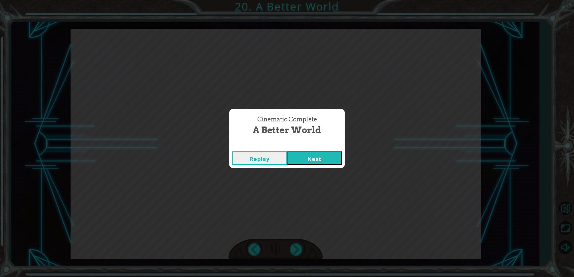
click at [297, 159] on button "Next" at bounding box center [314, 157] width 55 height 13
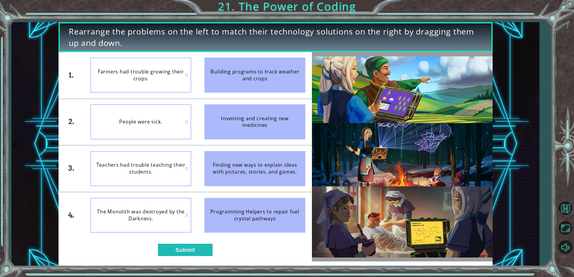
drag, startPoint x: 228, startPoint y: 173, endPoint x: 223, endPoint y: 187, distance: 14.7
click at [223, 187] on li "Finding new ways to explain ideas with pictures, stories, and games." at bounding box center [255, 168] width 114 height 46
click at [196, 247] on button "Submit" at bounding box center [185, 250] width 55 height 12
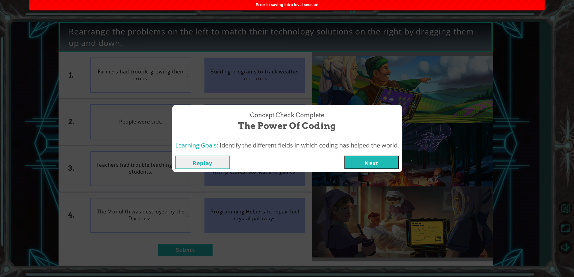
click at [358, 159] on button "Next" at bounding box center [371, 162] width 55 height 13
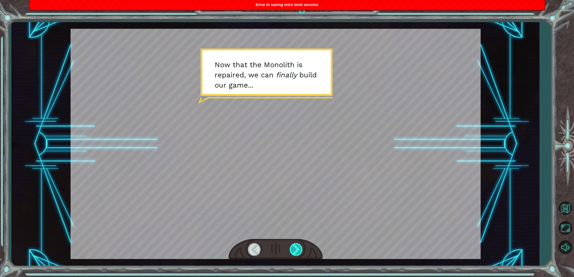
click at [297, 250] on div at bounding box center [295, 249] width 13 height 12
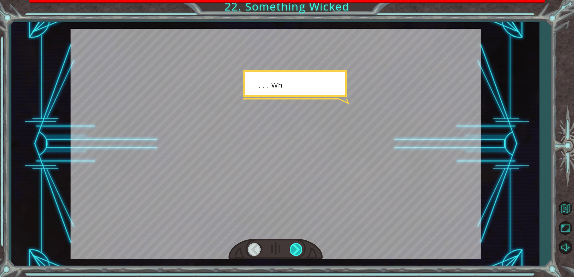
click at [297, 250] on div at bounding box center [295, 249] width 13 height 12
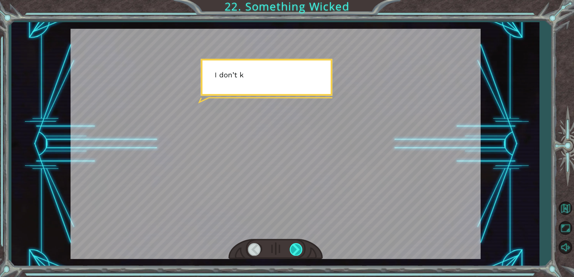
click at [297, 250] on div at bounding box center [295, 249] width 13 height 12
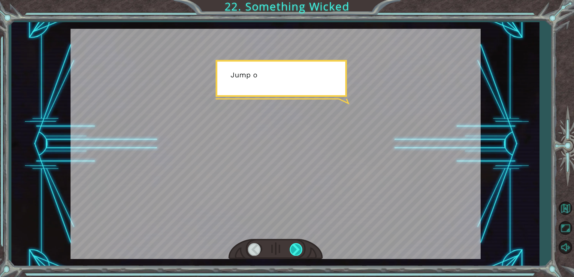
click at [296, 250] on div at bounding box center [295, 249] width 13 height 12
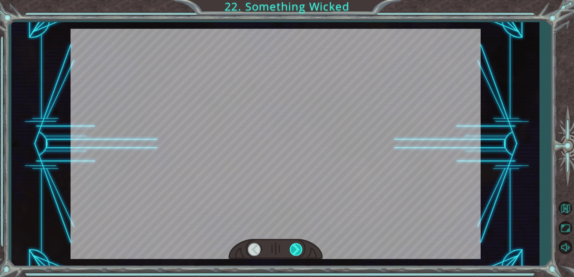
click at [296, 250] on div at bounding box center [295, 249] width 13 height 12
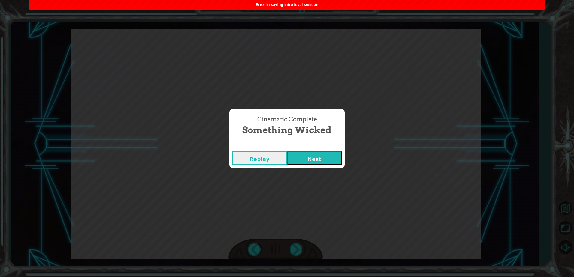
click at [314, 160] on button "Next" at bounding box center [314, 157] width 55 height 13
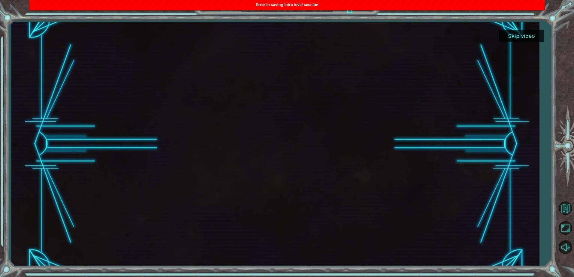
click at [517, 38] on button "Skip video" at bounding box center [521, 36] width 45 height 12
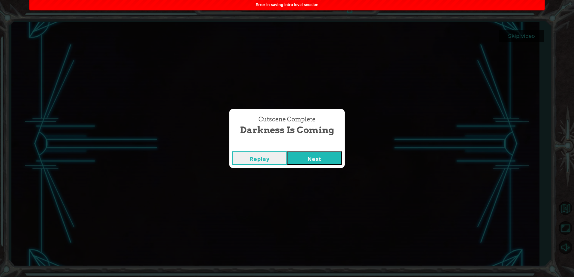
click at [317, 152] on button "Next" at bounding box center [314, 157] width 55 height 13
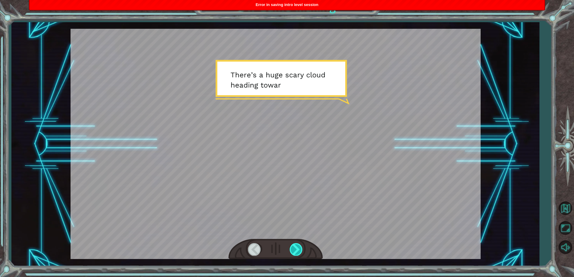
click at [297, 245] on div at bounding box center [295, 249] width 13 height 12
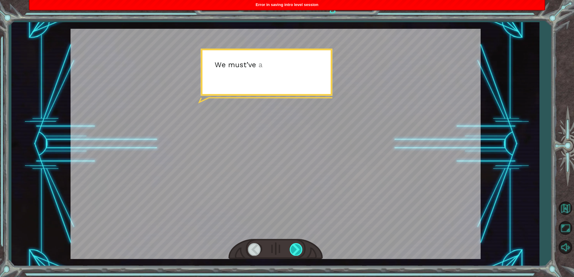
click at [297, 245] on div at bounding box center [295, 249] width 13 height 12
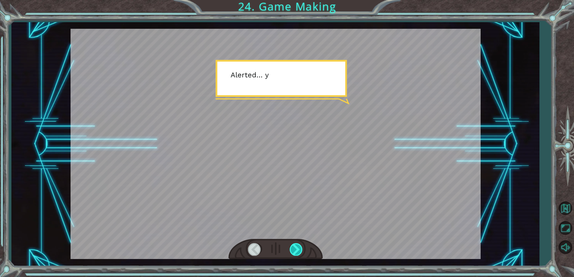
click at [297, 245] on div at bounding box center [295, 249] width 13 height 12
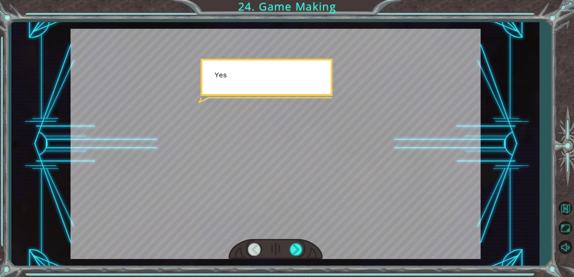
click at [295, 241] on div at bounding box center [275, 249] width 94 height 21
click at [292, 250] on div at bounding box center [295, 249] width 13 height 12
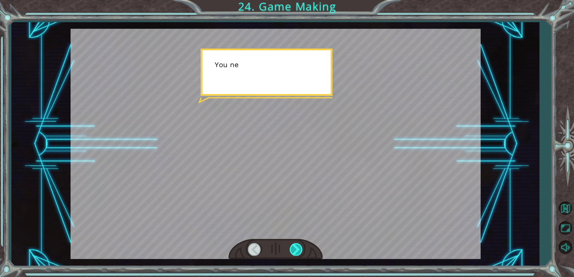
click at [292, 248] on div at bounding box center [295, 249] width 13 height 12
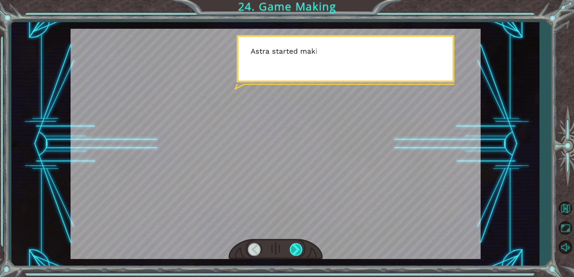
click at [292, 248] on div at bounding box center [295, 249] width 13 height 12
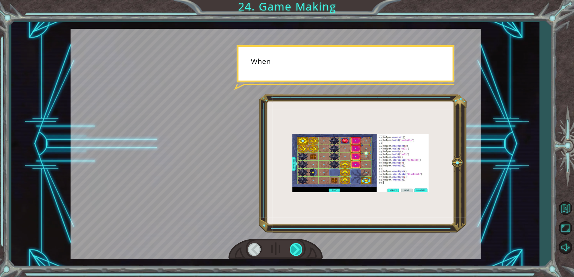
click at [292, 248] on div at bounding box center [295, 249] width 13 height 12
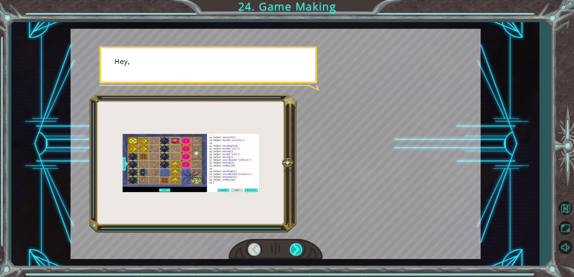
click at [292, 247] on div at bounding box center [295, 249] width 13 height 12
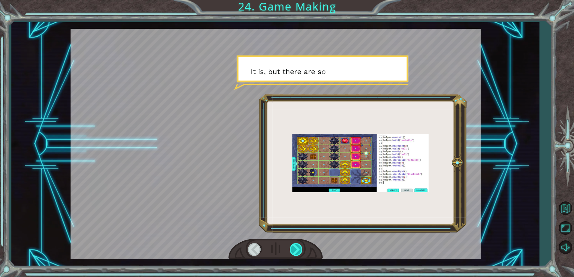
click at [292, 247] on div at bounding box center [295, 249] width 13 height 12
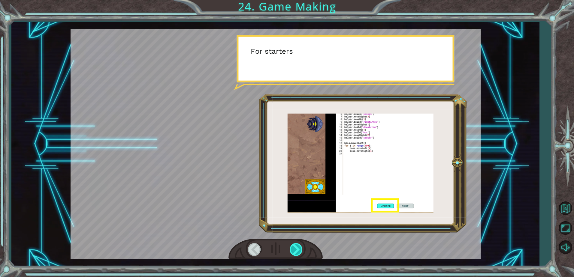
click at [292, 247] on div at bounding box center [295, 249] width 13 height 12
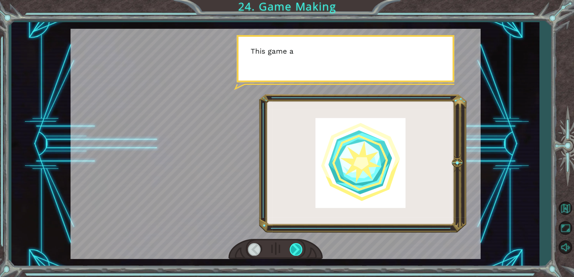
click at [292, 247] on div at bounding box center [295, 249] width 13 height 12
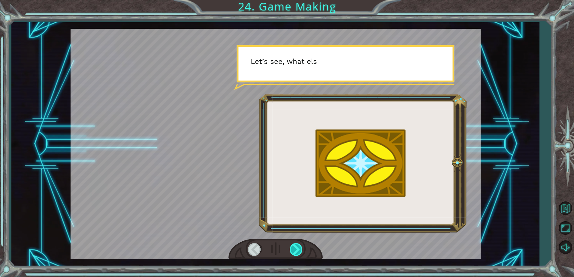
click at [292, 247] on div at bounding box center [295, 249] width 13 height 12
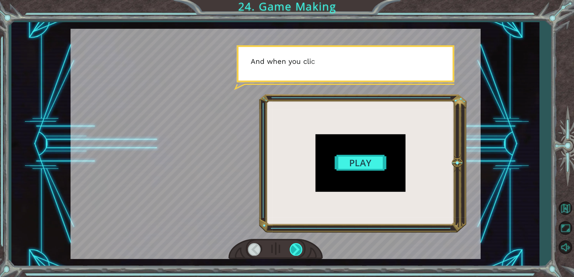
click at [292, 247] on div at bounding box center [295, 249] width 13 height 12
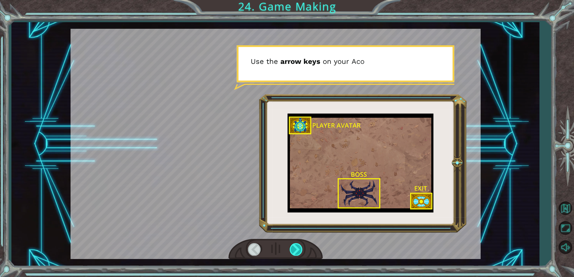
click at [292, 247] on div at bounding box center [295, 249] width 13 height 12
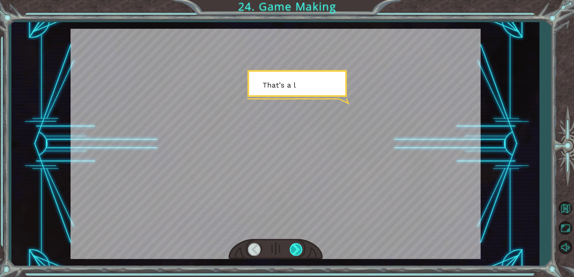
click at [292, 247] on div at bounding box center [295, 249] width 13 height 12
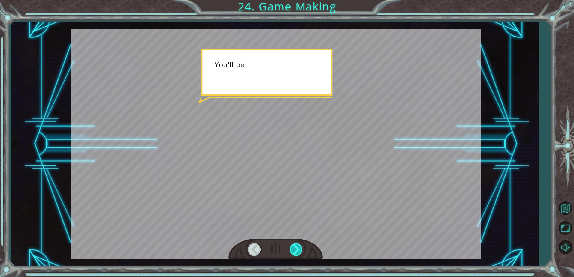
click at [292, 247] on div at bounding box center [295, 249] width 13 height 12
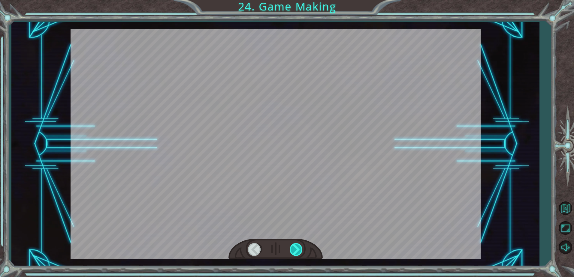
click at [292, 246] on div at bounding box center [295, 249] width 13 height 12
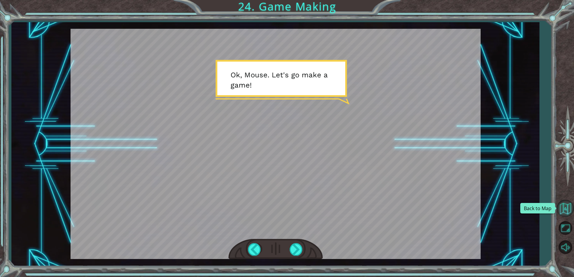
click at [566, 210] on button "Back to Map" at bounding box center [564, 208] width 17 height 17
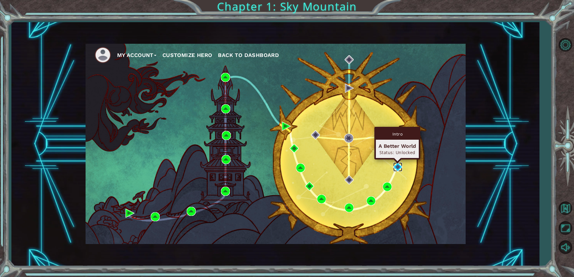
click at [399, 166] on img at bounding box center [397, 167] width 9 height 9
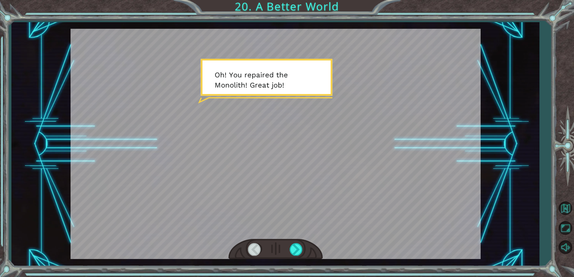
drag, startPoint x: 317, startPoint y: 201, endPoint x: 322, endPoint y: 198, distance: 6.1
click at [321, 198] on div at bounding box center [275, 144] width 410 height 230
click at [299, 253] on div at bounding box center [295, 249] width 13 height 12
click at [299, 252] on div at bounding box center [295, 249] width 13 height 12
click at [298, 252] on div at bounding box center [295, 249] width 13 height 12
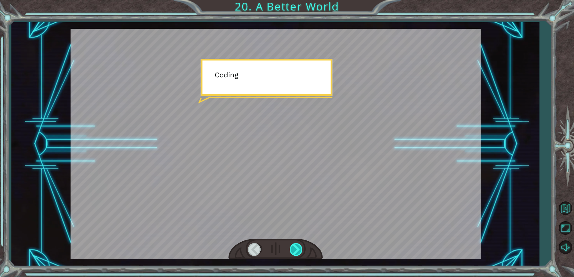
click at [298, 252] on div at bounding box center [295, 249] width 13 height 12
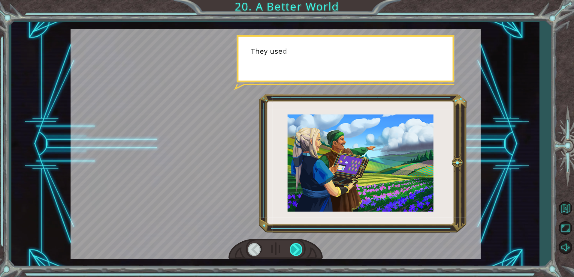
click at [298, 252] on div at bounding box center [295, 249] width 13 height 12
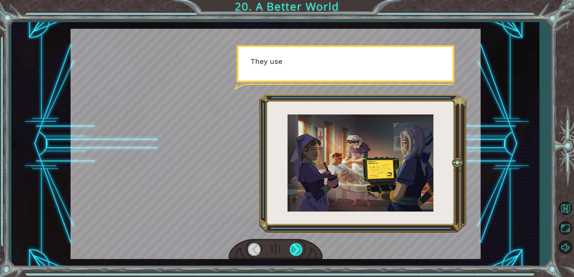
click at [298, 252] on div at bounding box center [295, 249] width 13 height 12
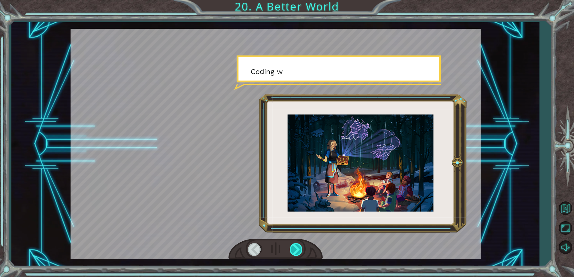
click at [298, 252] on div at bounding box center [295, 249] width 13 height 12
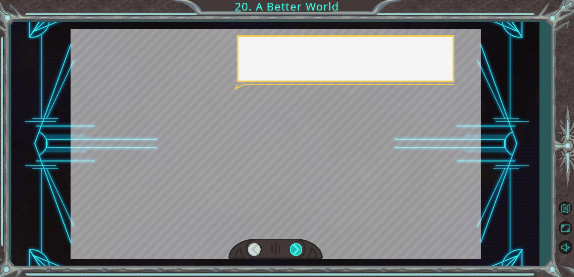
click at [298, 252] on div at bounding box center [295, 249] width 13 height 12
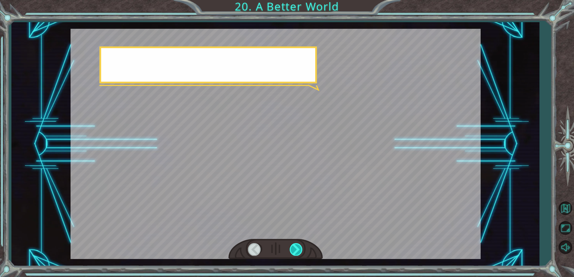
click at [298, 252] on div at bounding box center [295, 249] width 13 height 12
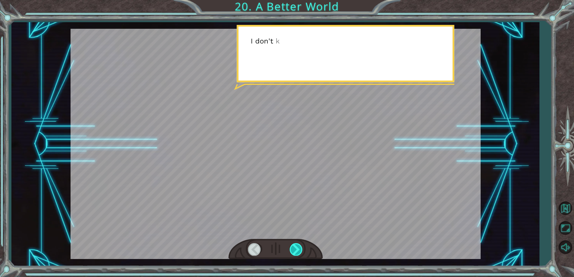
click at [298, 252] on div at bounding box center [295, 249] width 13 height 12
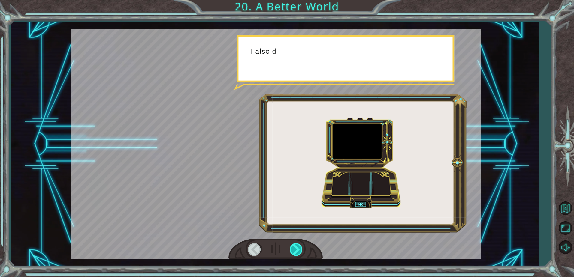
click at [298, 252] on div at bounding box center [295, 249] width 13 height 12
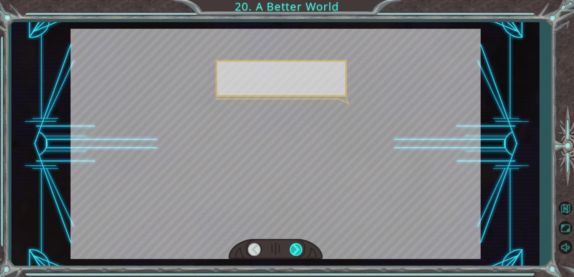
click at [298, 252] on div at bounding box center [295, 249] width 13 height 12
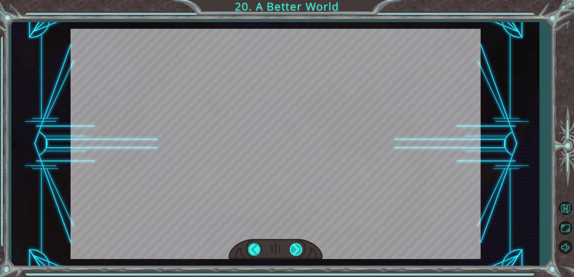
click at [298, 252] on div at bounding box center [295, 249] width 13 height 12
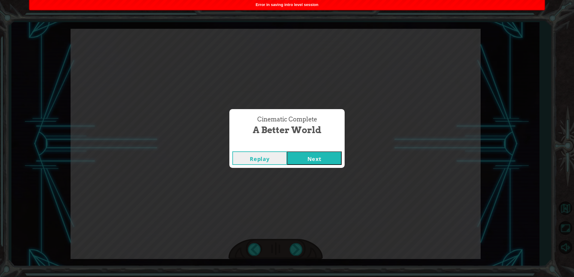
click at [317, 161] on button "Next" at bounding box center [314, 157] width 55 height 13
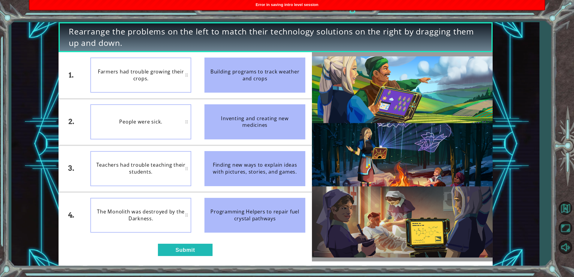
drag, startPoint x: 186, startPoint y: 246, endPoint x: 185, endPoint y: 243, distance: 3.1
click at [184, 246] on button "Submit" at bounding box center [185, 250] width 55 height 12
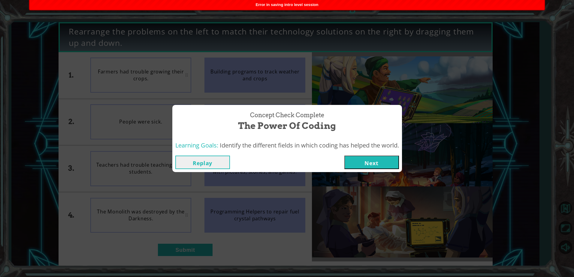
click at [363, 160] on button "Next" at bounding box center [371, 162] width 55 height 13
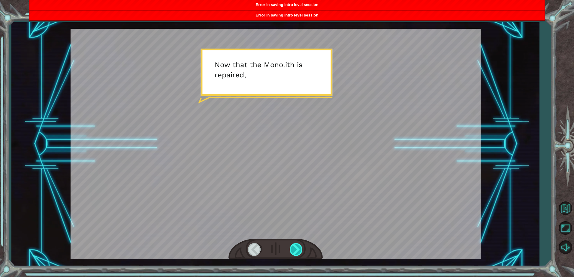
click at [301, 247] on div at bounding box center [295, 249] width 13 height 12
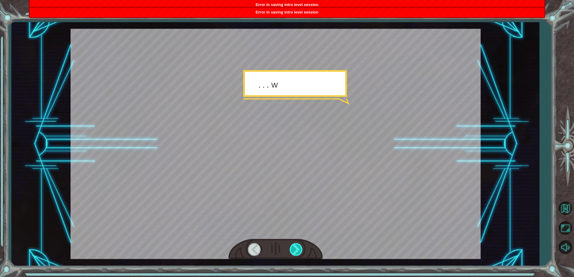
click at [301, 246] on div at bounding box center [295, 249] width 13 height 12
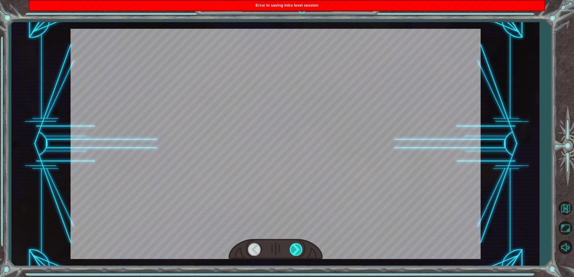
click at [301, 245] on div at bounding box center [295, 249] width 13 height 12
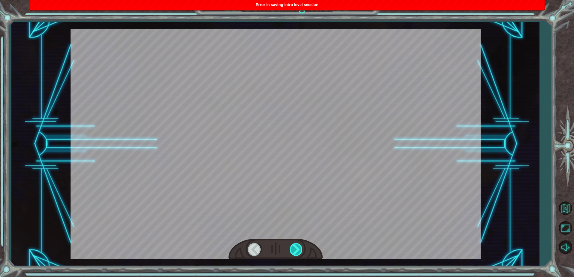
click at [298, 247] on div at bounding box center [295, 249] width 13 height 12
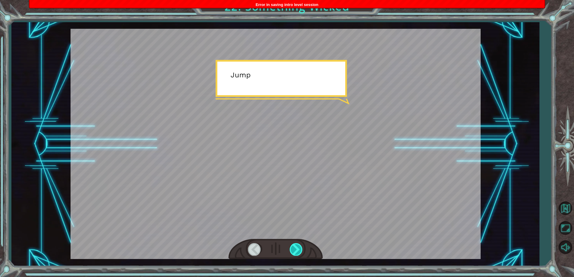
click at [296, 249] on div at bounding box center [295, 249] width 13 height 12
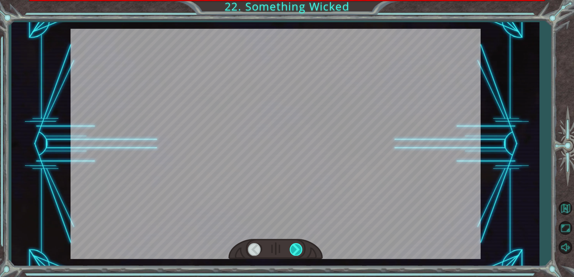
click at [296, 249] on div at bounding box center [295, 249] width 13 height 12
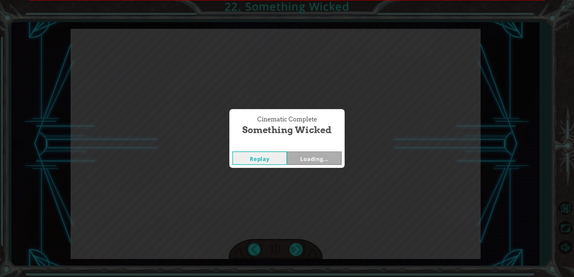
click at [296, 249] on div "Cinematic Complete Something Wicked Replay Loading..." at bounding box center [287, 138] width 574 height 277
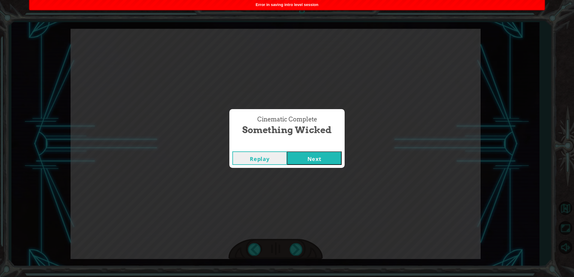
click at [311, 160] on button "Next" at bounding box center [314, 157] width 55 height 13
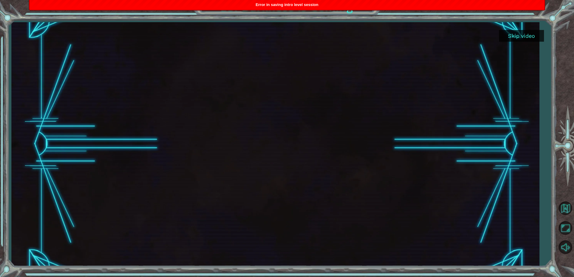
click at [518, 38] on button "Skip video" at bounding box center [521, 36] width 45 height 12
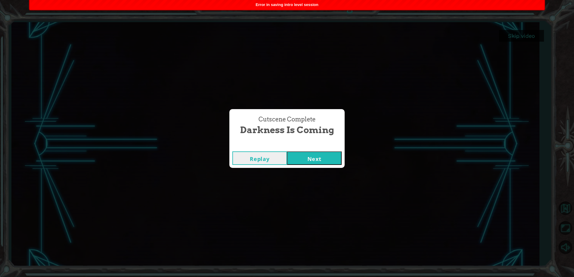
click at [320, 153] on button "Next" at bounding box center [314, 157] width 55 height 13
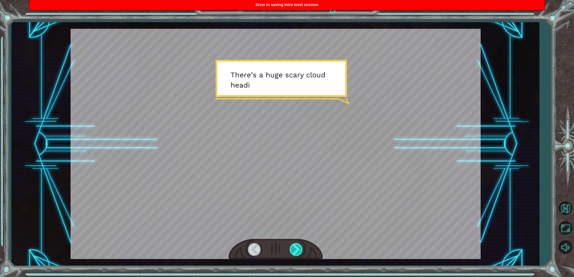
click at [292, 249] on div at bounding box center [295, 249] width 13 height 12
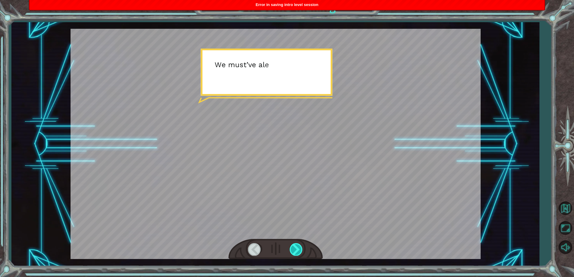
click at [292, 249] on div at bounding box center [295, 249] width 13 height 12
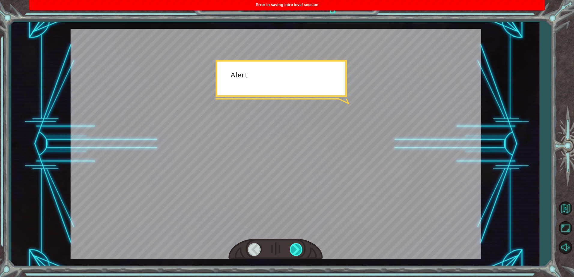
click at [292, 249] on div at bounding box center [295, 249] width 13 height 12
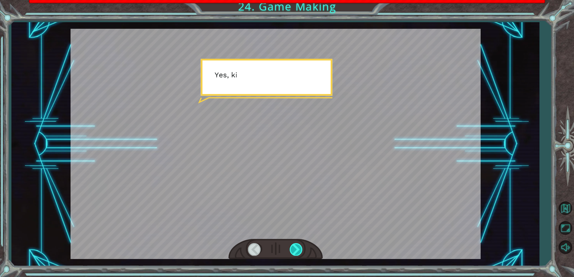
click at [292, 249] on div at bounding box center [295, 249] width 13 height 12
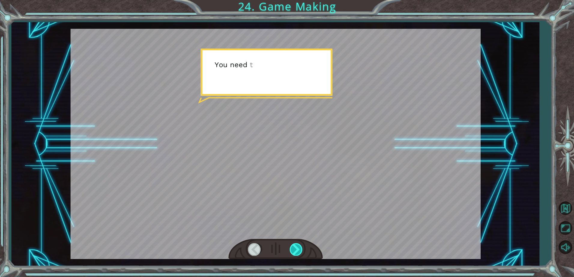
click at [292, 249] on div at bounding box center [295, 249] width 13 height 12
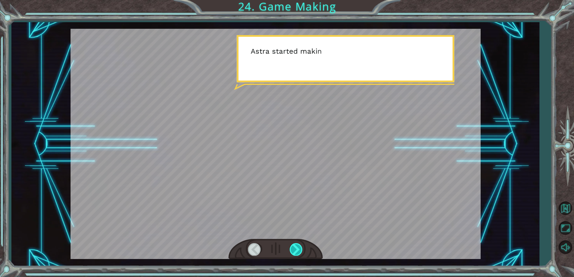
click at [292, 249] on div at bounding box center [295, 249] width 13 height 12
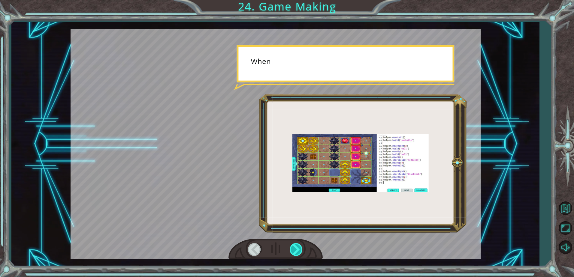
click at [292, 249] on div at bounding box center [295, 249] width 13 height 12
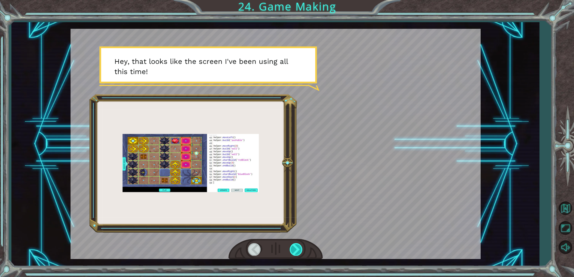
click at [292, 247] on div at bounding box center [295, 249] width 13 height 12
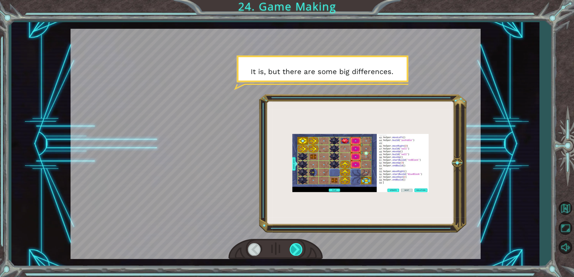
click at [292, 247] on div at bounding box center [295, 249] width 13 height 12
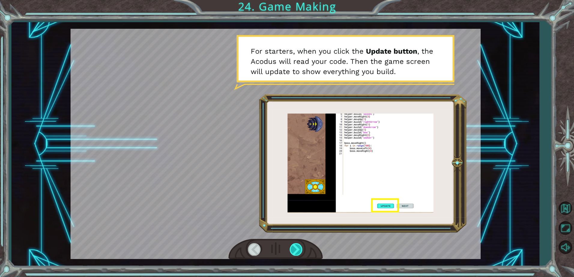
click at [293, 247] on div at bounding box center [295, 249] width 13 height 12
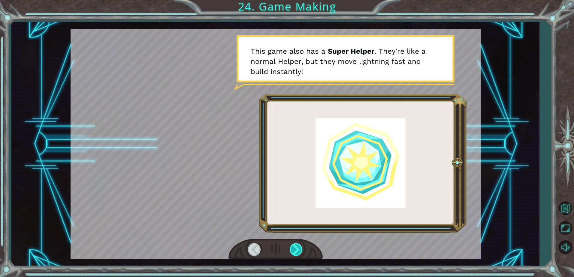
click at [293, 247] on div at bounding box center [295, 249] width 13 height 12
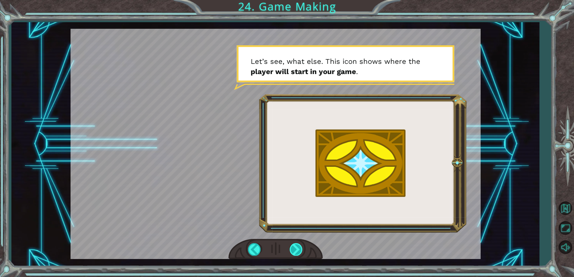
click at [293, 247] on div at bounding box center [295, 249] width 13 height 12
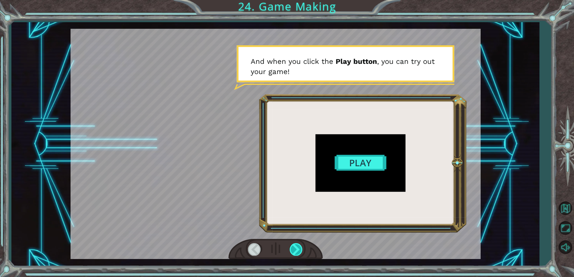
click at [293, 247] on div at bounding box center [295, 249] width 13 height 12
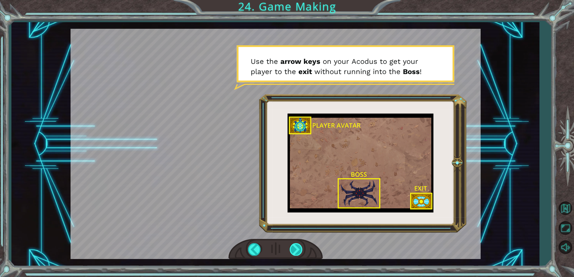
click at [293, 249] on div at bounding box center [295, 249] width 13 height 12
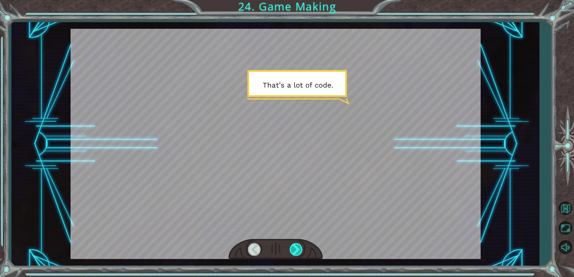
click at [293, 249] on div at bounding box center [295, 249] width 13 height 12
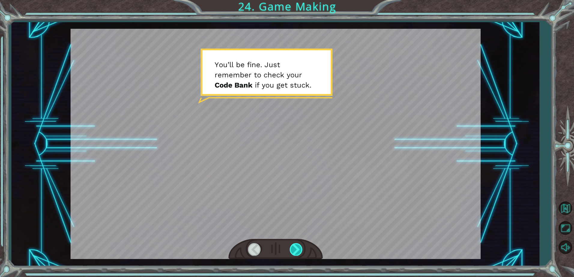
click at [293, 249] on div at bounding box center [295, 249] width 13 height 12
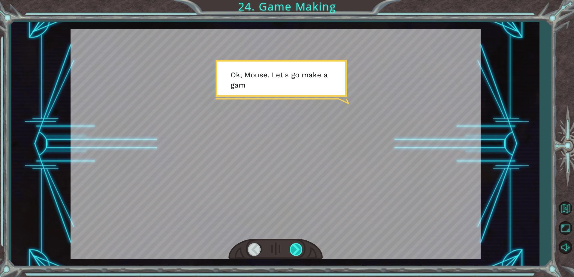
click at [296, 248] on div at bounding box center [295, 249] width 13 height 12
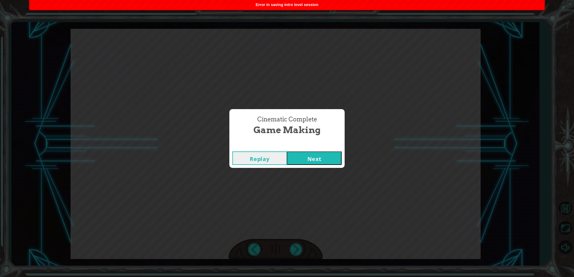
click at [319, 158] on button "Next" at bounding box center [314, 157] width 55 height 13
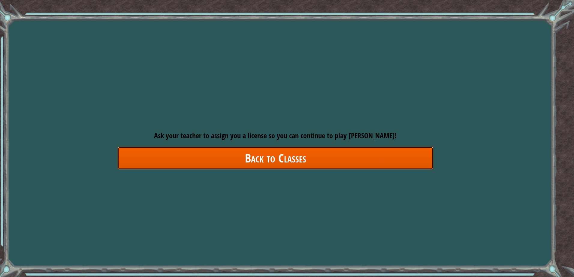
click at [297, 162] on link "Back to Classes" at bounding box center [275, 158] width 316 height 23
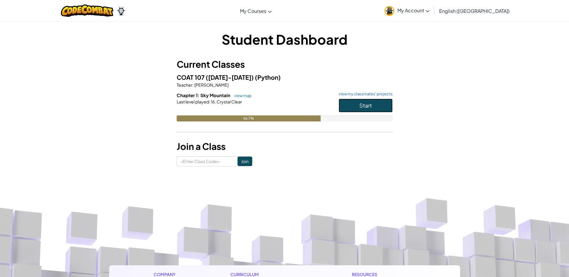
click at [344, 102] on button "Start" at bounding box center [366, 106] width 54 height 14
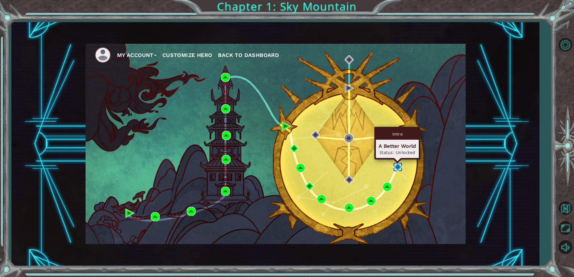
click at [395, 164] on img at bounding box center [397, 167] width 9 height 9
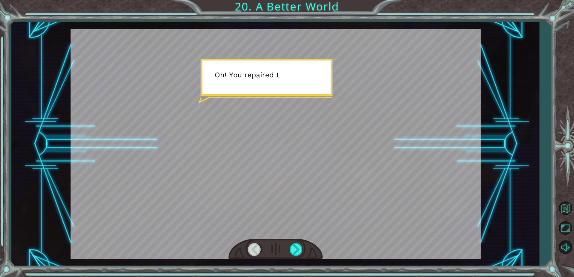
click at [355, 164] on div at bounding box center [275, 144] width 410 height 230
click at [298, 243] on div at bounding box center [275, 249] width 94 height 21
